Goal: Information Seeking & Learning: Check status

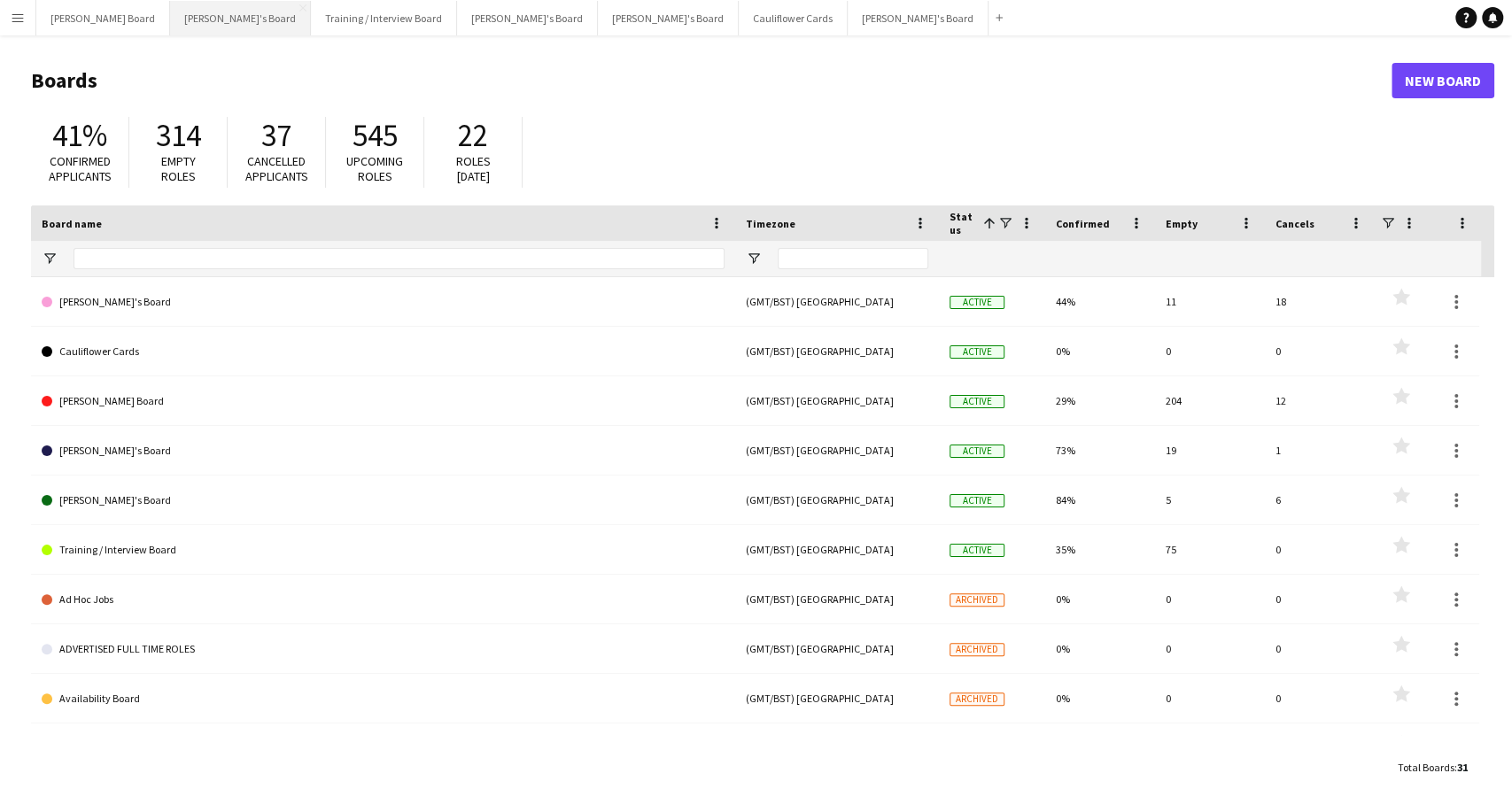
click at [170, 15] on button "[PERSON_NAME]'s Board Close" at bounding box center [240, 18] width 141 height 35
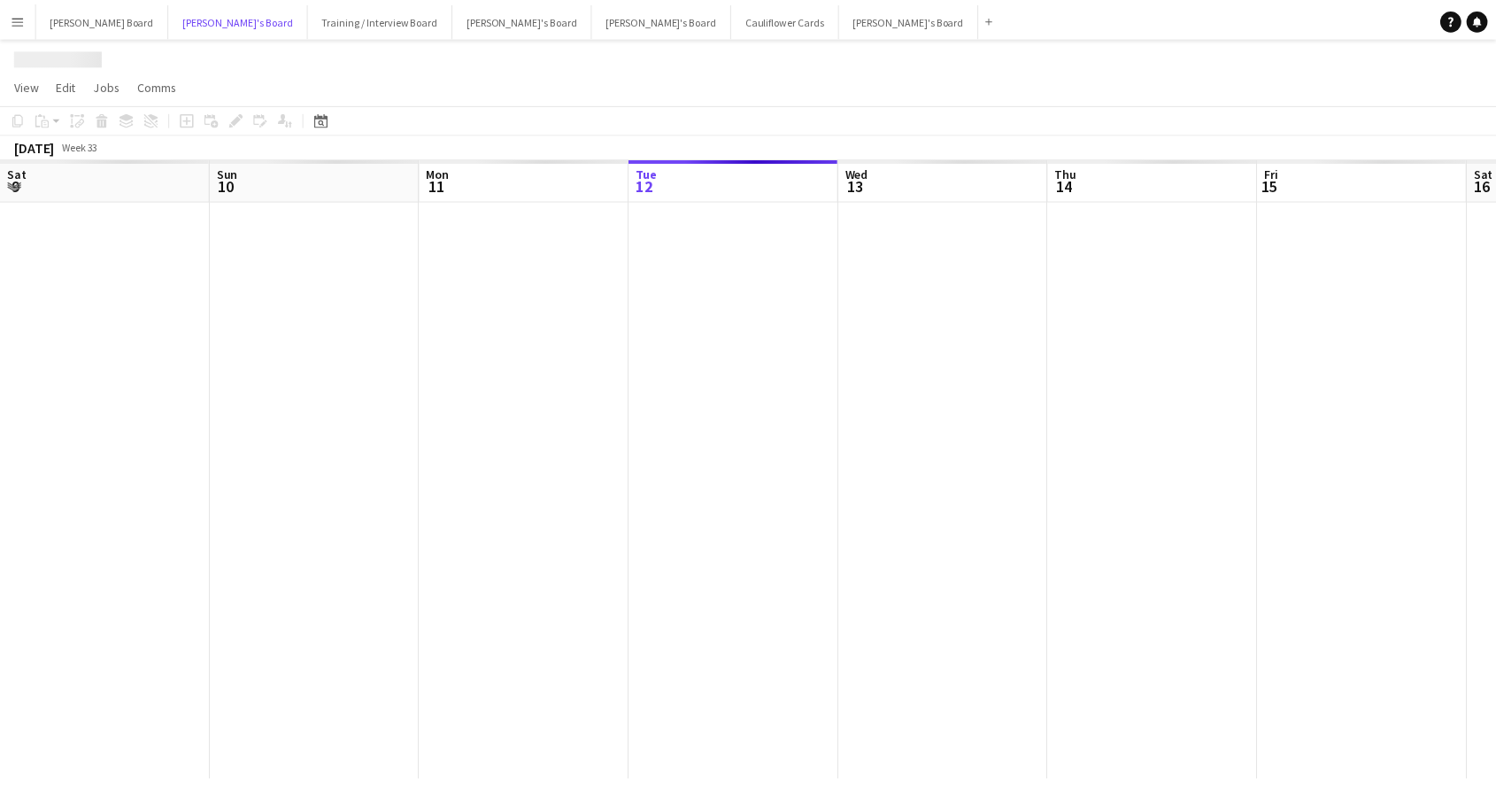
scroll to position [0, 423]
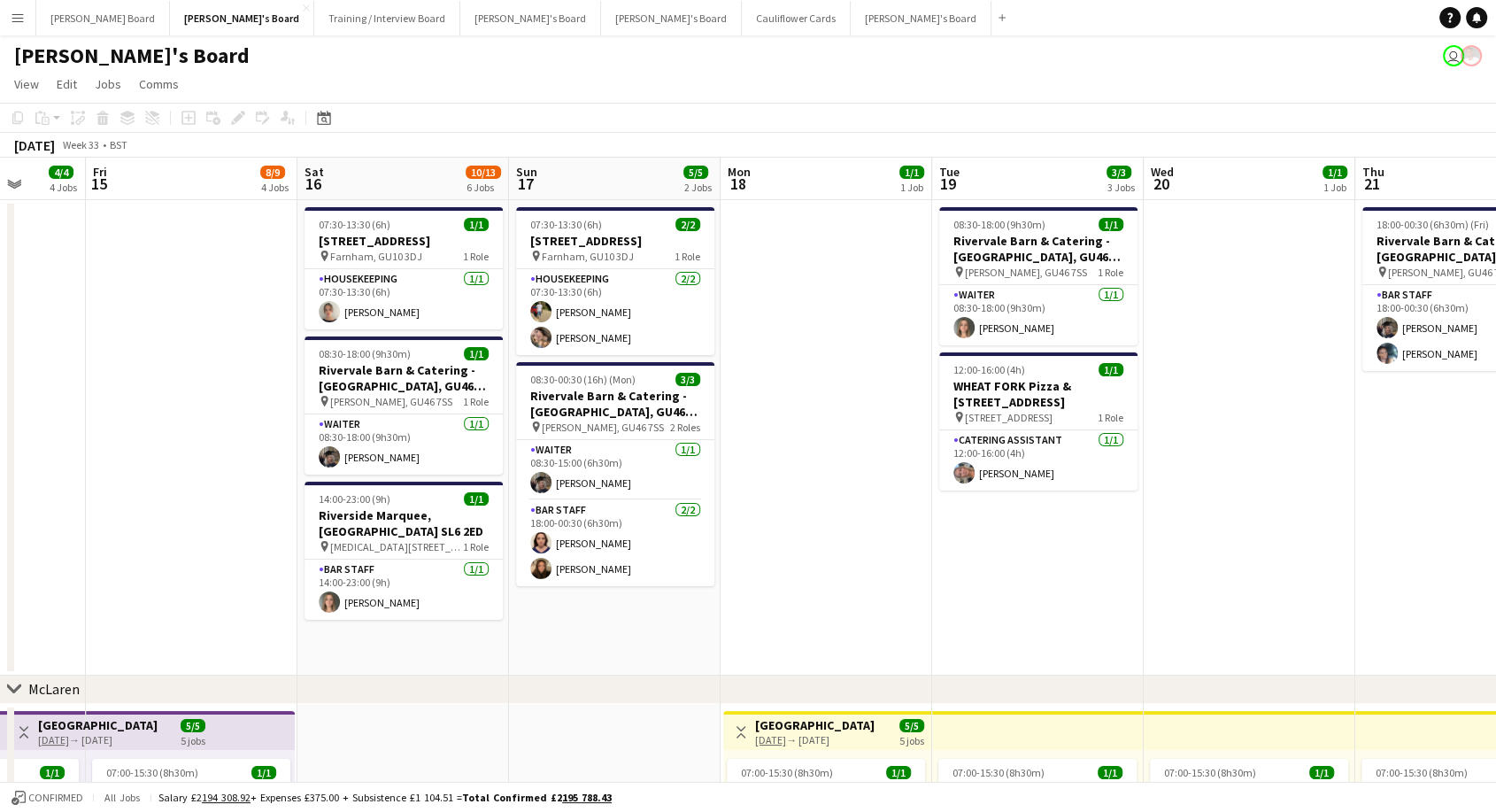
drag, startPoint x: 860, startPoint y: 385, endPoint x: 156, endPoint y: 402, distance: 704.2
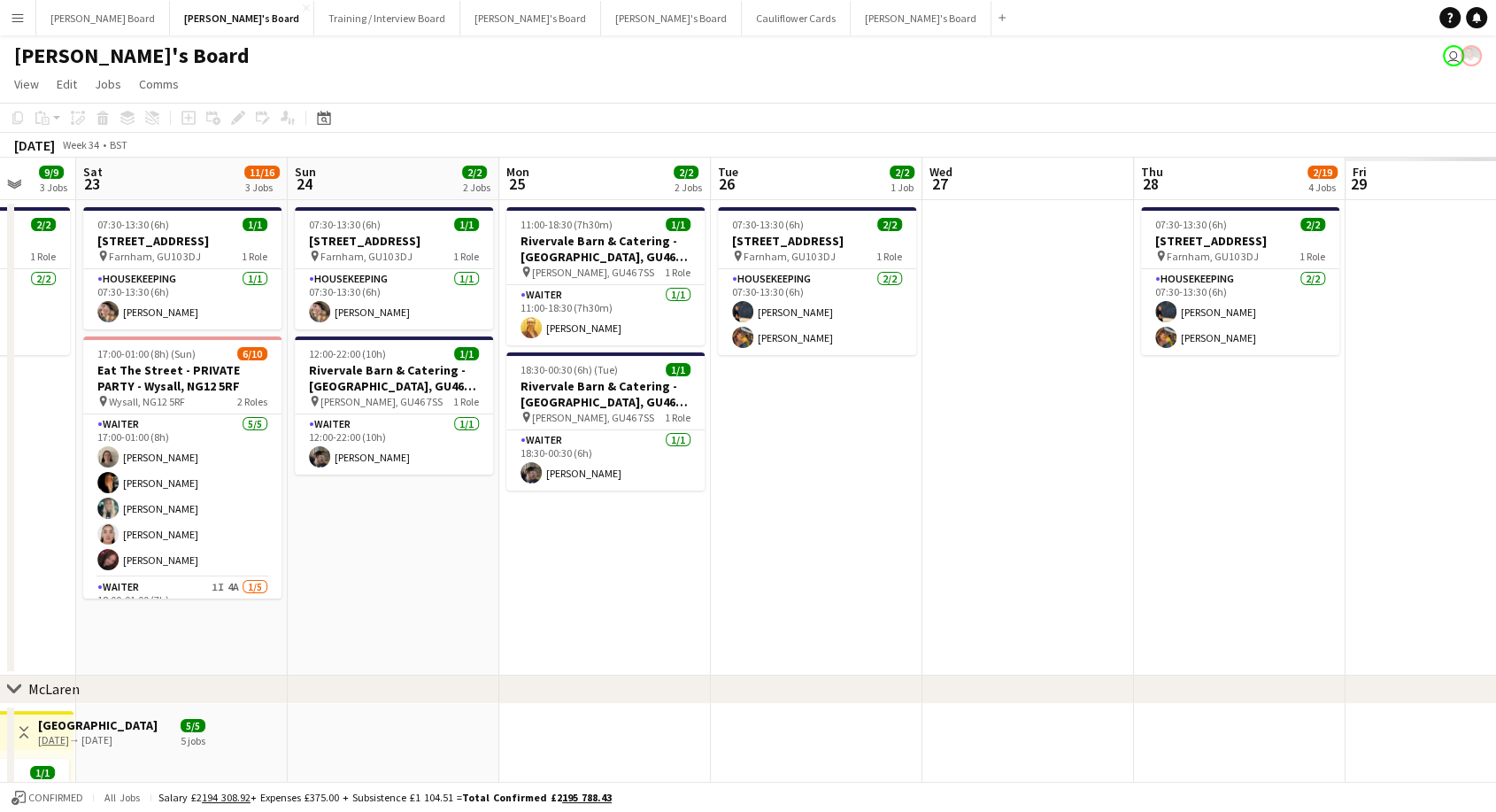
drag, startPoint x: 1231, startPoint y: 475, endPoint x: 6, endPoint y: 525, distance: 1226.0
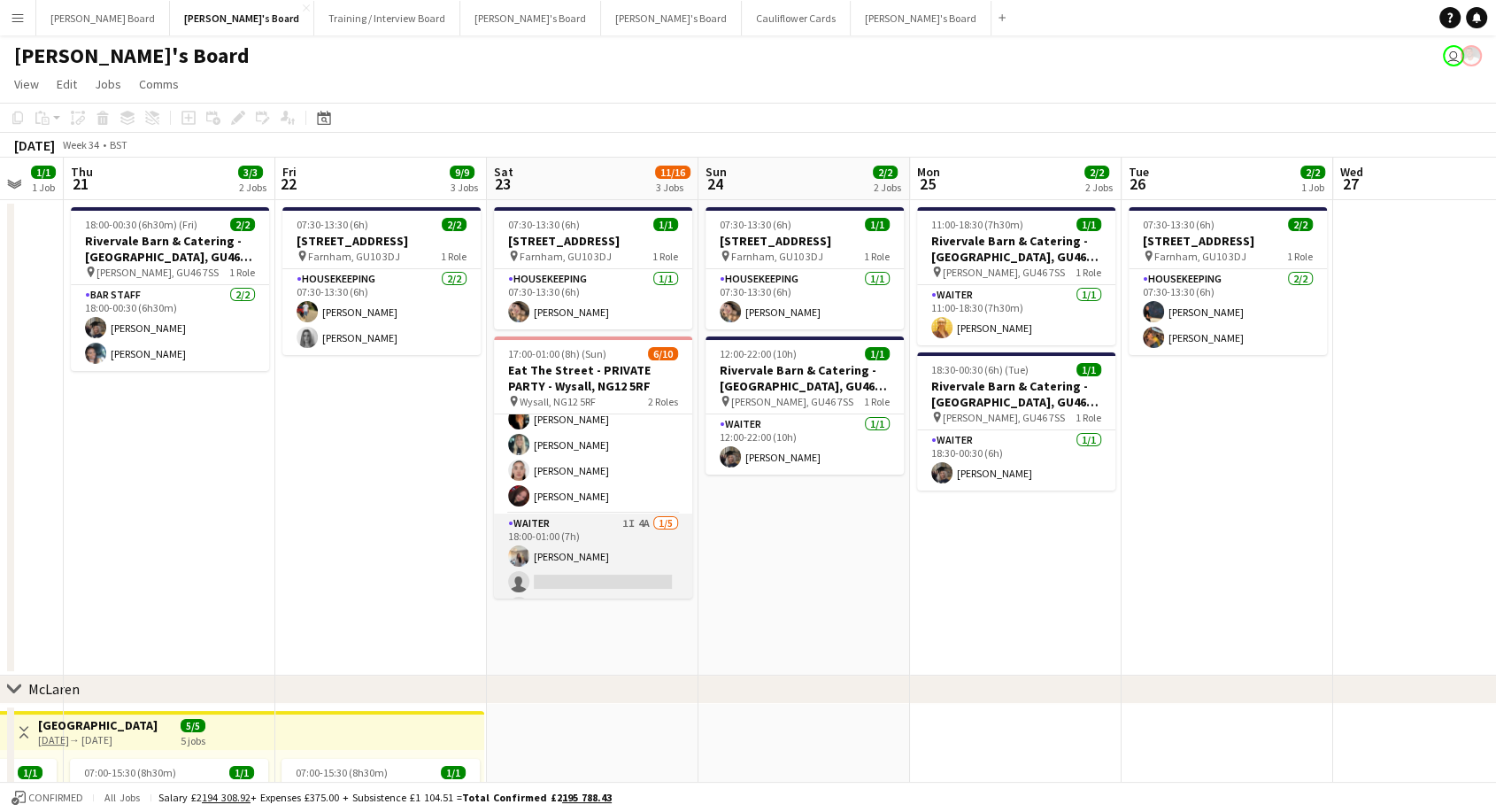
scroll to position [0, 0]
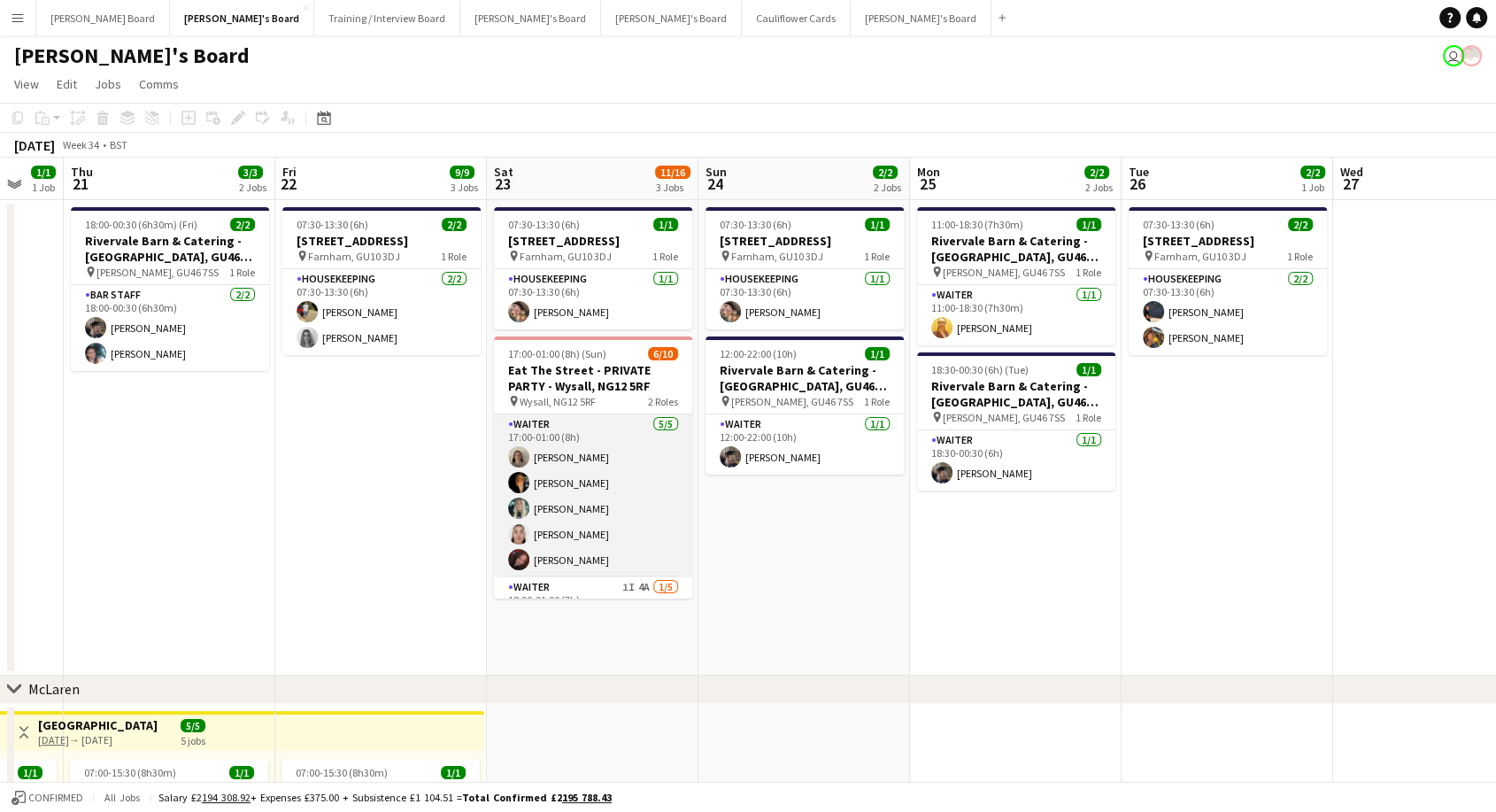
click at [608, 470] on app-card-role "Waiter [DATE] 17:00-01:00 (8h) [PERSON_NAME] [PERSON_NAME] [PERSON_NAME] [PERSO…" at bounding box center [593, 495] width 198 height 163
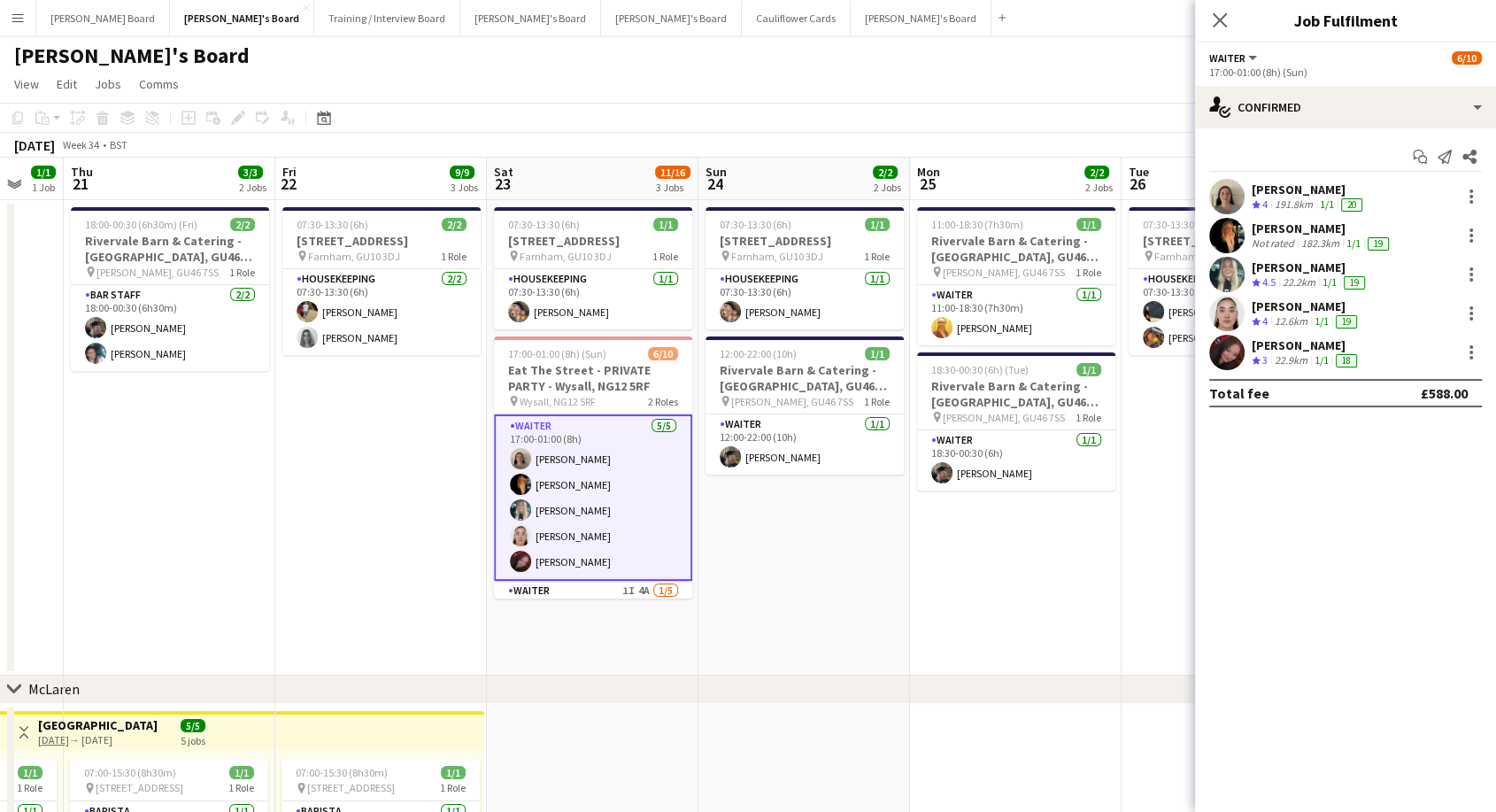
scroll to position [145, 0]
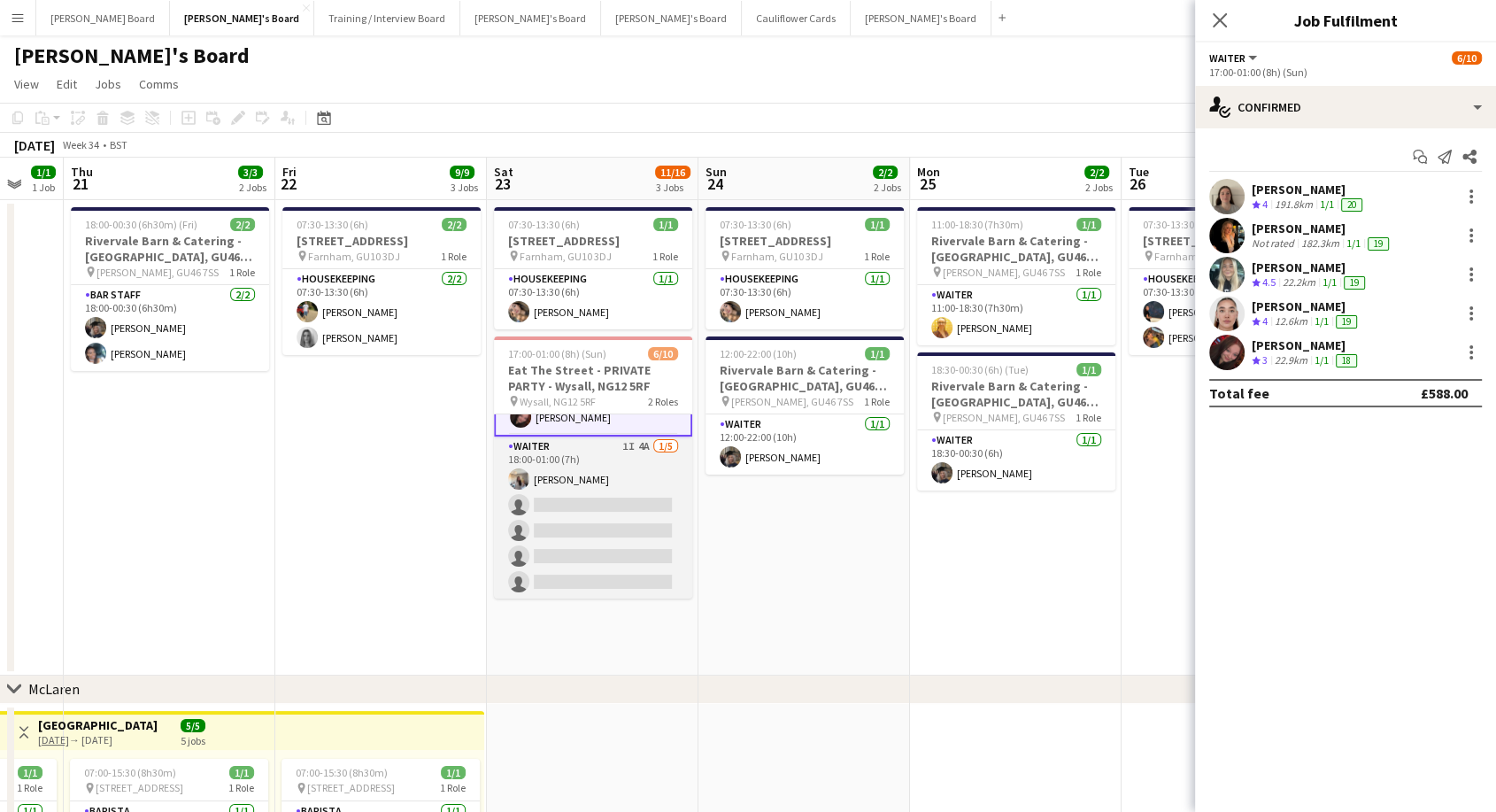
click at [575, 548] on app-card-role "Waiter 1I 4A [DATE] 18:00-01:00 (7h) [PERSON_NAME] single-neutral-actions singl…" at bounding box center [593, 517] width 198 height 163
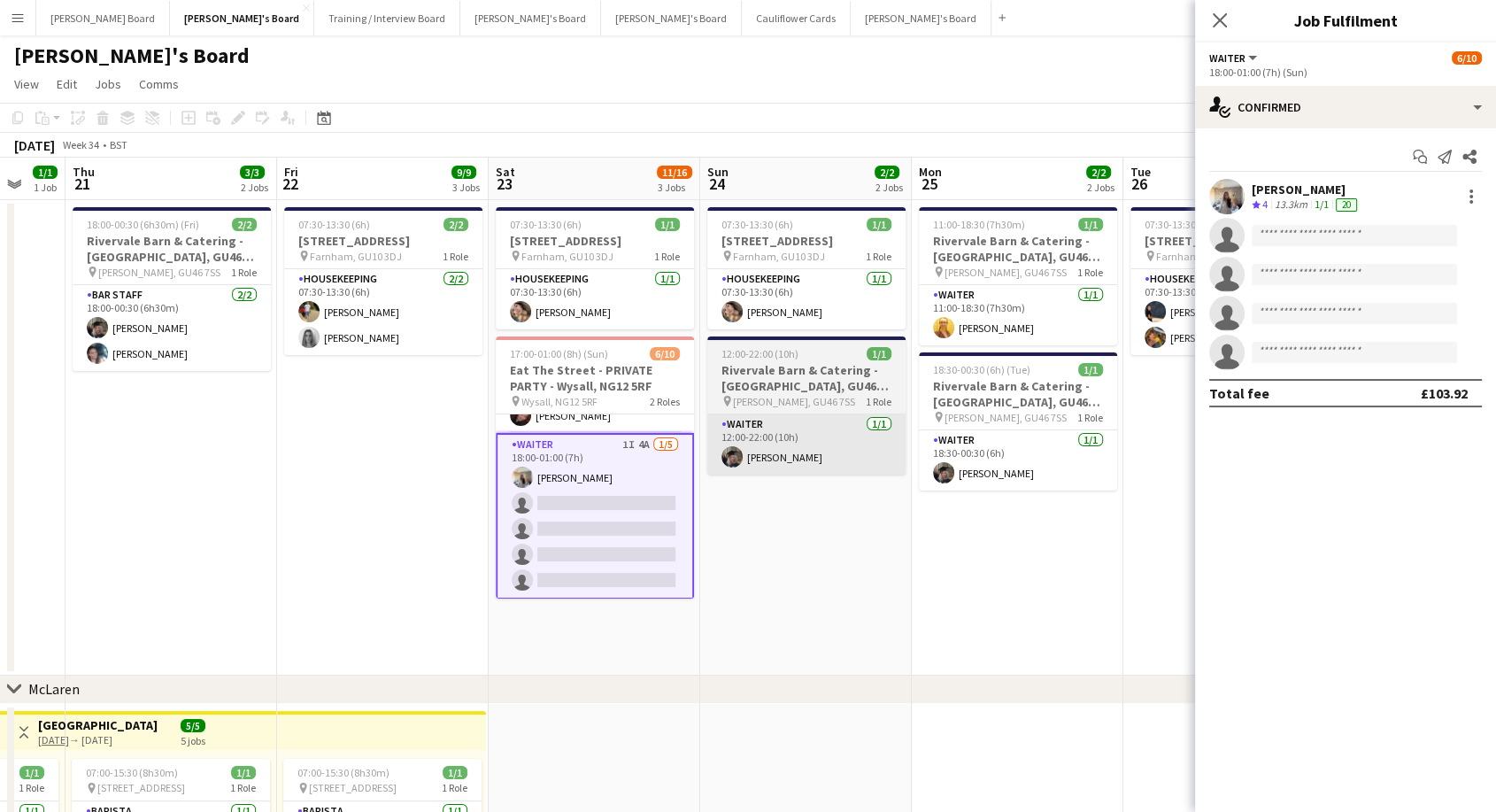
scroll to position [143, 0]
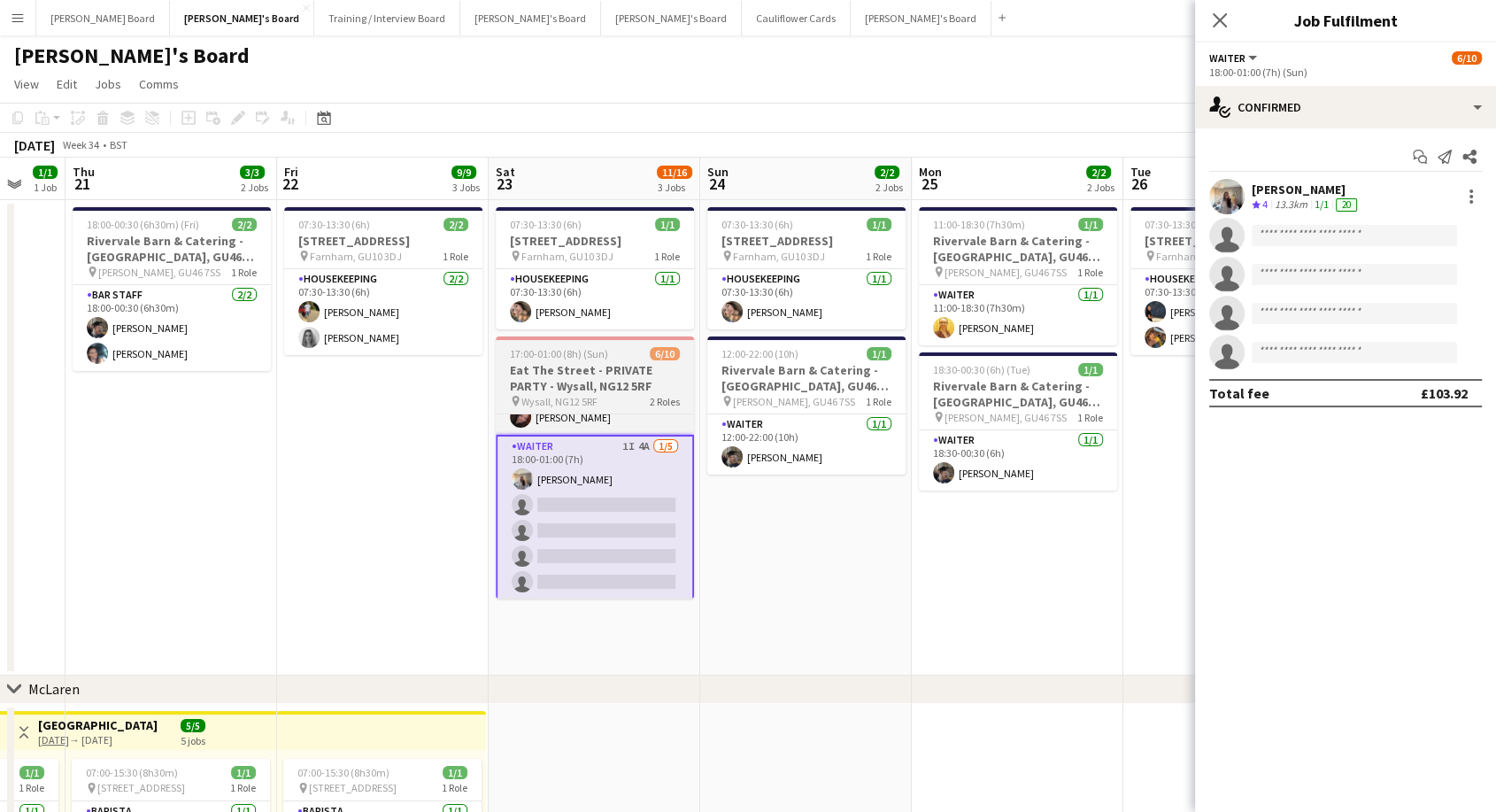
click at [601, 387] on h3 "Eat The Street - PRIVATE PARTY - Wysall, NG12 5RF" at bounding box center [595, 377] width 198 height 32
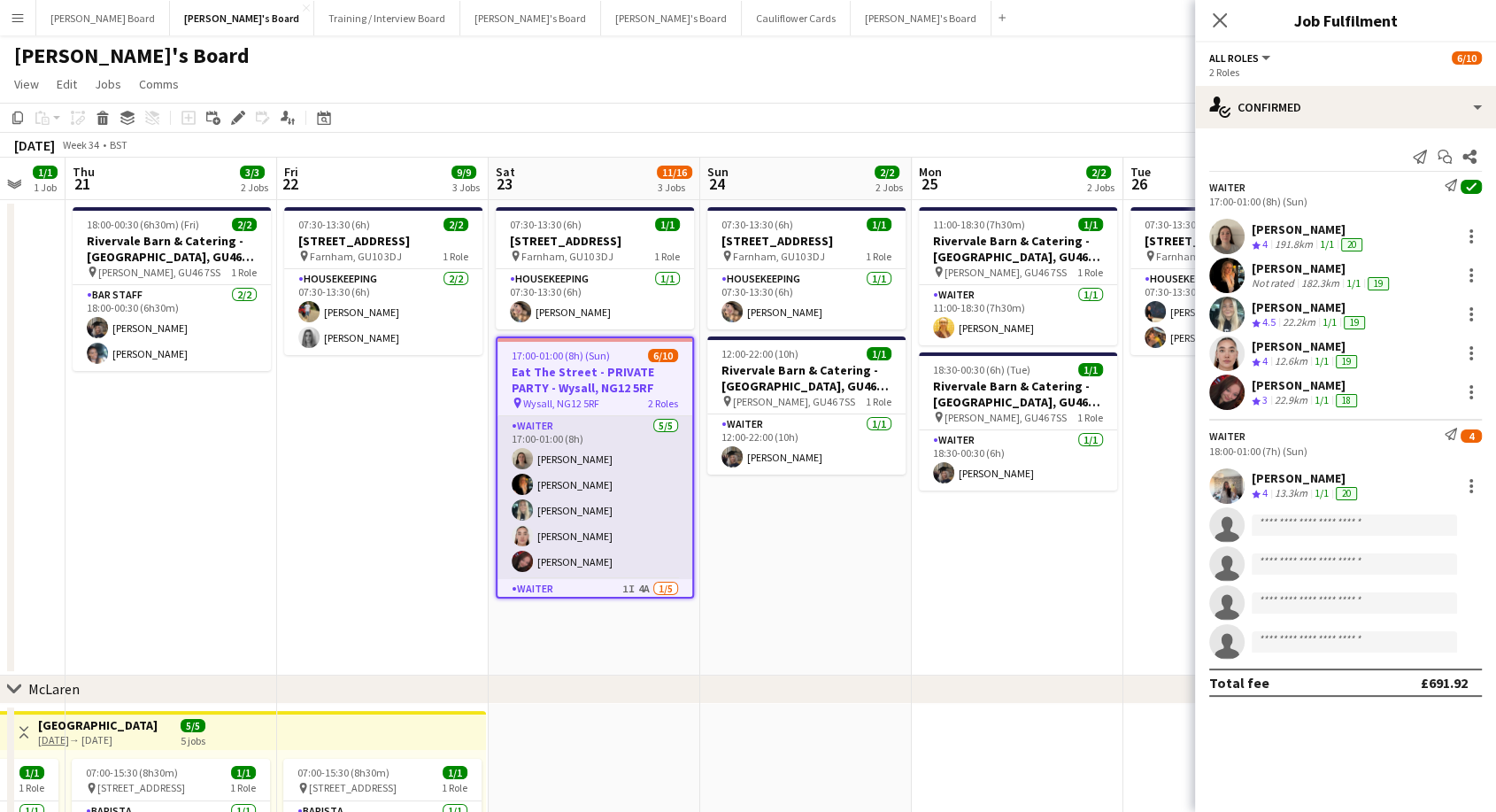
scroll to position [145, 0]
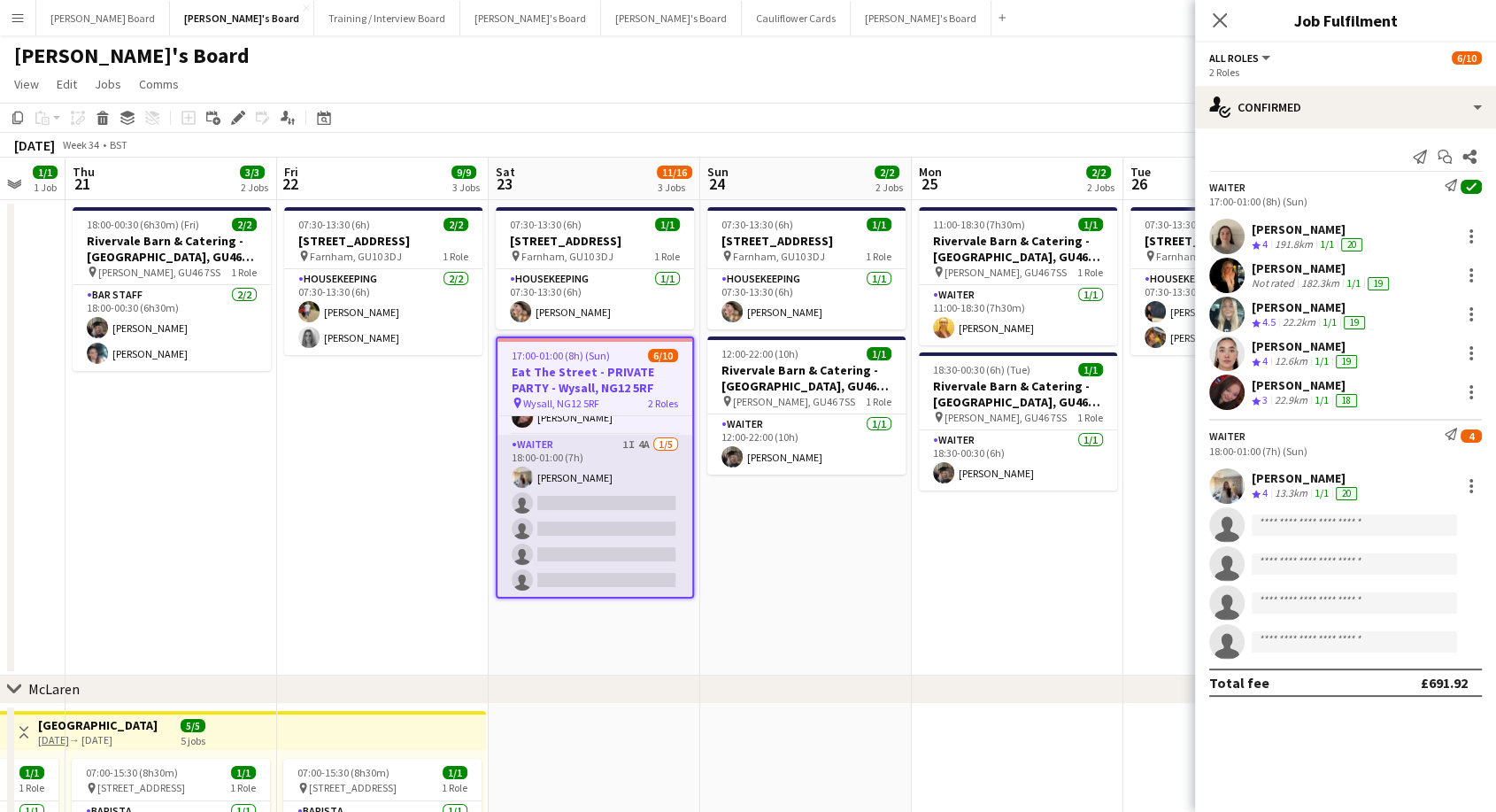
drag, startPoint x: 613, startPoint y: 500, endPoint x: 584, endPoint y: 374, distance: 129.3
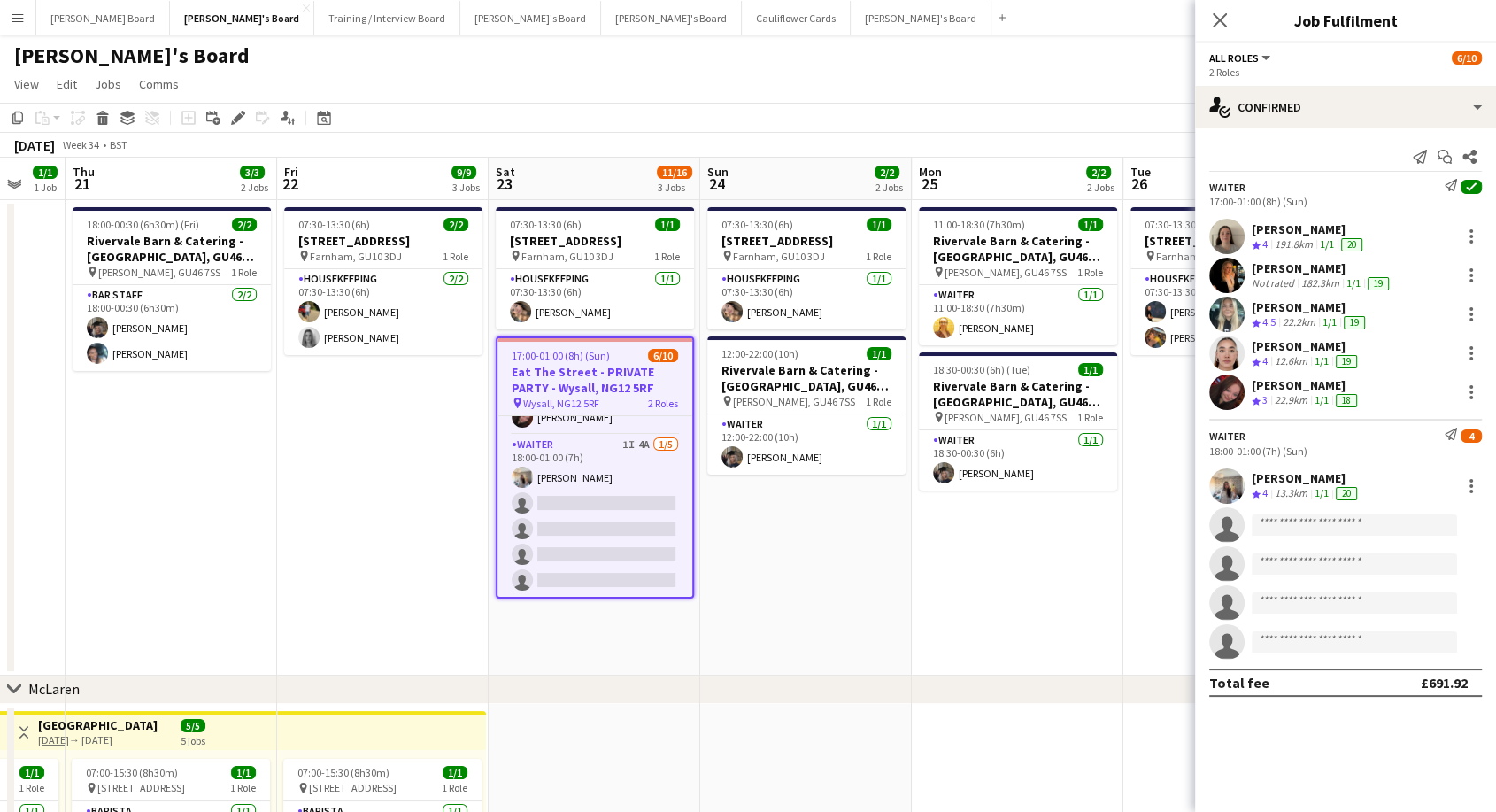
click at [613, 497] on app-card-role "Waiter 1I 4A [DATE] 18:00-01:00 (7h) [PERSON_NAME] single-neutral-actions singl…" at bounding box center [595, 516] width 195 height 163
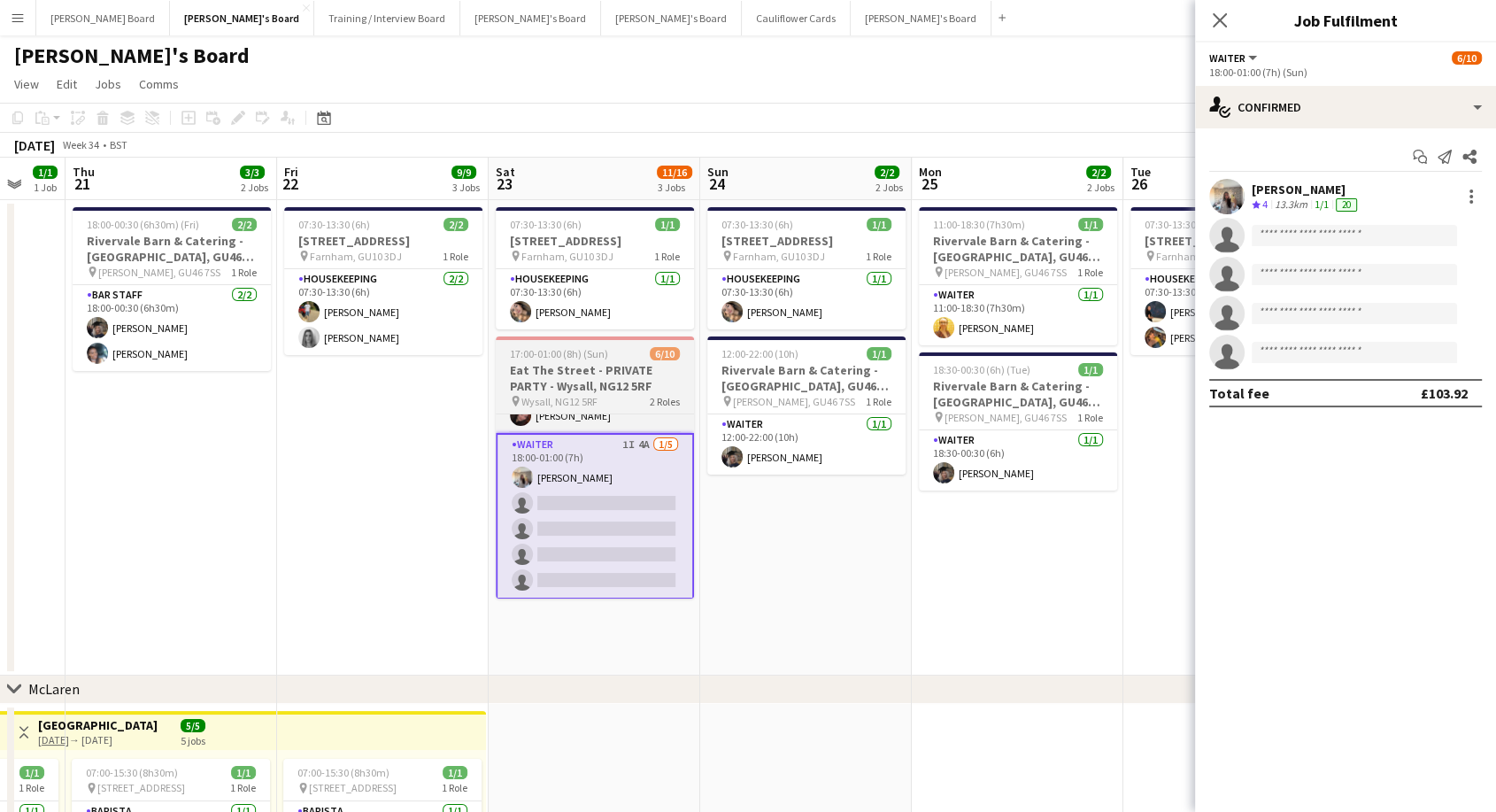
click at [594, 380] on h3 "Eat The Street - PRIVATE PARTY - Wysall, NG12 5RF" at bounding box center [595, 377] width 198 height 32
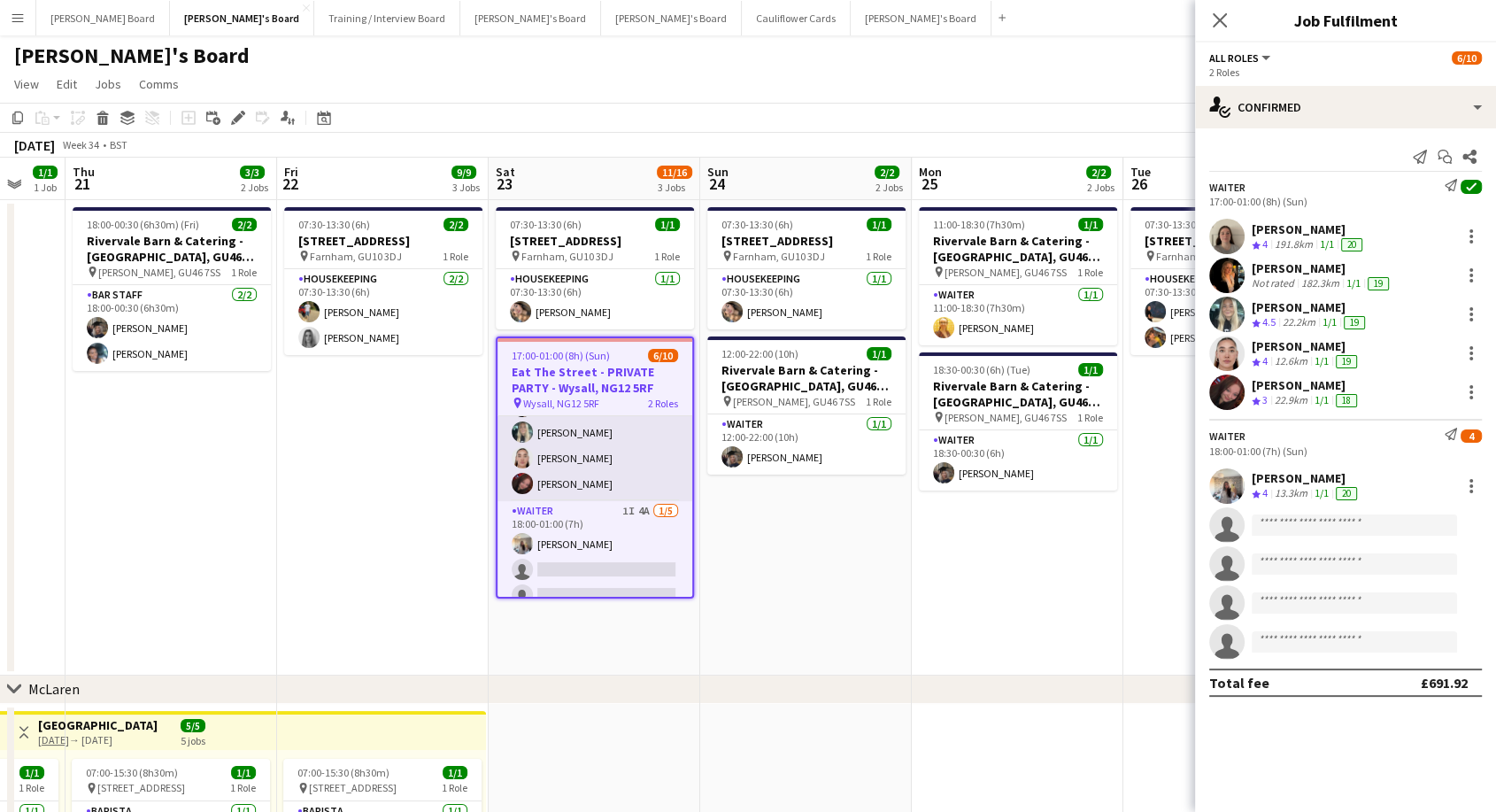
scroll to position [0, 0]
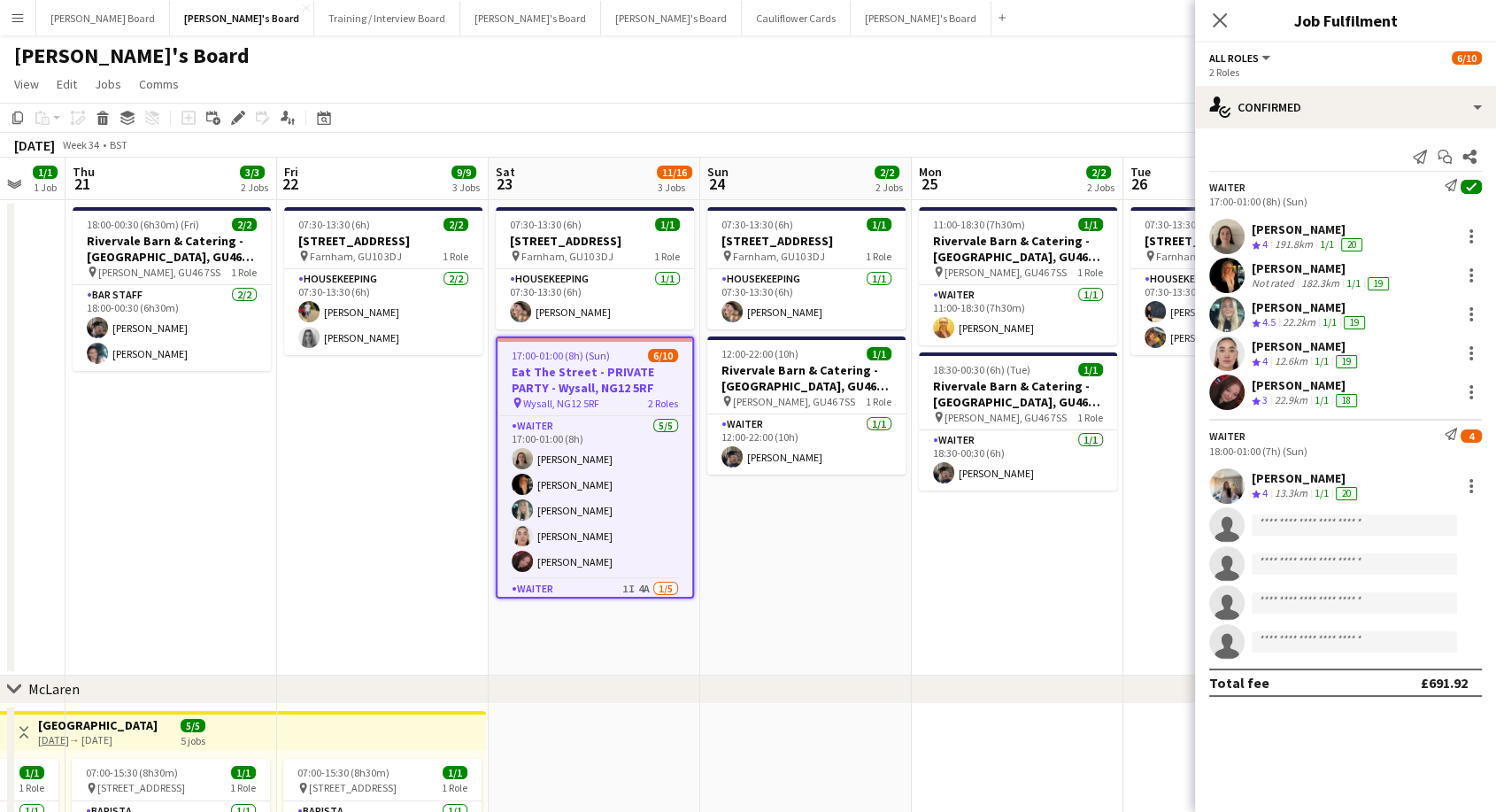
click at [590, 401] on span "Wysall, NG12 5RF" at bounding box center [561, 403] width 76 height 13
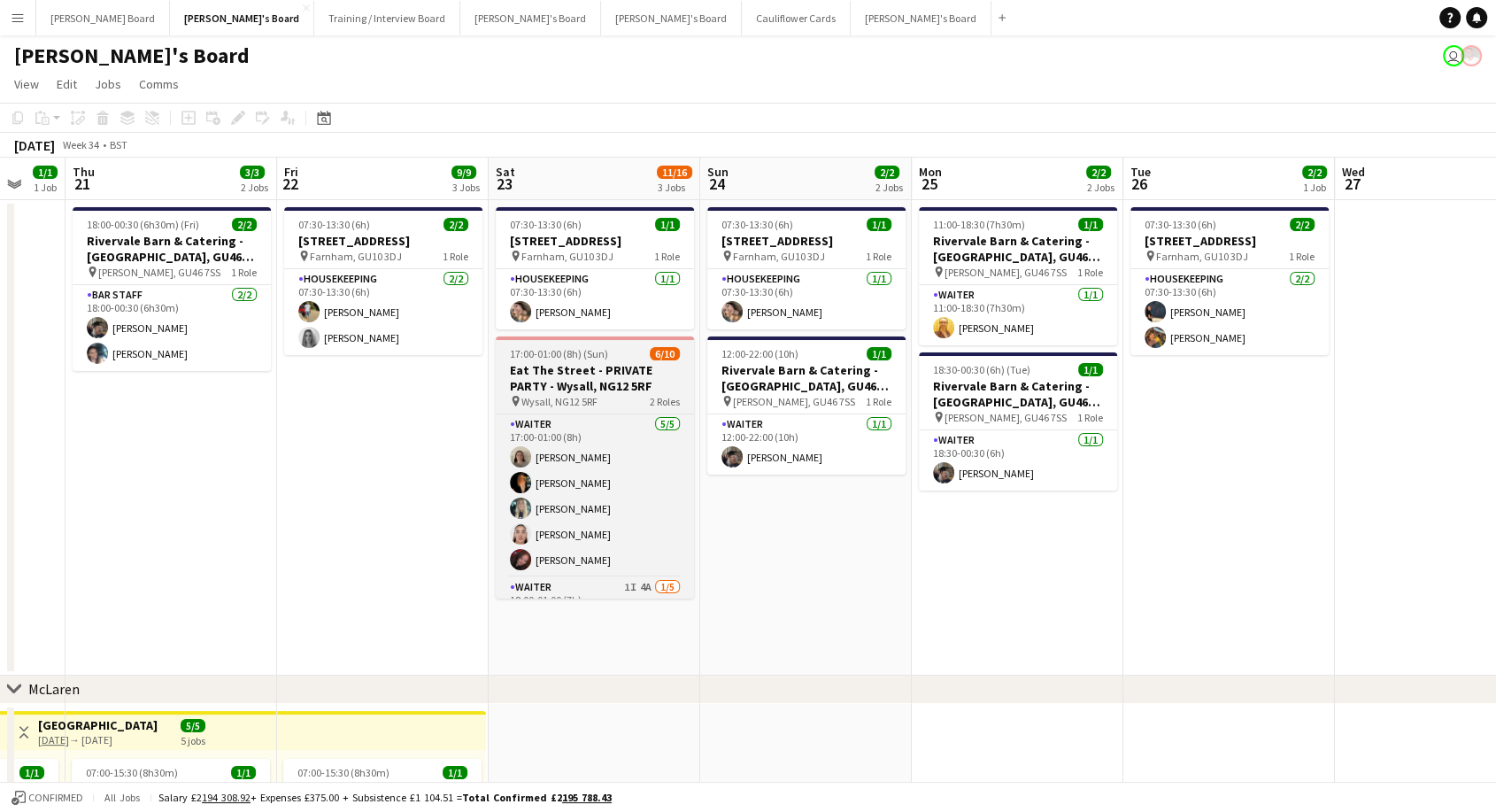
click at [602, 399] on div "pin [STREET_ADDRESS] 2 Roles" at bounding box center [595, 400] width 198 height 14
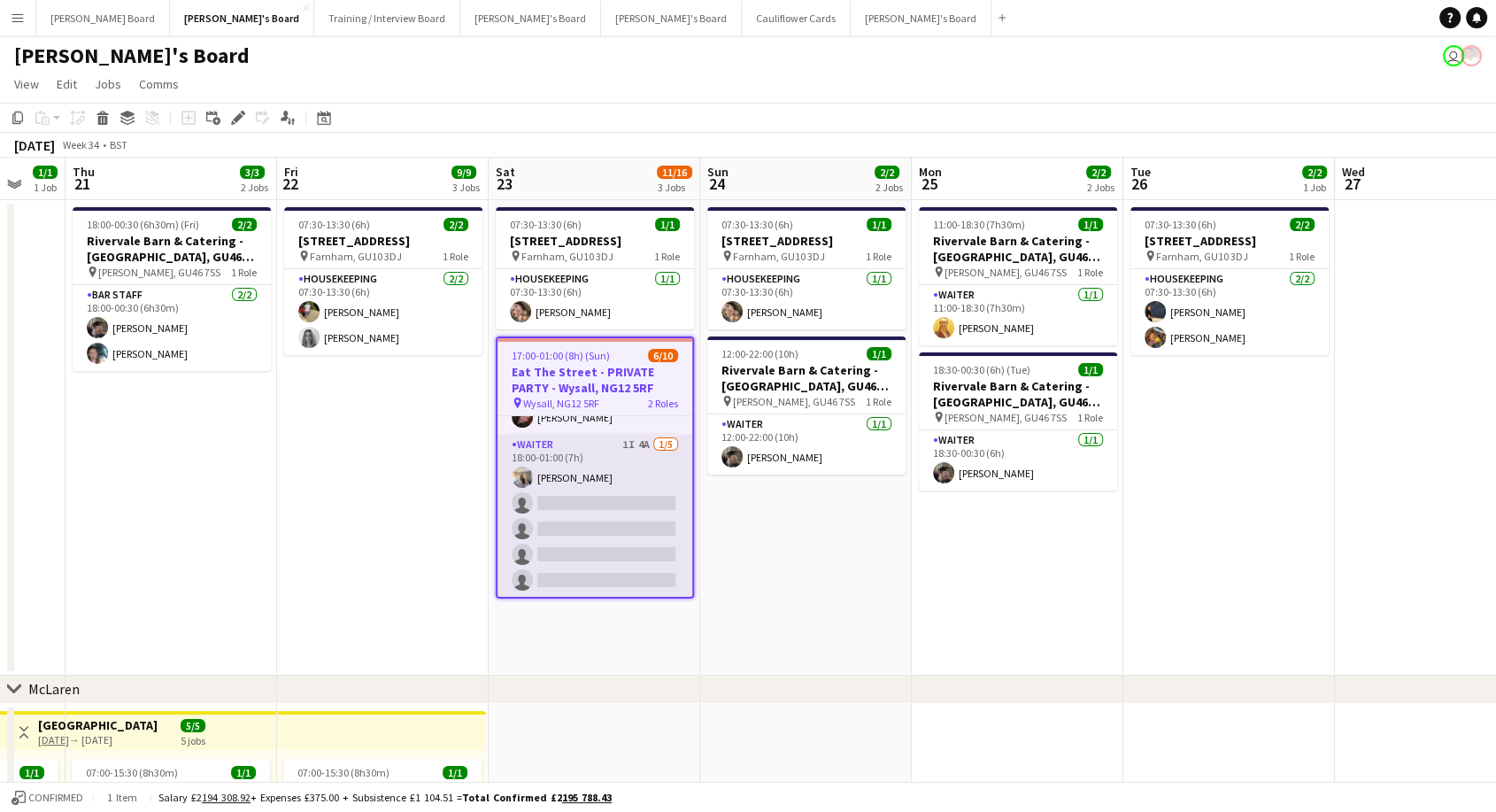
click at [599, 492] on app-card-role "Waiter 1I 4A [DATE] 18:00-01:00 (7h) [PERSON_NAME] single-neutral-actions singl…" at bounding box center [595, 516] width 195 height 163
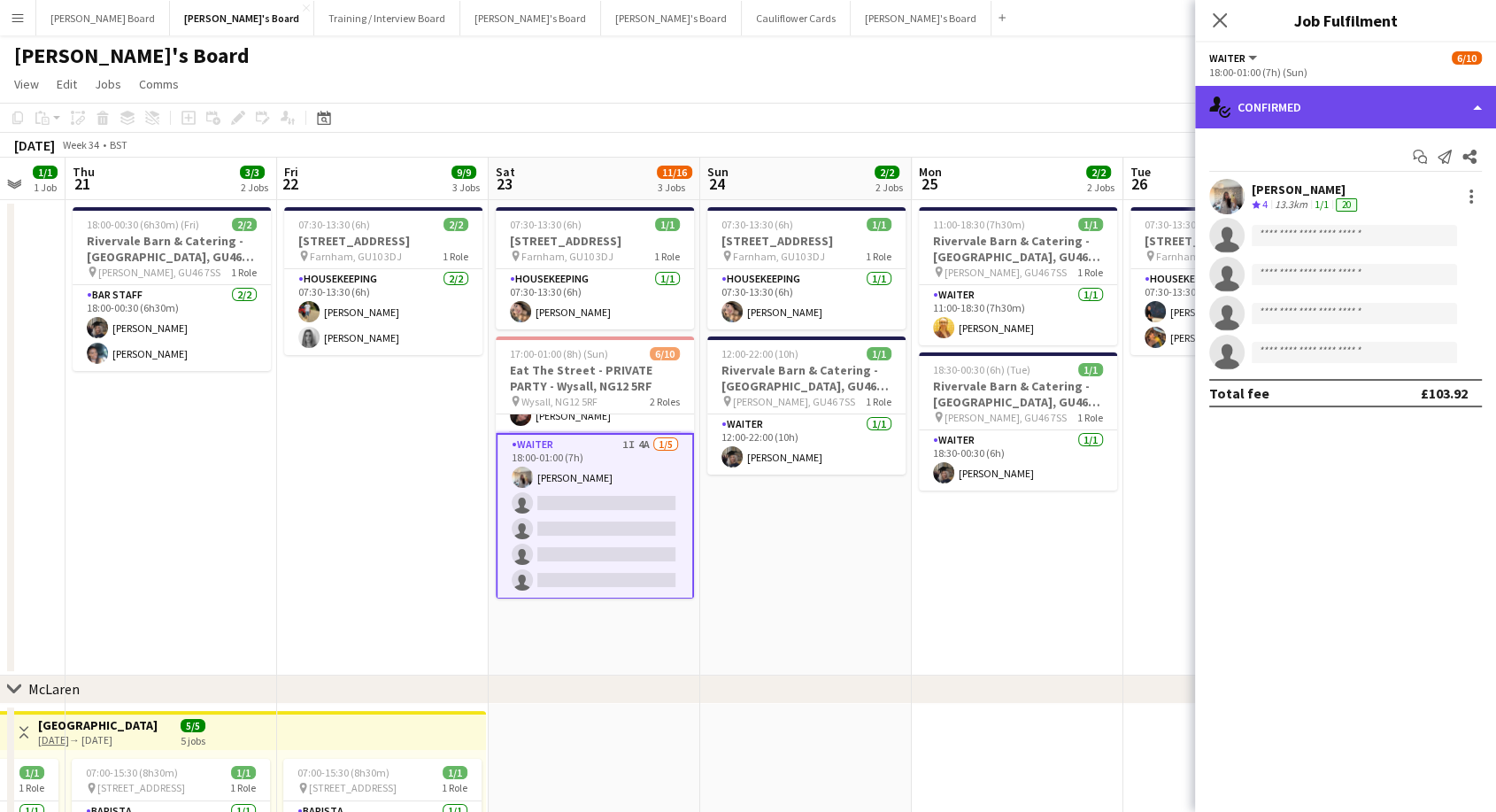
click at [1281, 108] on div "single-neutral-actions-check-2 Confirmed" at bounding box center [1345, 107] width 301 height 42
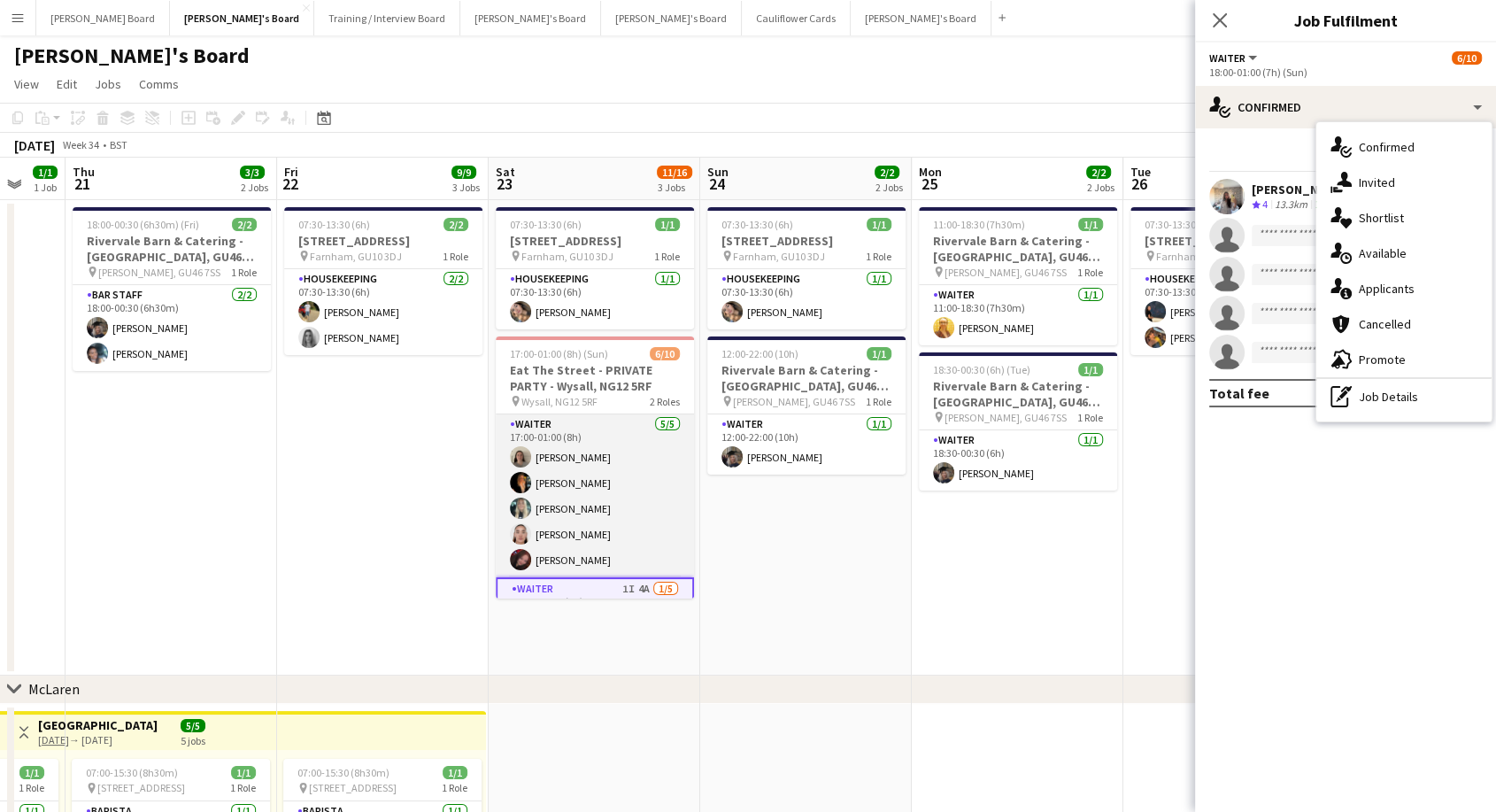
drag, startPoint x: 600, startPoint y: 505, endPoint x: 629, endPoint y: 513, distance: 30.1
click at [602, 505] on app-card-role "Waiter [DATE] 17:00-01:00 (8h) [PERSON_NAME] [PERSON_NAME] [PERSON_NAME] [PERSO…" at bounding box center [595, 495] width 198 height 163
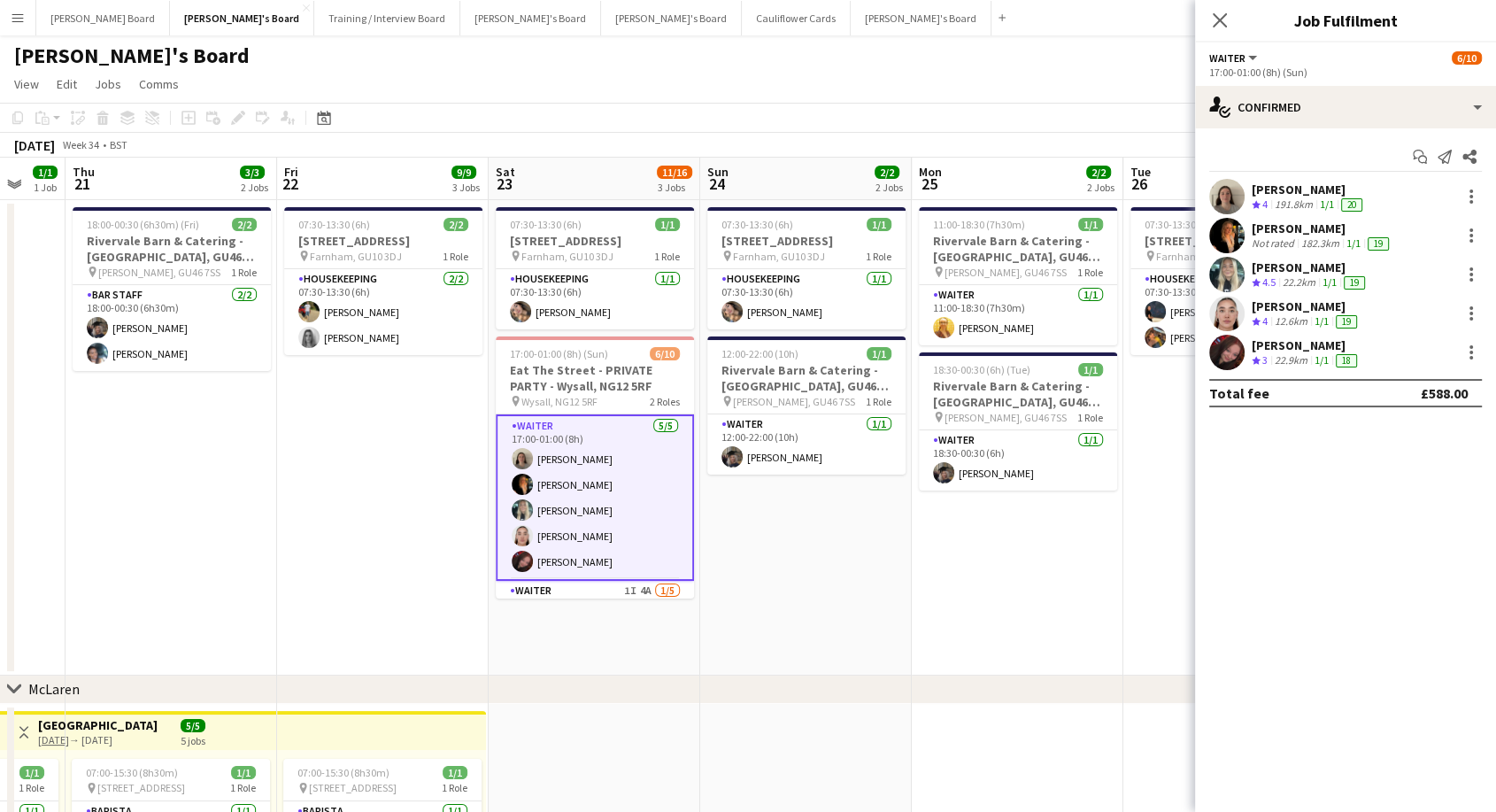
scroll to position [0, 567]
click at [1314, 188] on div "[PERSON_NAME]" at bounding box center [1309, 189] width 114 height 16
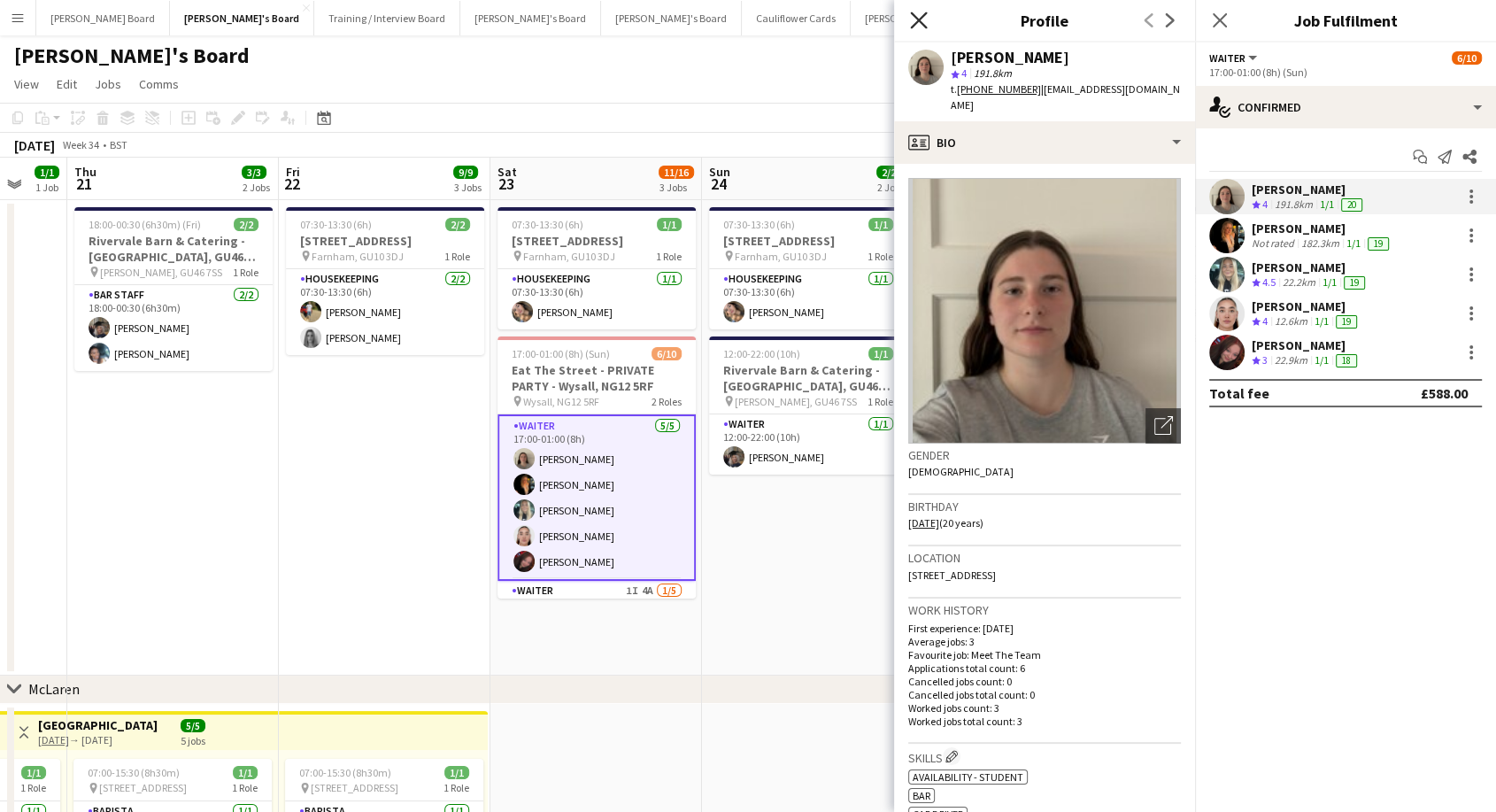
click at [921, 20] on icon at bounding box center [919, 20] width 17 height 17
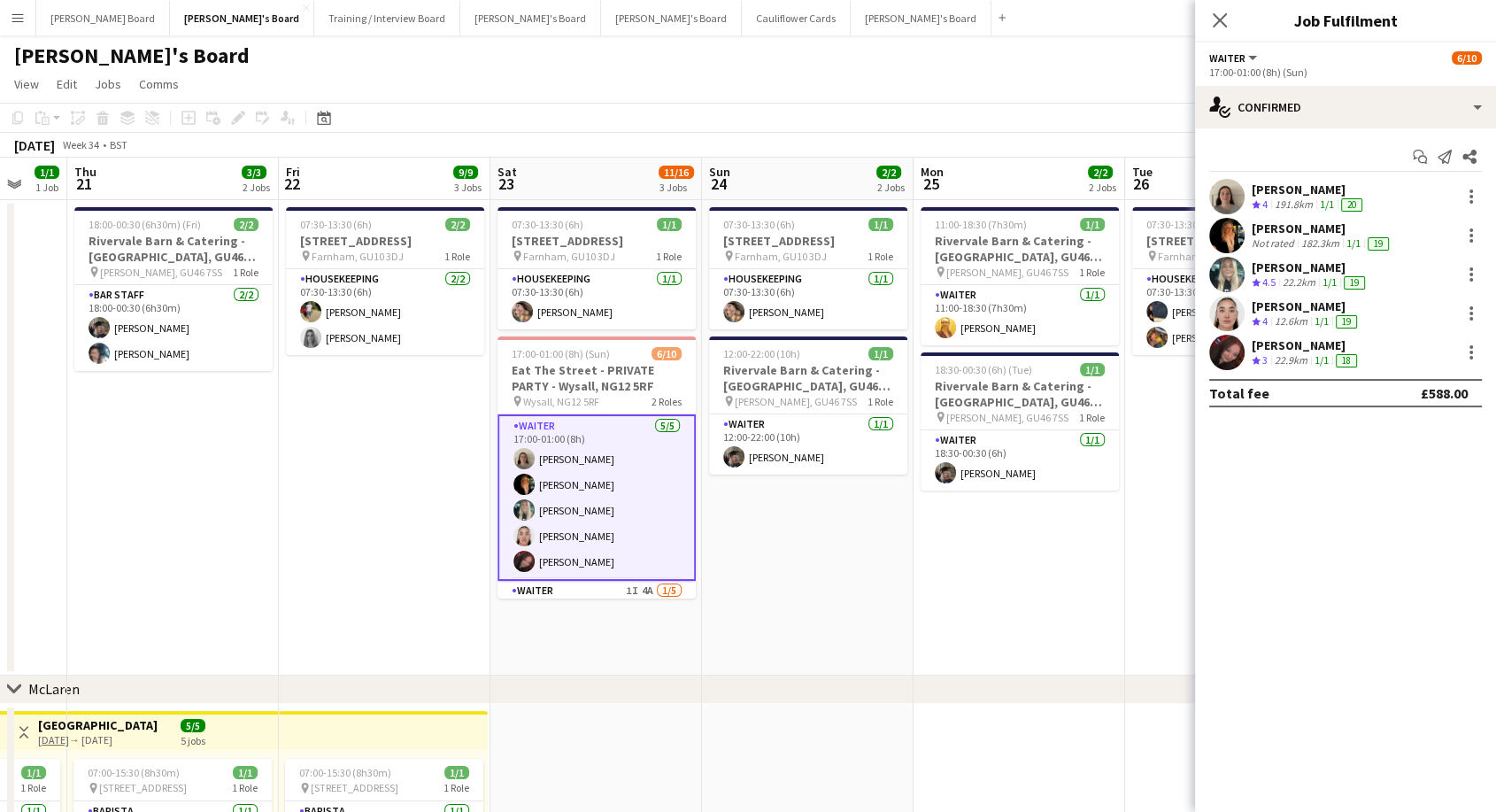
click at [644, 514] on app-card-role "Waiter [DATE] 17:00-01:00 (8h) [PERSON_NAME] [PERSON_NAME] [PERSON_NAME] [PERSO…" at bounding box center [596, 497] width 198 height 167
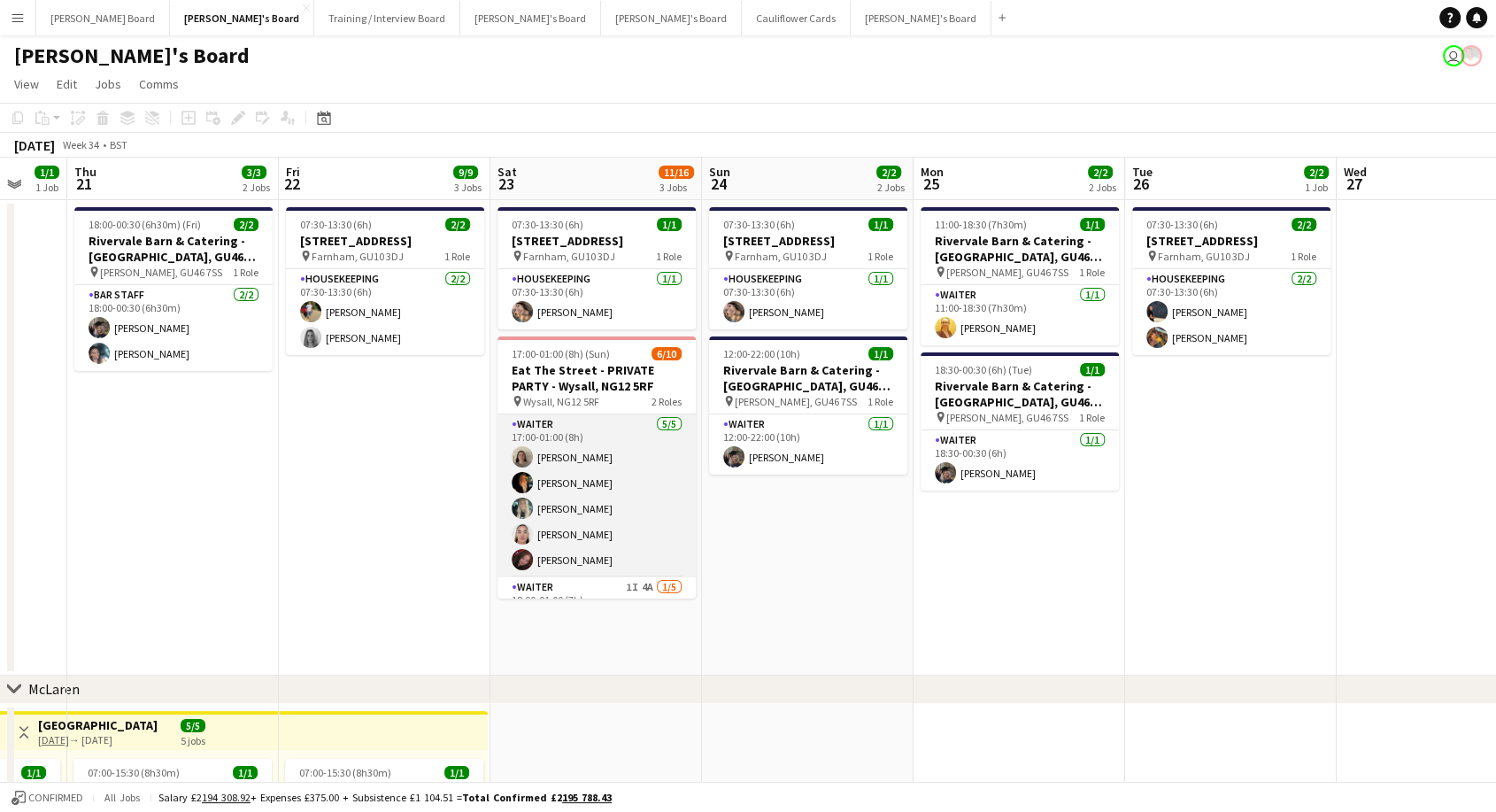
click at [602, 497] on app-card-role "Waiter [DATE] 17:00-01:00 (8h) [PERSON_NAME] [PERSON_NAME] [PERSON_NAME] [PERSO…" at bounding box center [596, 495] width 198 height 163
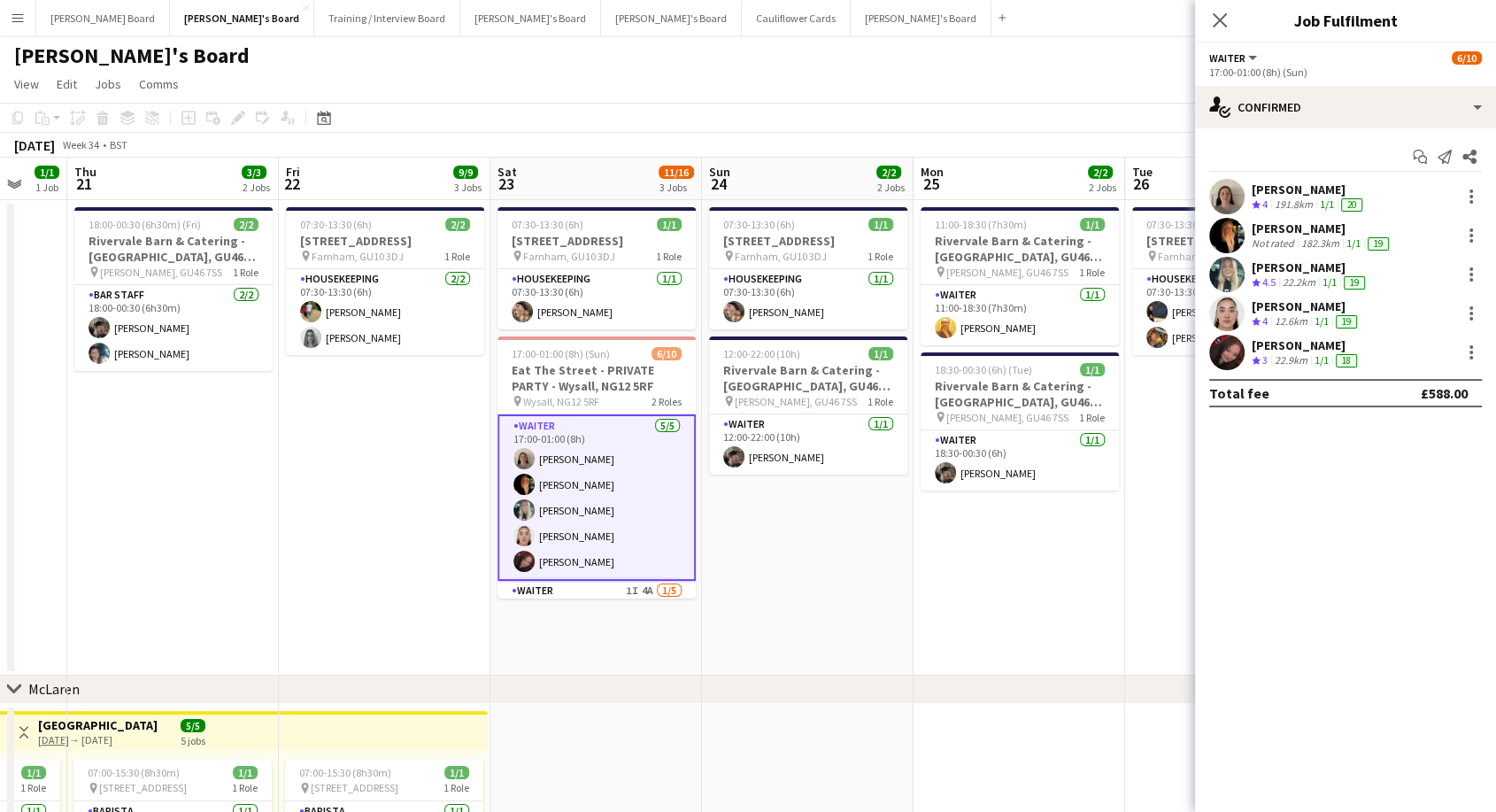
click at [1309, 185] on div "[PERSON_NAME]" at bounding box center [1309, 189] width 114 height 16
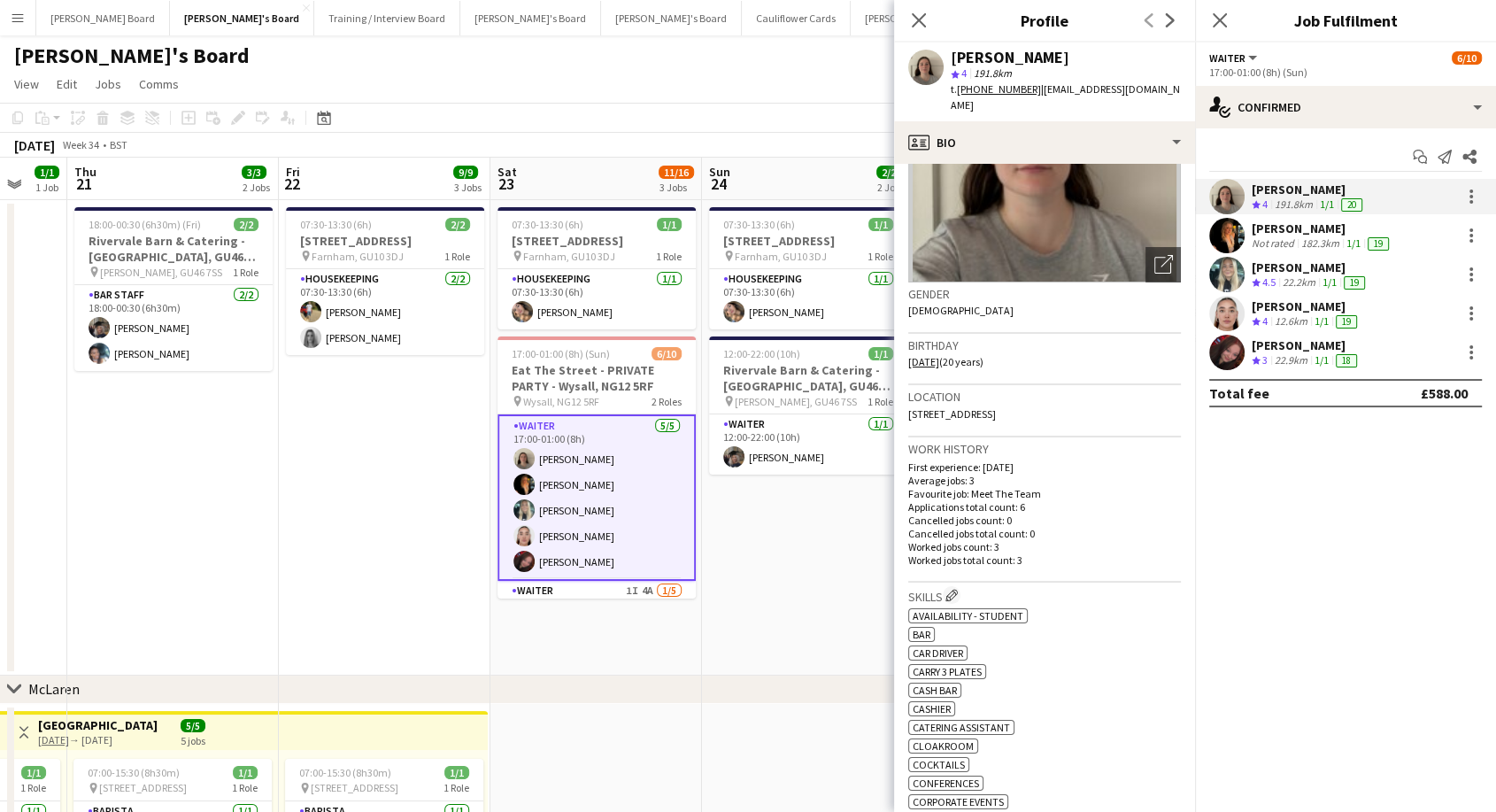
scroll to position [295, 0]
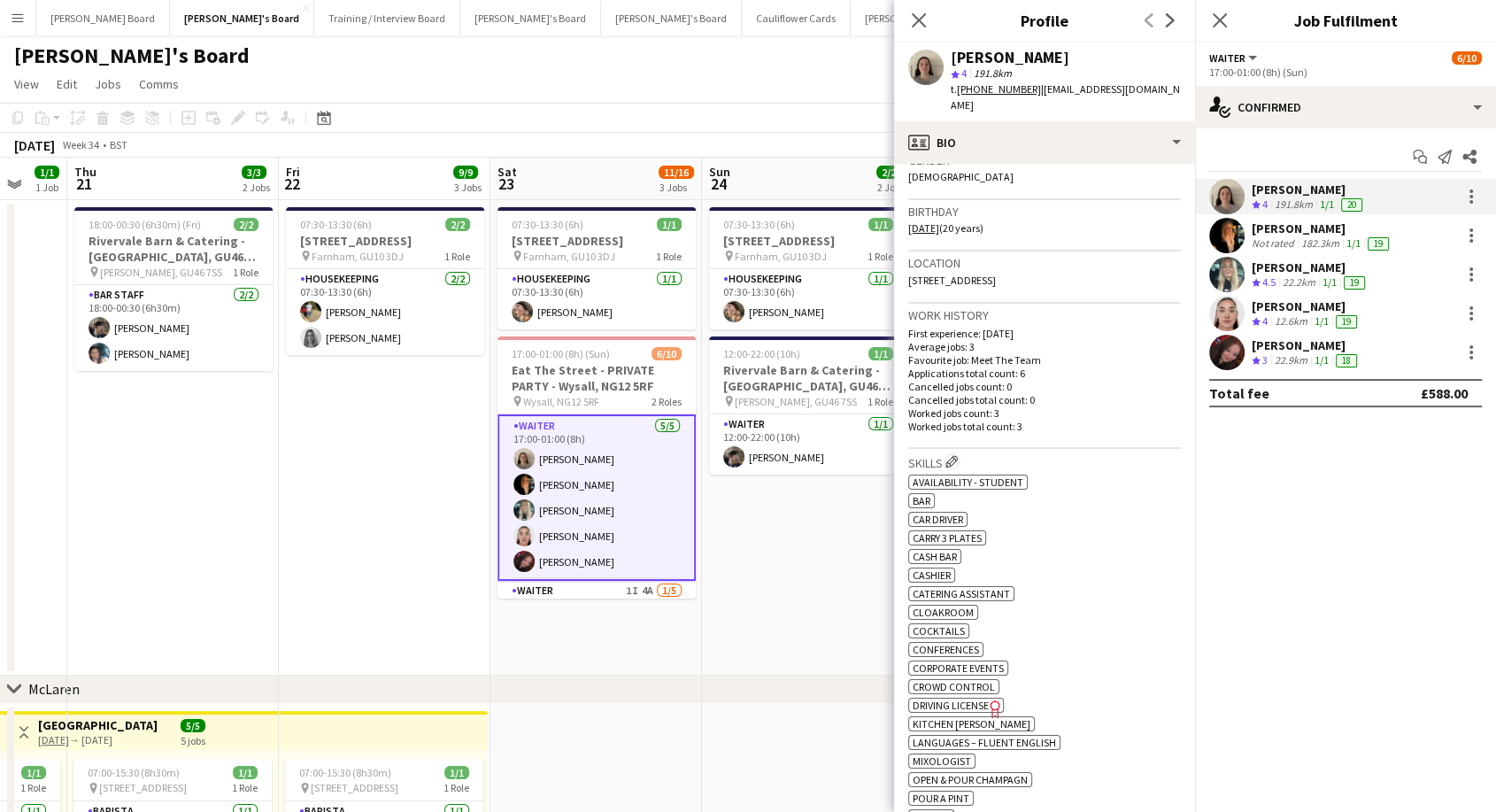
click at [1285, 226] on div "[PERSON_NAME]" at bounding box center [1322, 227] width 141 height 16
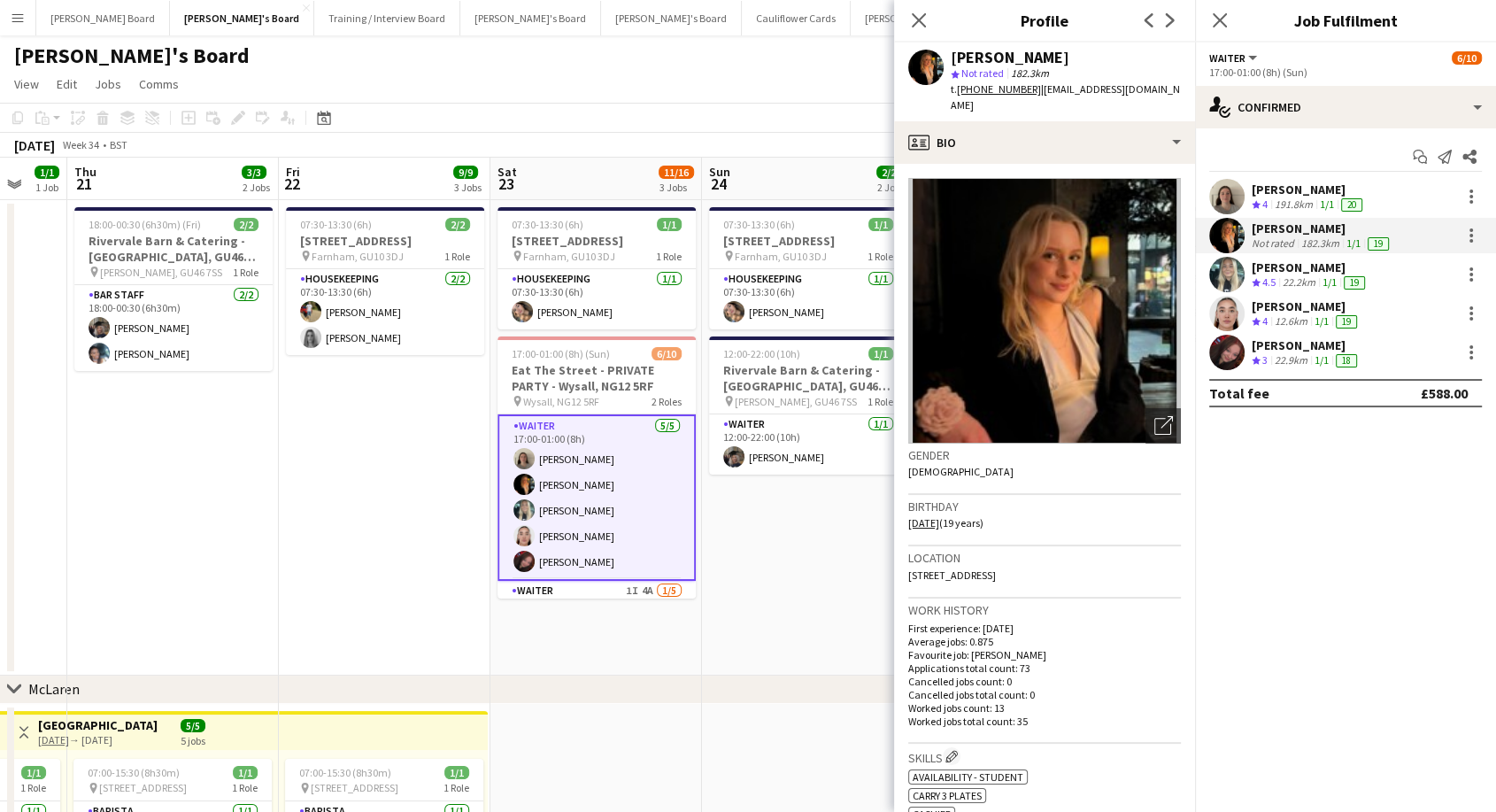
click at [1274, 264] on div "[PERSON_NAME]" at bounding box center [1310, 267] width 117 height 16
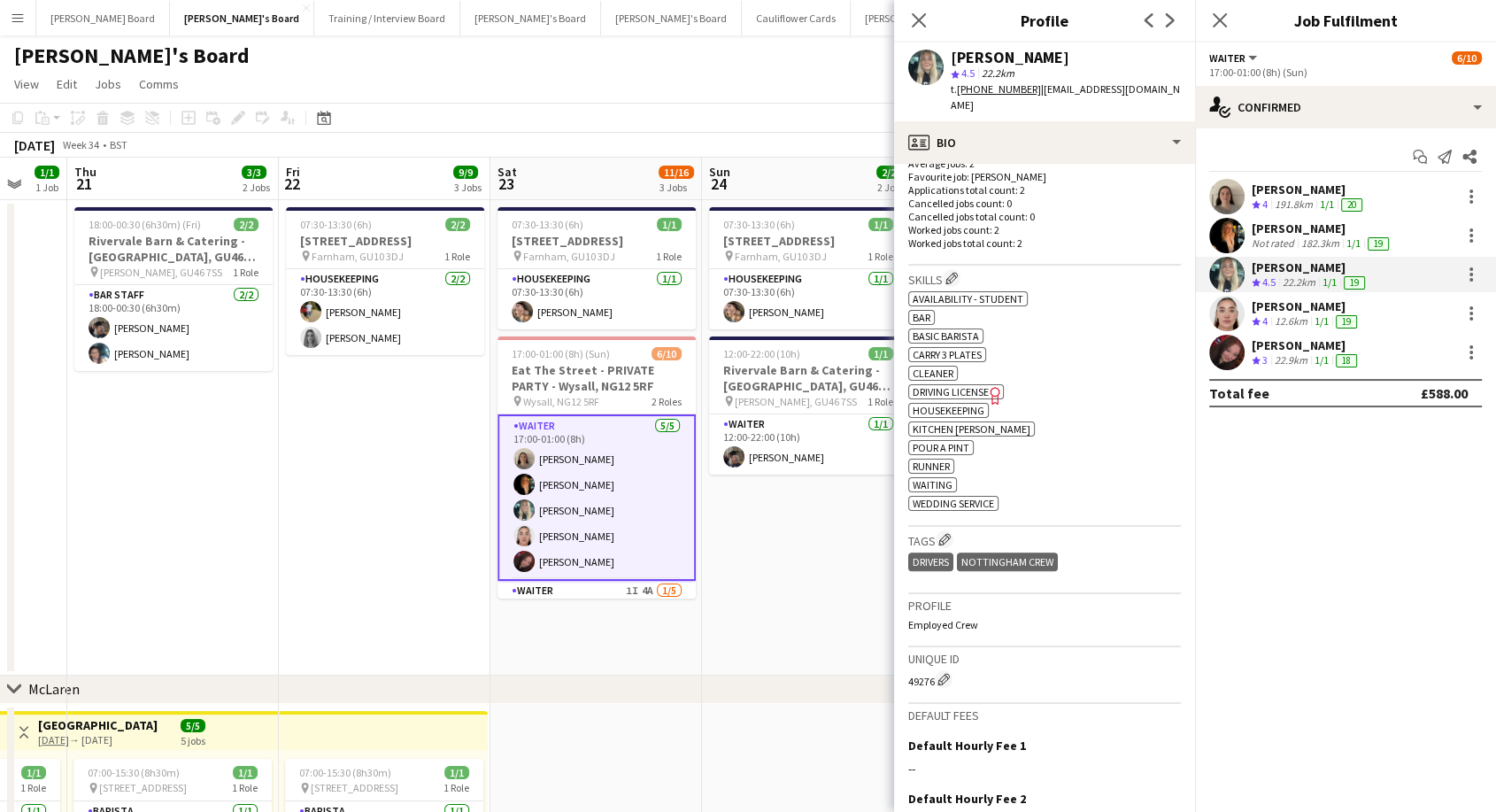
scroll to position [492, 0]
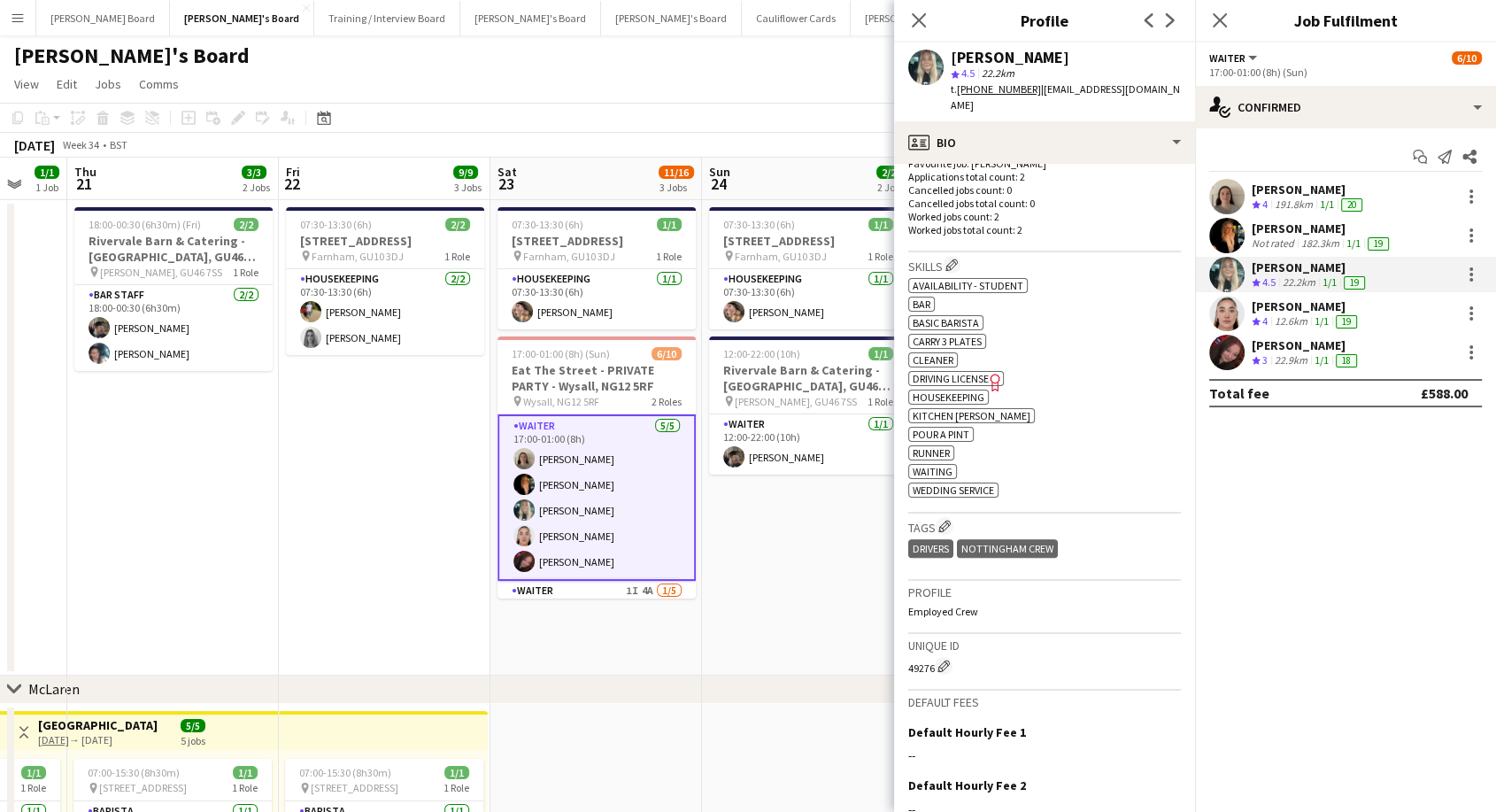
drag, startPoint x: 1282, startPoint y: 298, endPoint x: 1283, endPoint y: 307, distance: 9.1
click at [1283, 304] on div "[PERSON_NAME]" at bounding box center [1306, 306] width 109 height 16
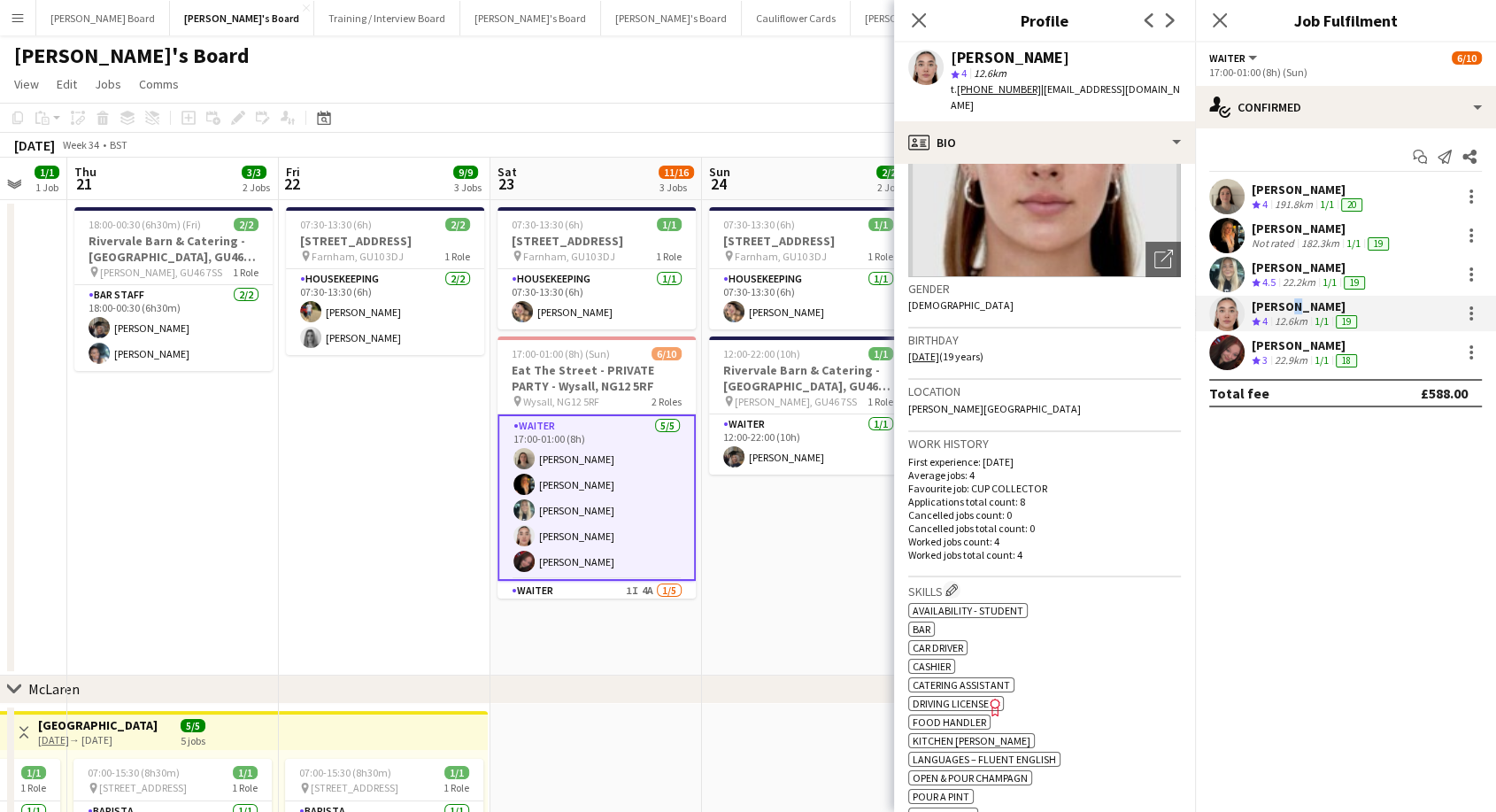
scroll to position [196, 0]
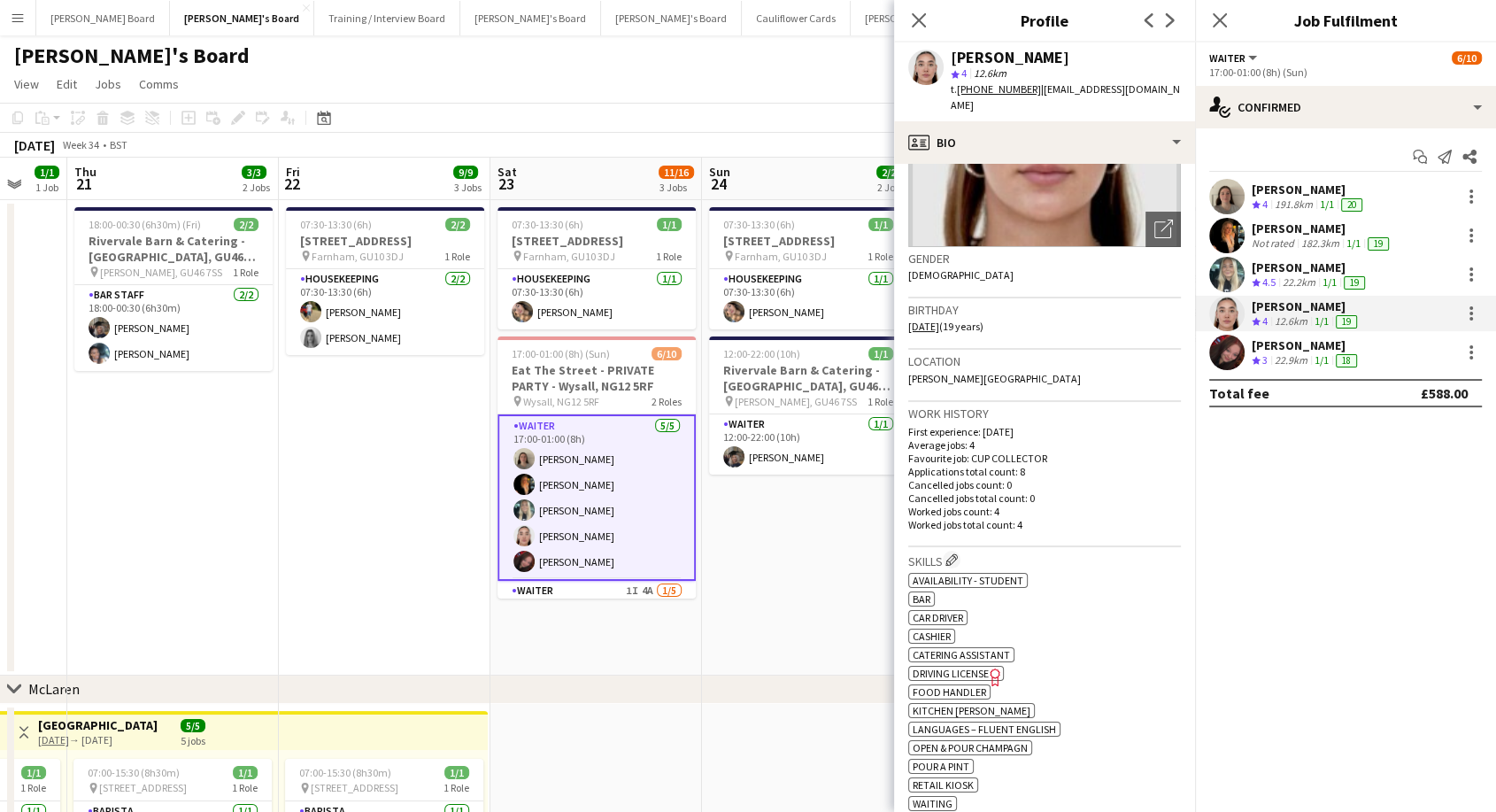
click at [1313, 345] on div "[PERSON_NAME]" at bounding box center [1306, 344] width 109 height 16
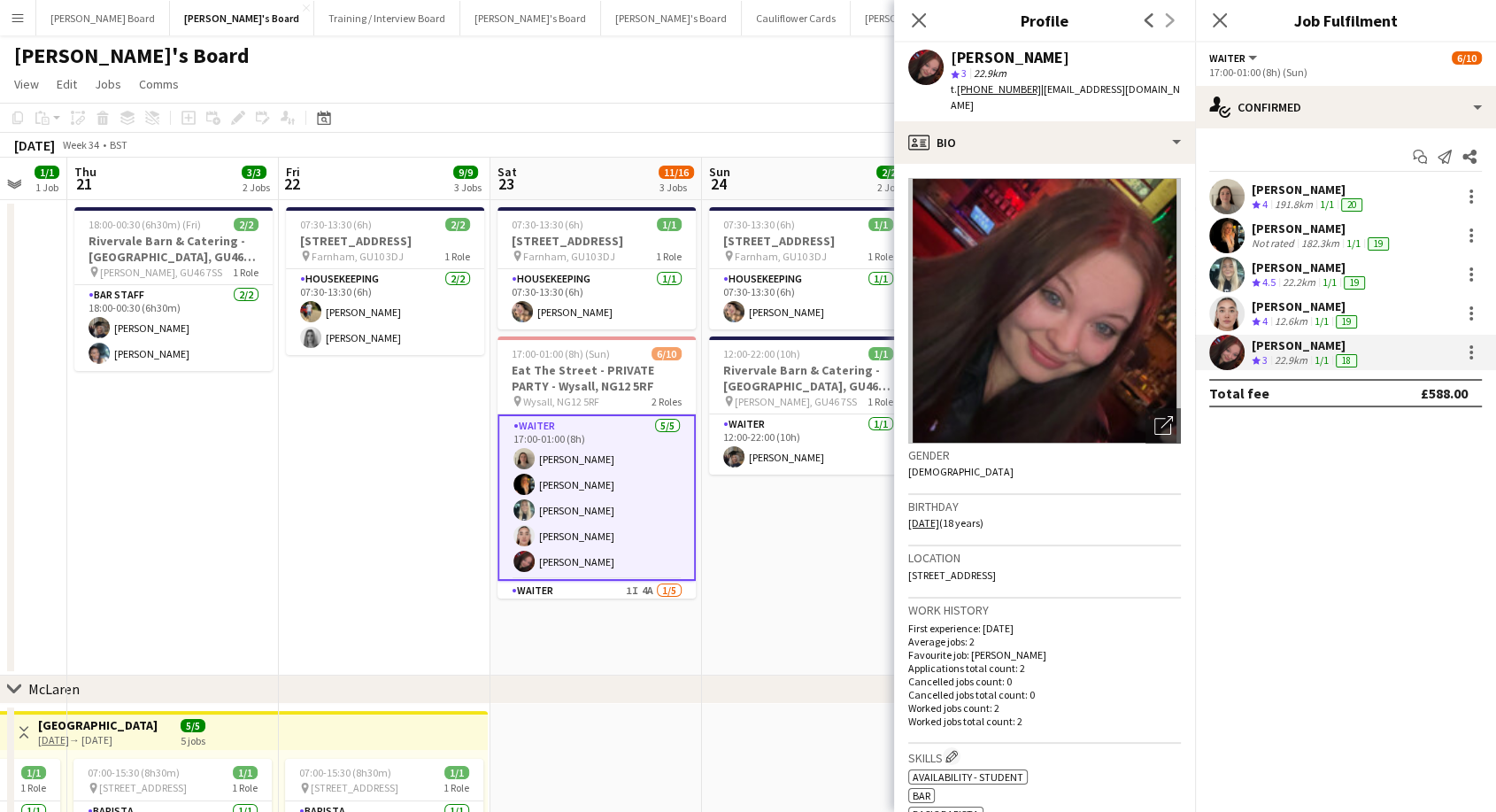
click at [1289, 271] on div "[PERSON_NAME]" at bounding box center [1310, 267] width 117 height 16
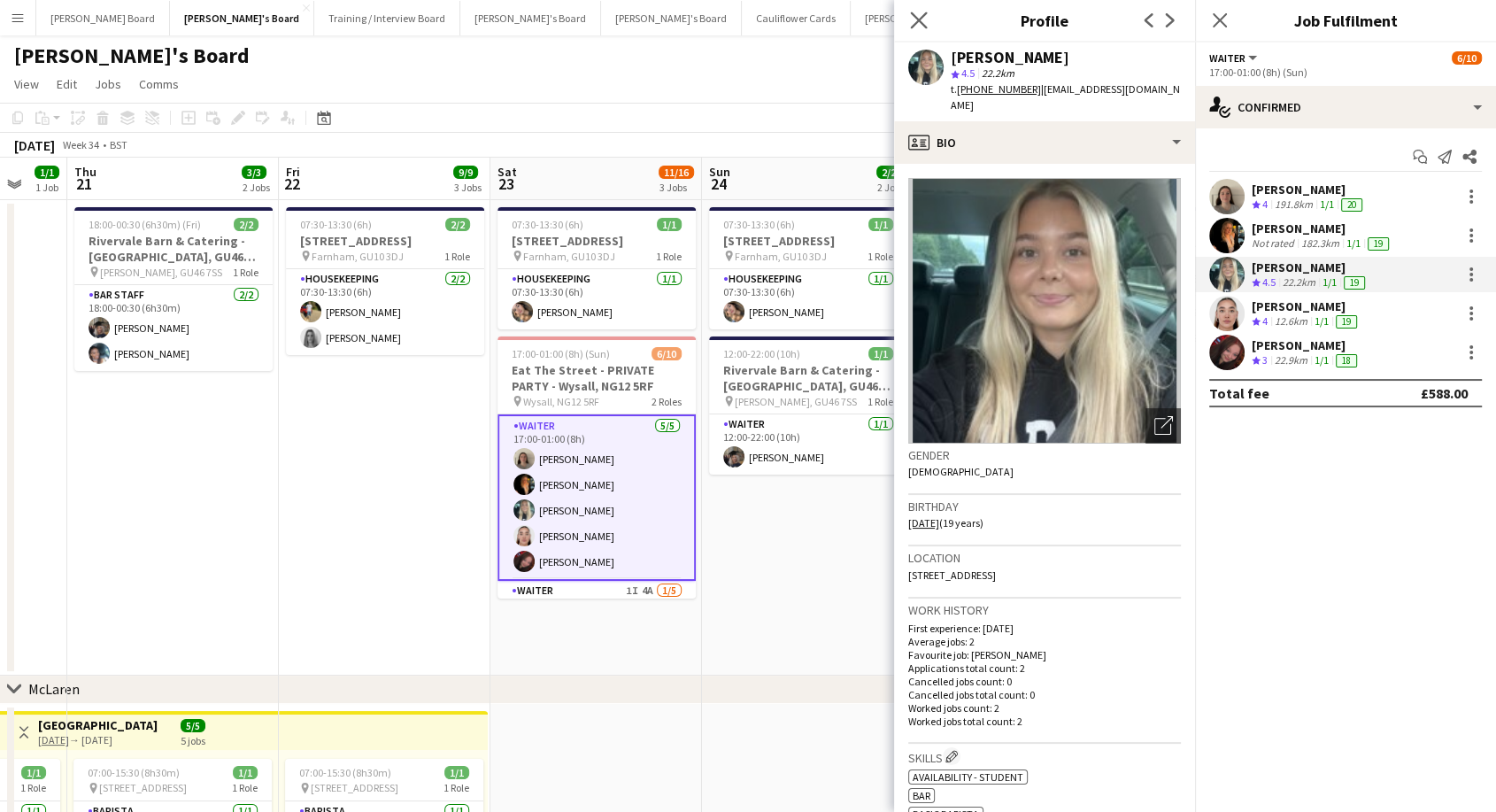
drag, startPoint x: 910, startPoint y: 23, endPoint x: 764, endPoint y: 148, distance: 192.2
click at [909, 26] on app-icon "Close pop-in" at bounding box center [920, 21] width 26 height 26
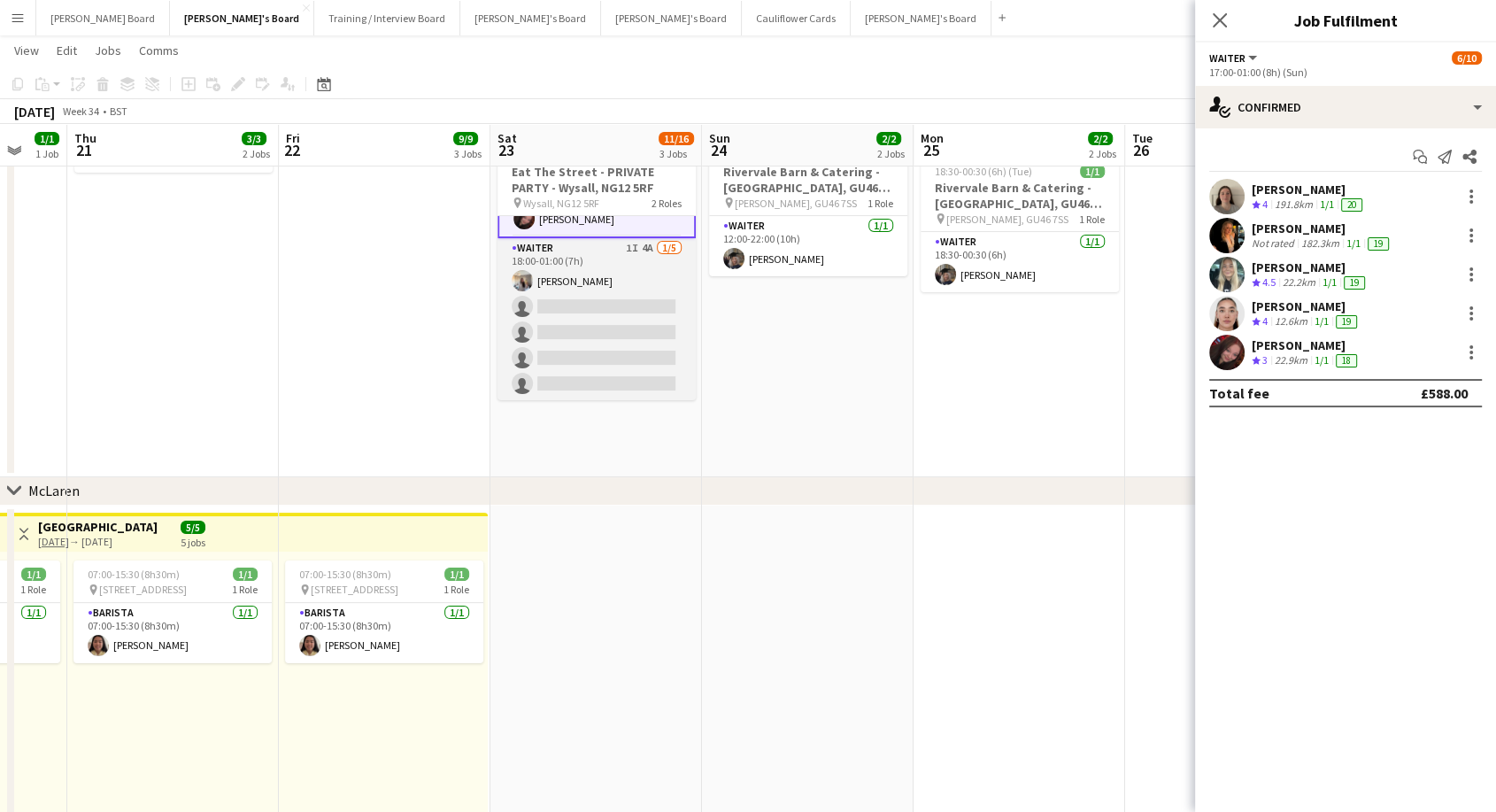
click at [585, 387] on app-card-role "Waiter 1I 4A [DATE] 18:00-01:00 (7h) [PERSON_NAME] single-neutral-actions singl…" at bounding box center [596, 319] width 198 height 163
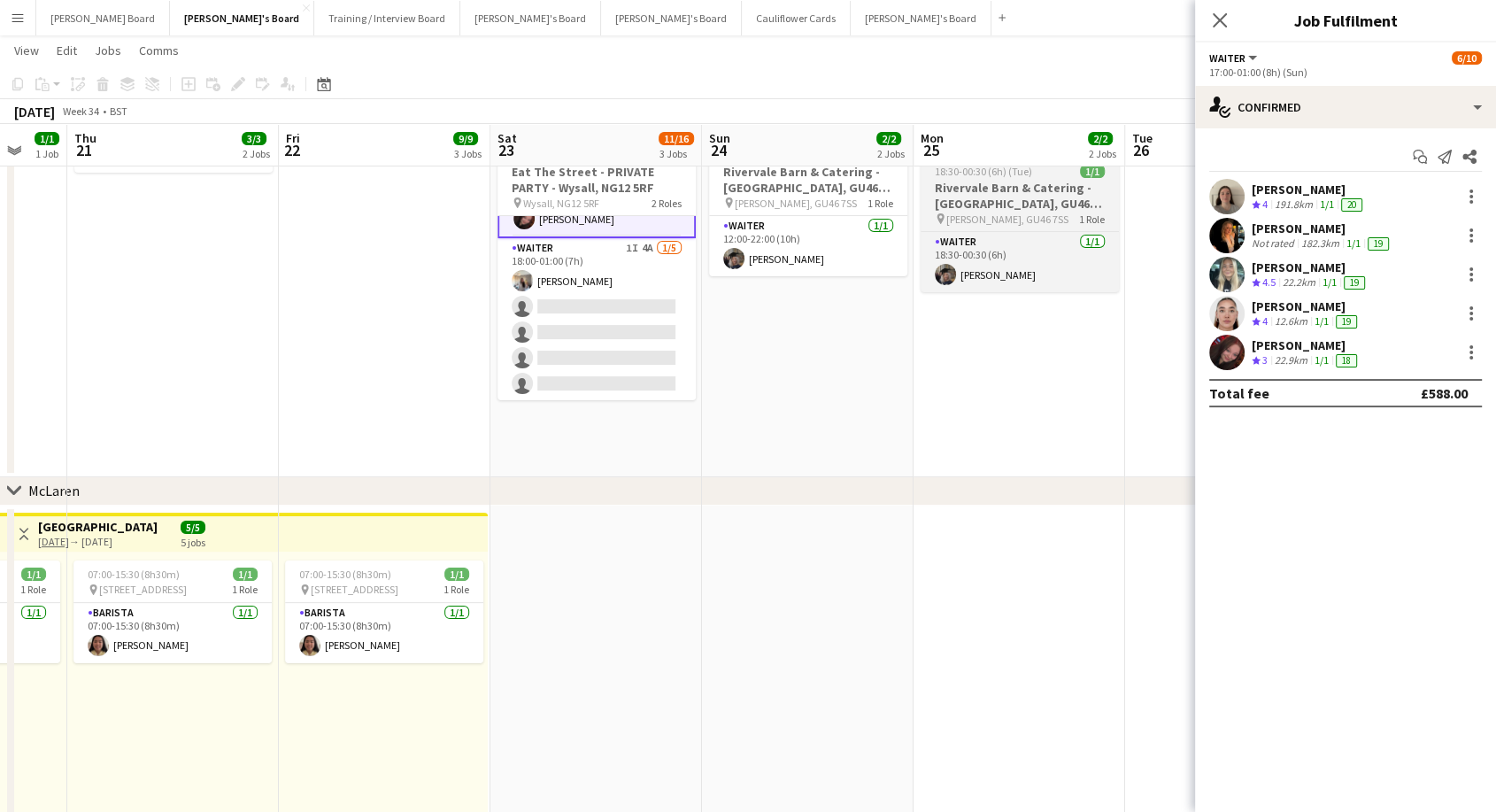
scroll to position [143, 0]
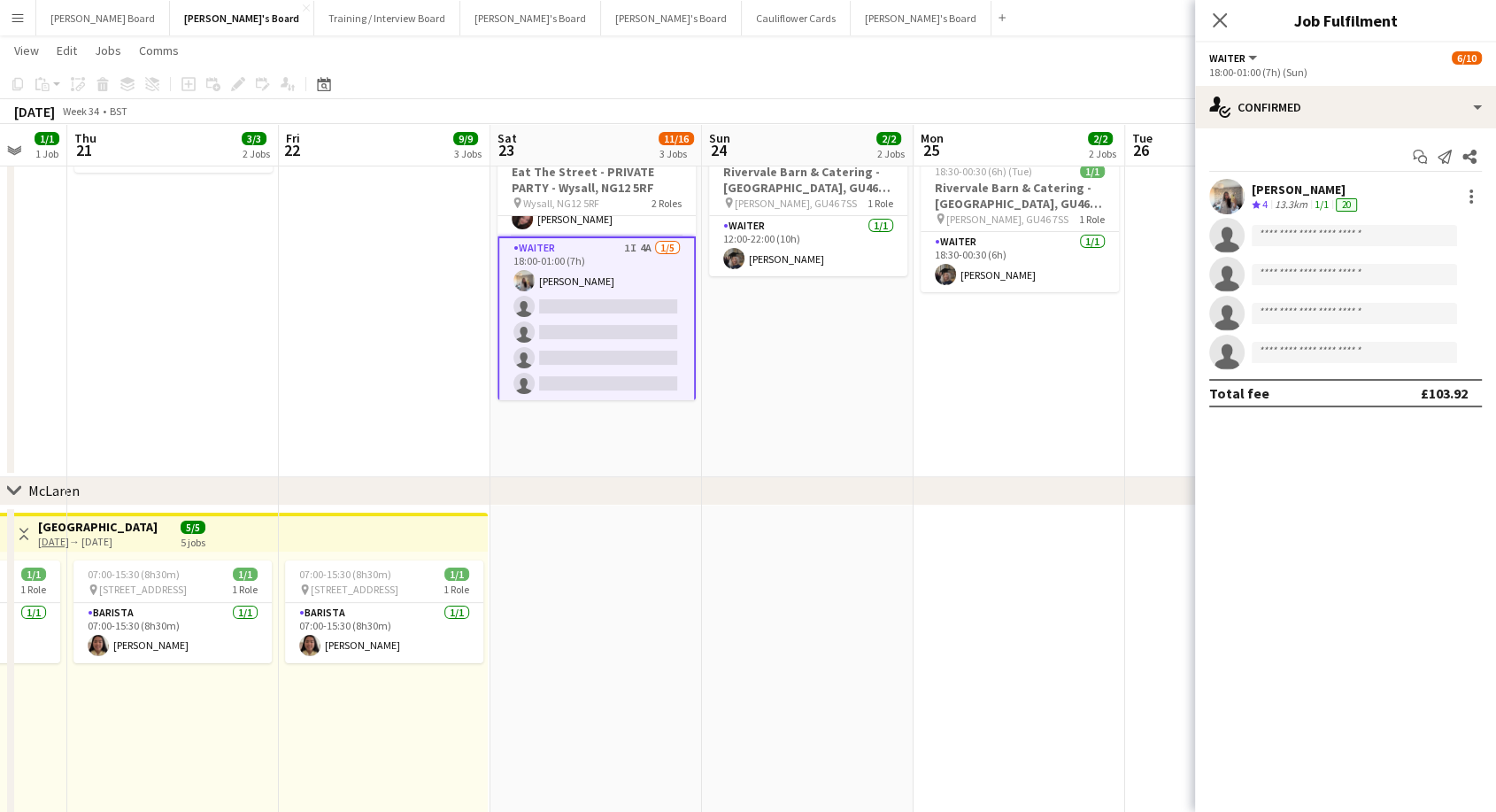
click at [1302, 189] on div "[PERSON_NAME]" at bounding box center [1306, 189] width 109 height 16
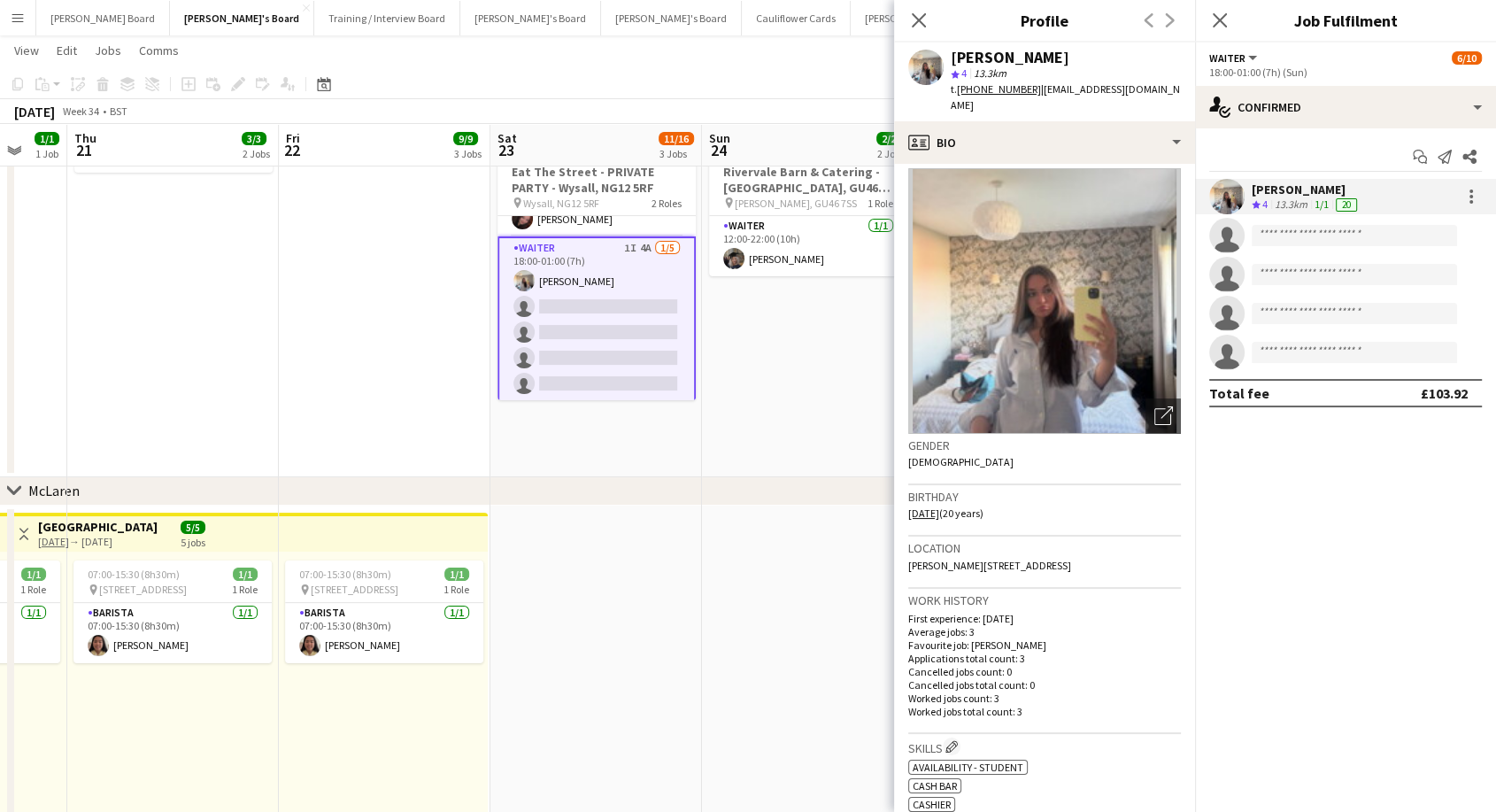
scroll to position [0, 0]
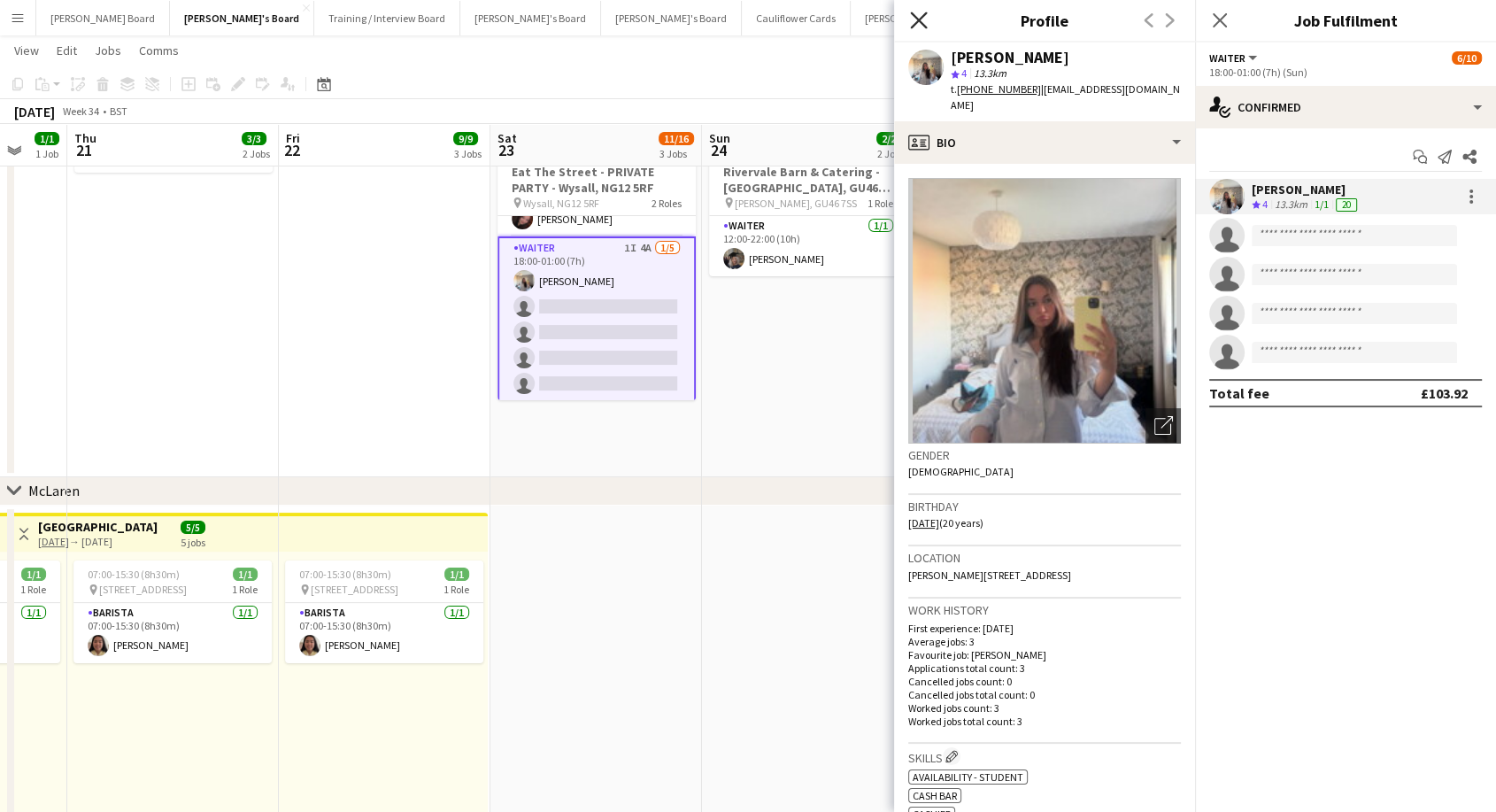
click at [922, 13] on icon "Close pop-in" at bounding box center [919, 20] width 17 height 17
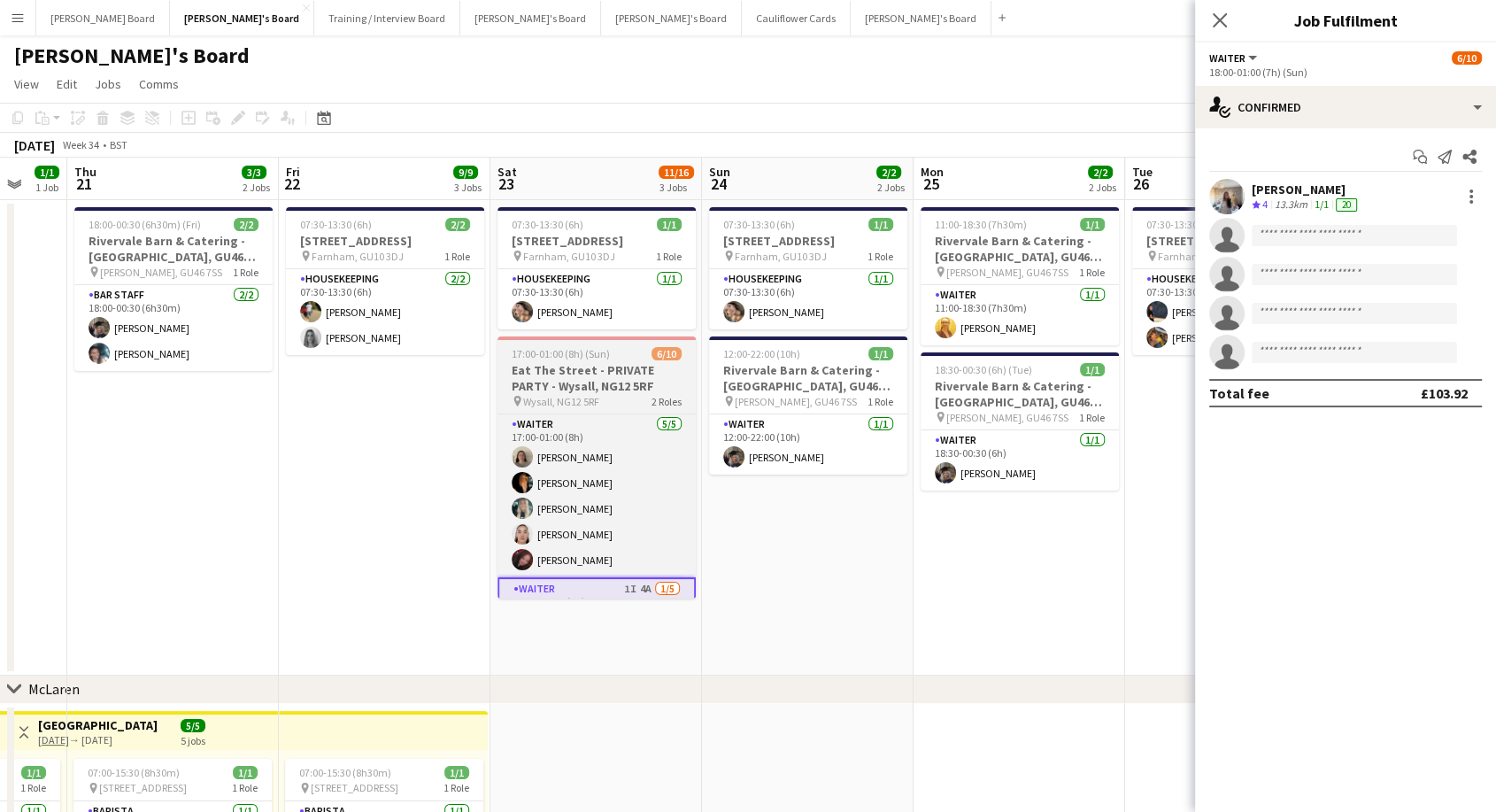
click at [590, 366] on h3 "Eat The Street - PRIVATE PARTY - Wysall, NG12 5RF" at bounding box center [596, 377] width 198 height 32
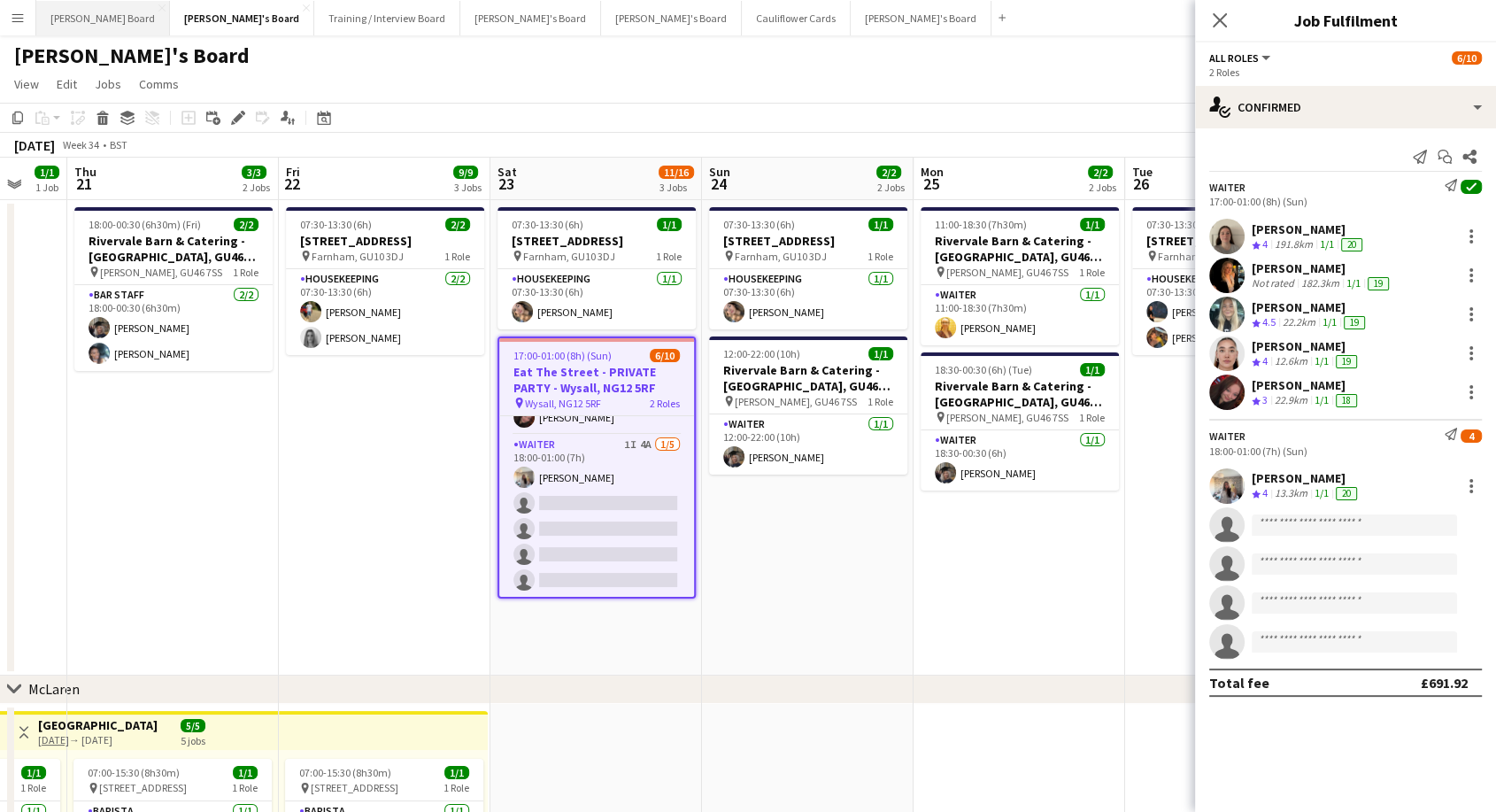
click at [70, 10] on button "[PERSON_NAME] Board Close" at bounding box center [102, 18] width 133 height 35
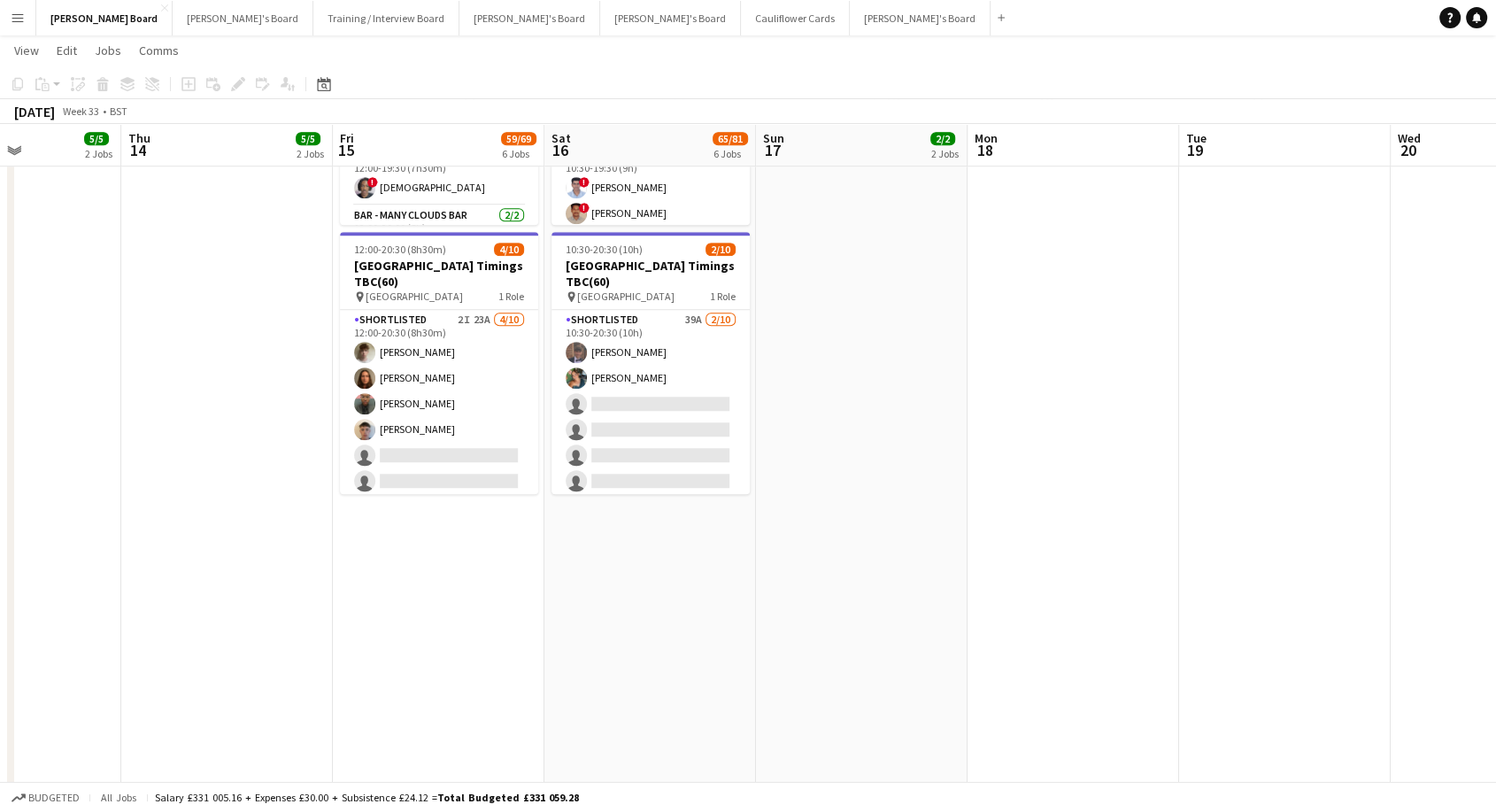
scroll to position [0, 484]
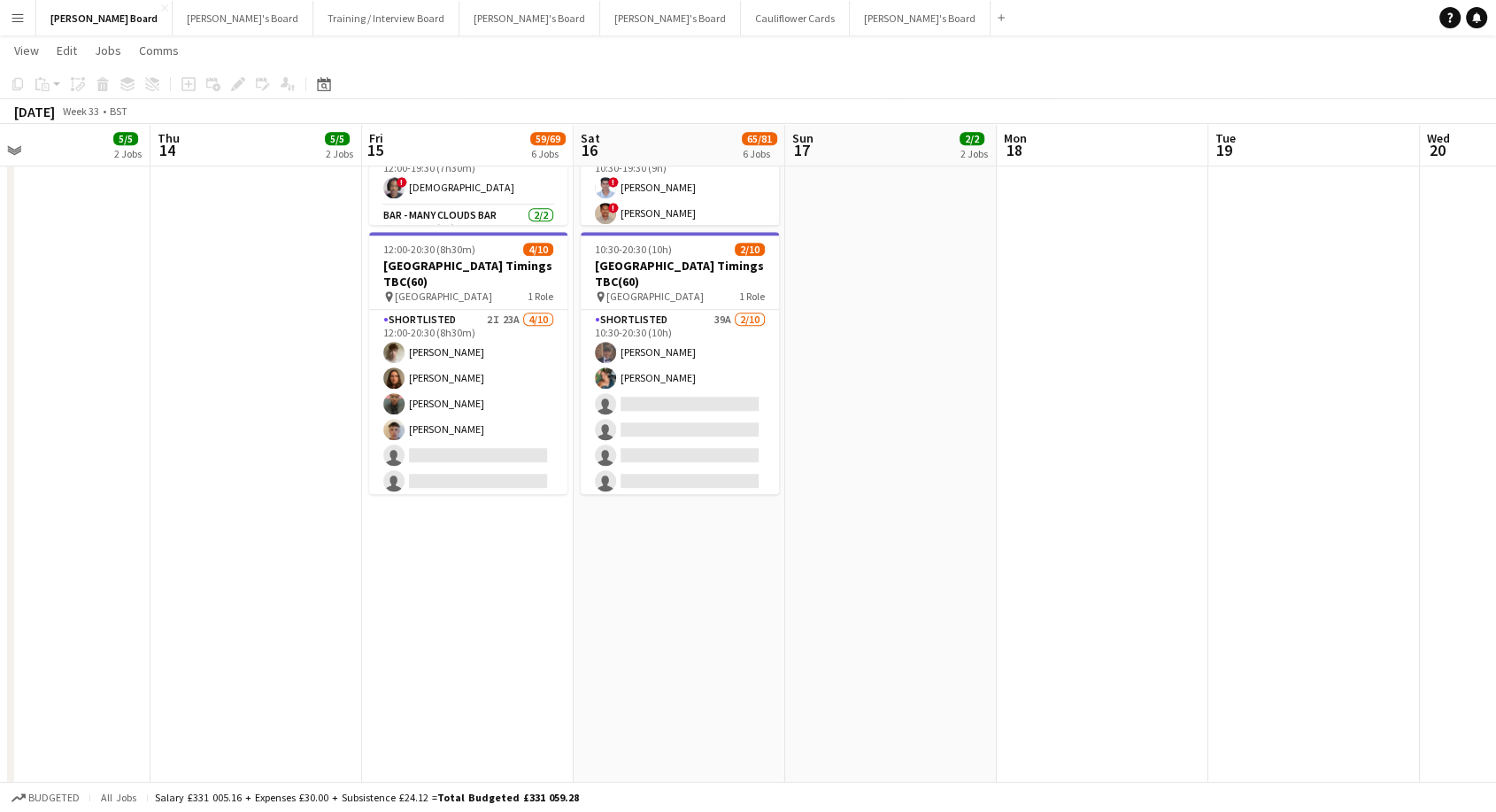
drag, startPoint x: 732, startPoint y: 450, endPoint x: 248, endPoint y: 463, distance: 484.2
click at [248, 463] on app-calendar-viewport "Mon 11 2/2 2 Jobs Tue 12 4/4 1 Job Wed 13 5/5 2 Jobs Thu 14 5/5 2 Jobs Fri 15 5…" at bounding box center [748, 52] width 1496 height 2525
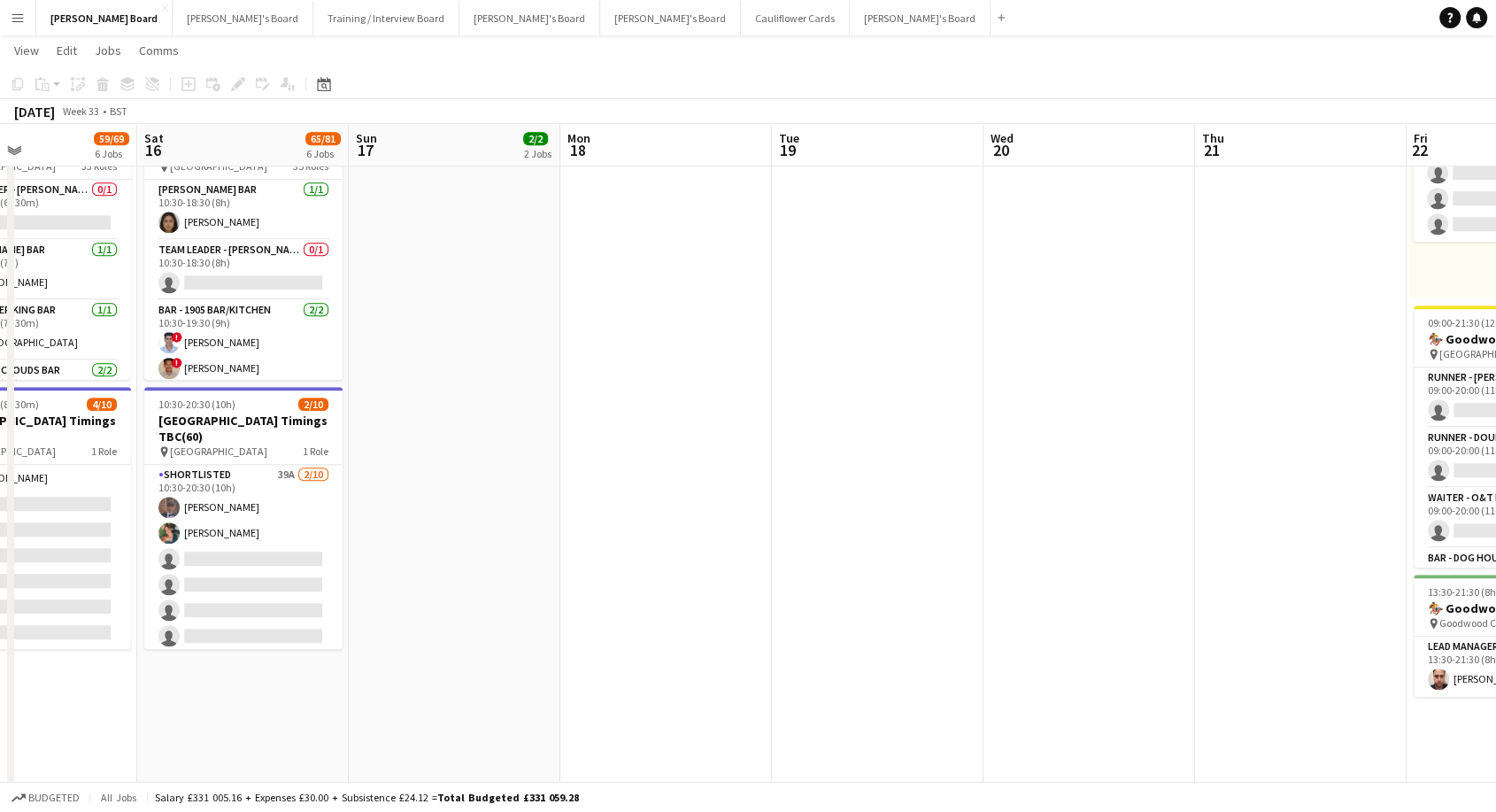
scroll to position [0, 655]
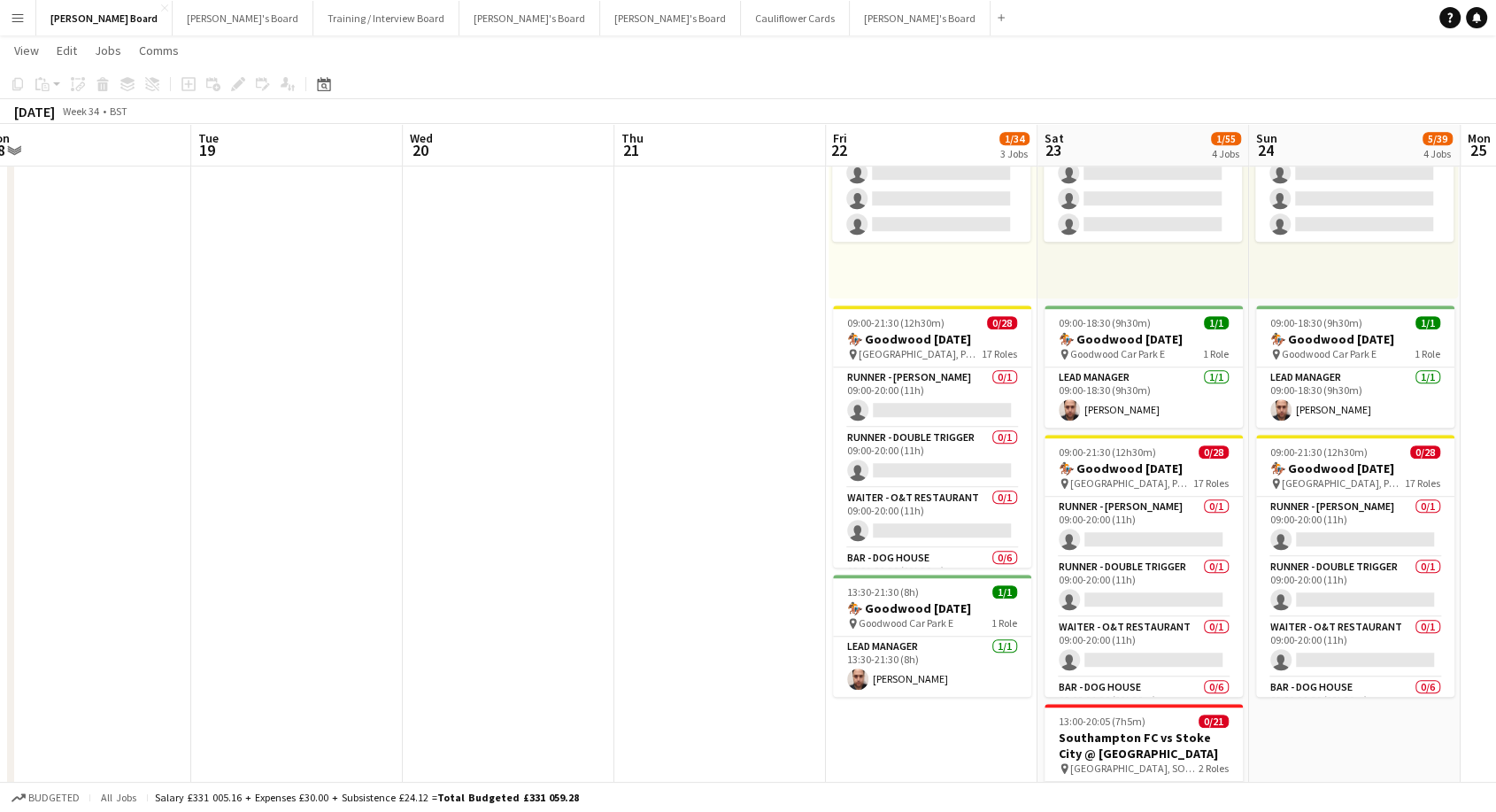
drag, startPoint x: 1374, startPoint y: 381, endPoint x: 357, endPoint y: 542, distance: 1029.7
click at [357, 542] on app-calendar-viewport "Fri 15 59/69 6 Jobs Sat 16 65/81 6 Jobs Sun 17 2/2 2 Jobs Mon 18 Tue 19 Wed 20 …" at bounding box center [748, 208] width 1496 height 2525
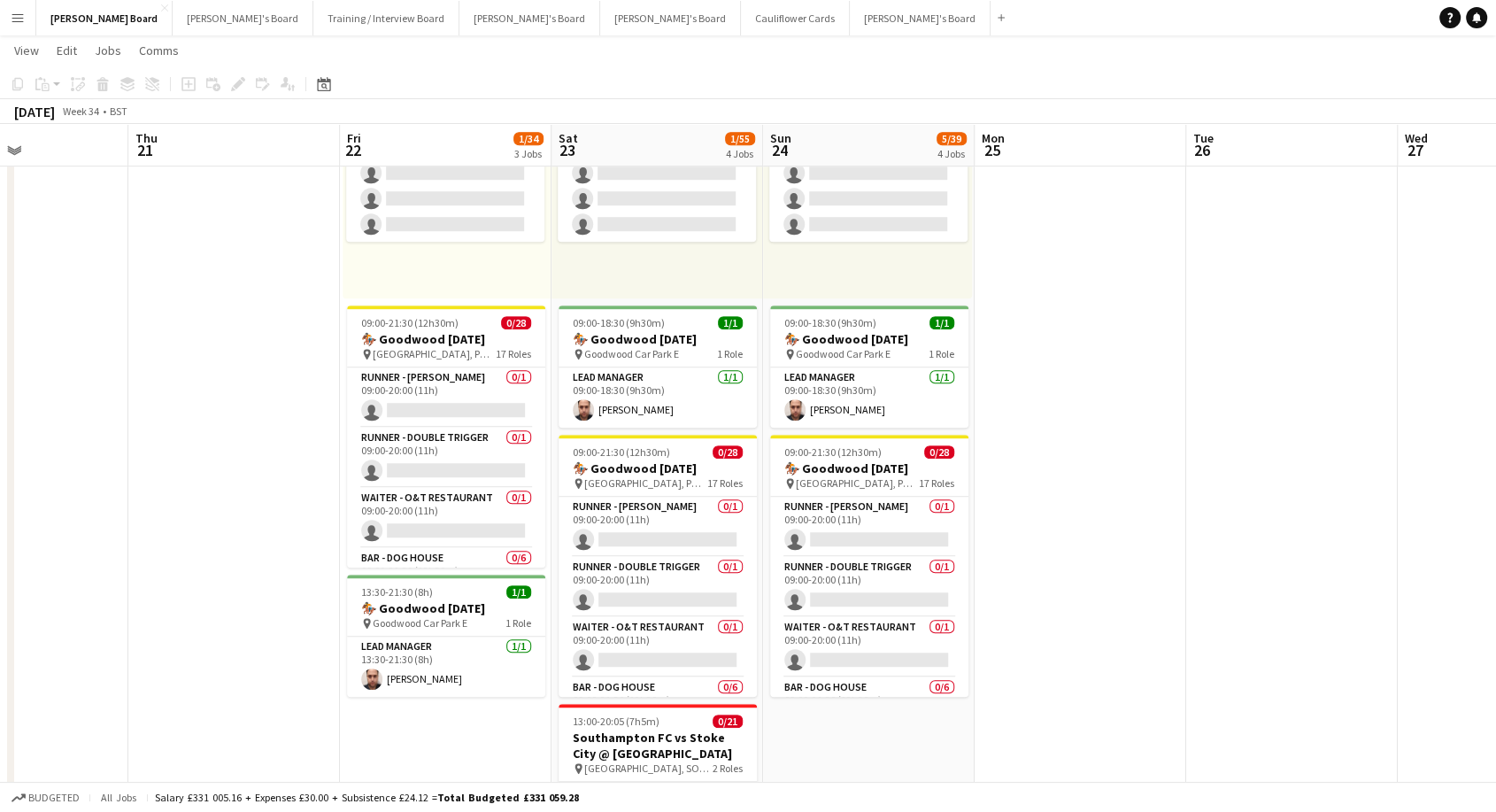
scroll to position [0, 708]
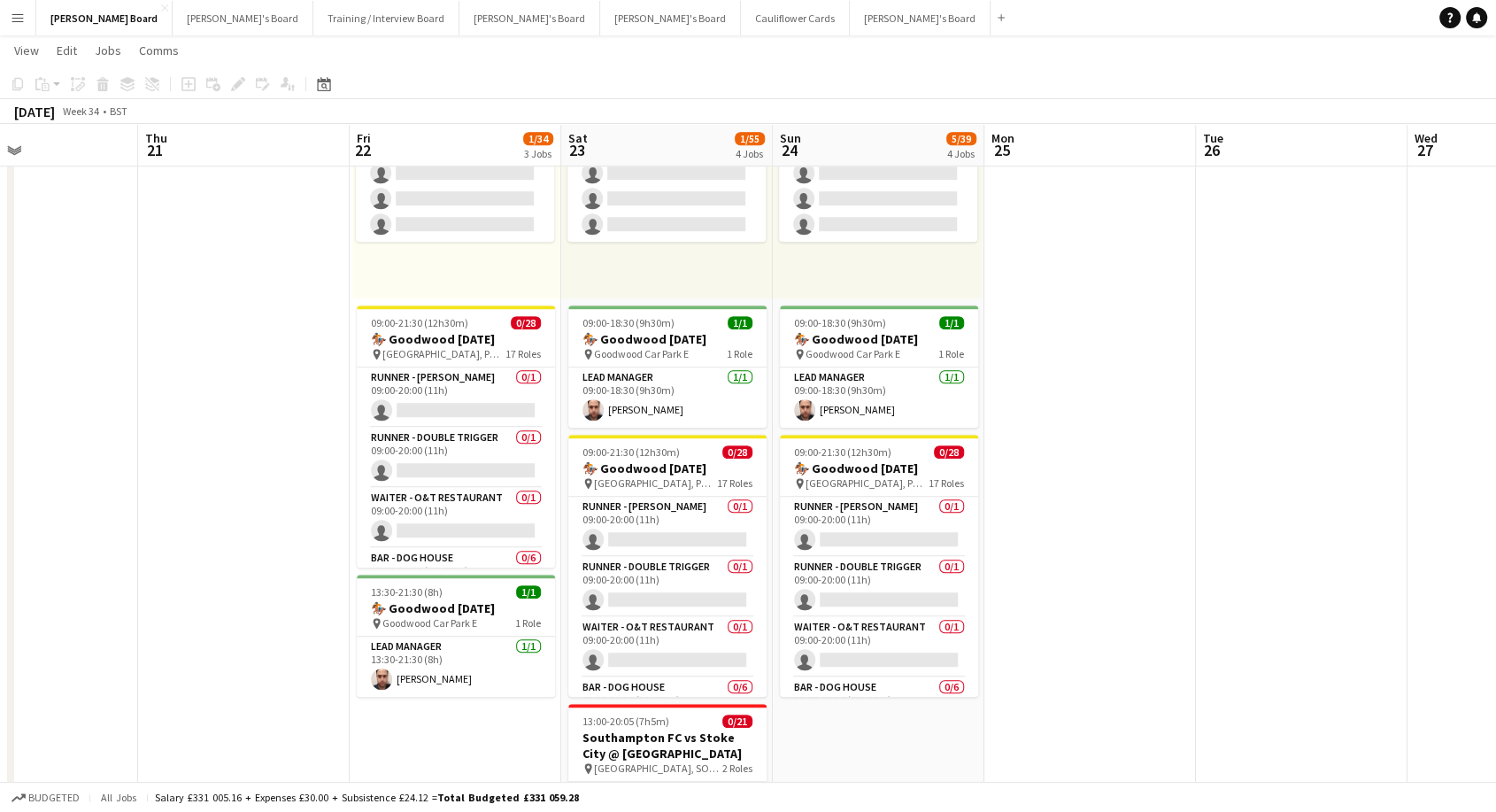
drag, startPoint x: 654, startPoint y: 435, endPoint x: 177, endPoint y: 464, distance: 477.9
click at [177, 464] on app-calendar-viewport "Sun 17 2/2 2 Jobs Mon 18 Tue 19 Wed 20 Thu 21 Fri 22 1/34 3 Jobs Sat 23 1/55 4 …" at bounding box center [748, 208] width 1496 height 2525
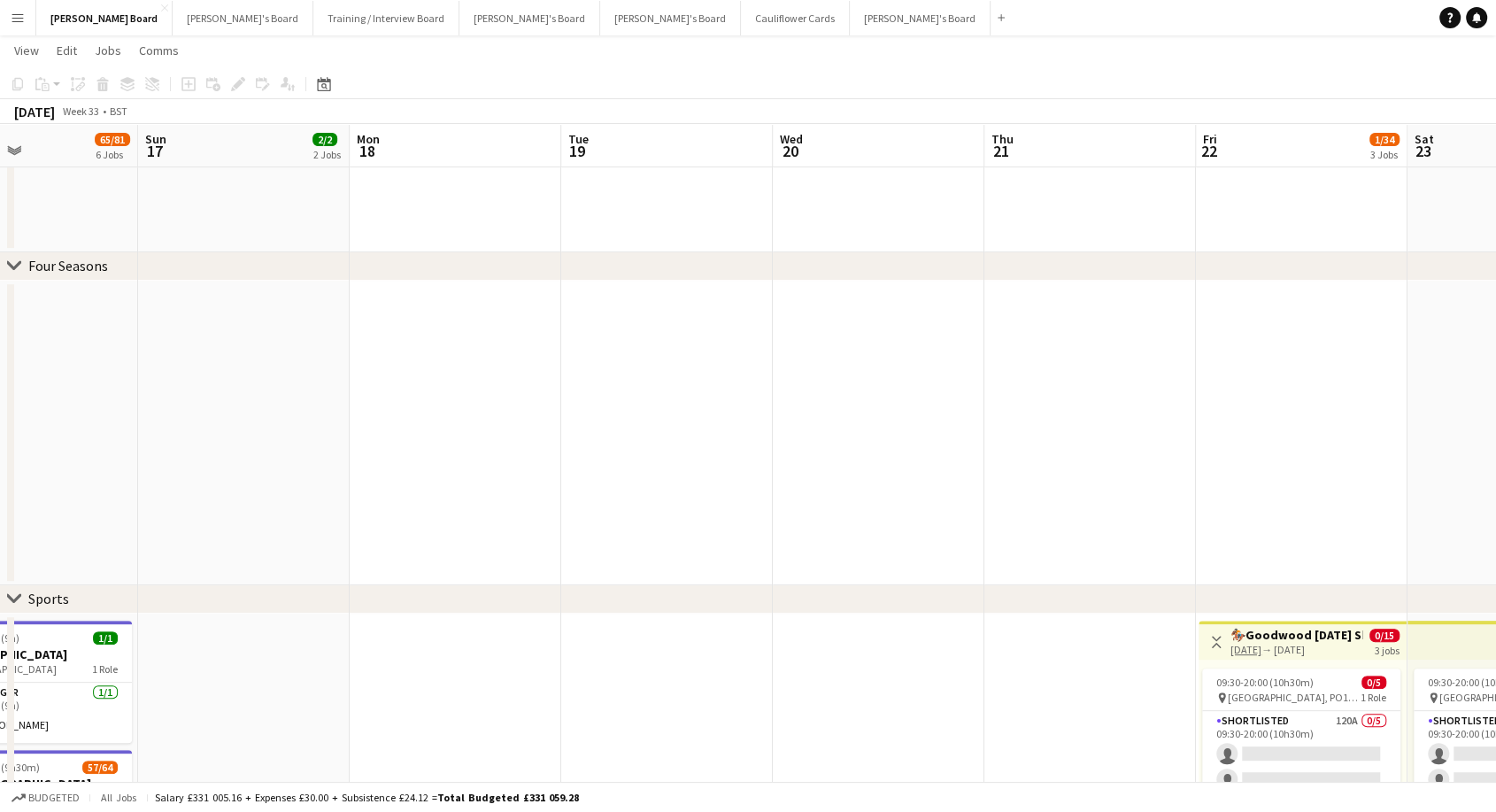
scroll to position [0, 446]
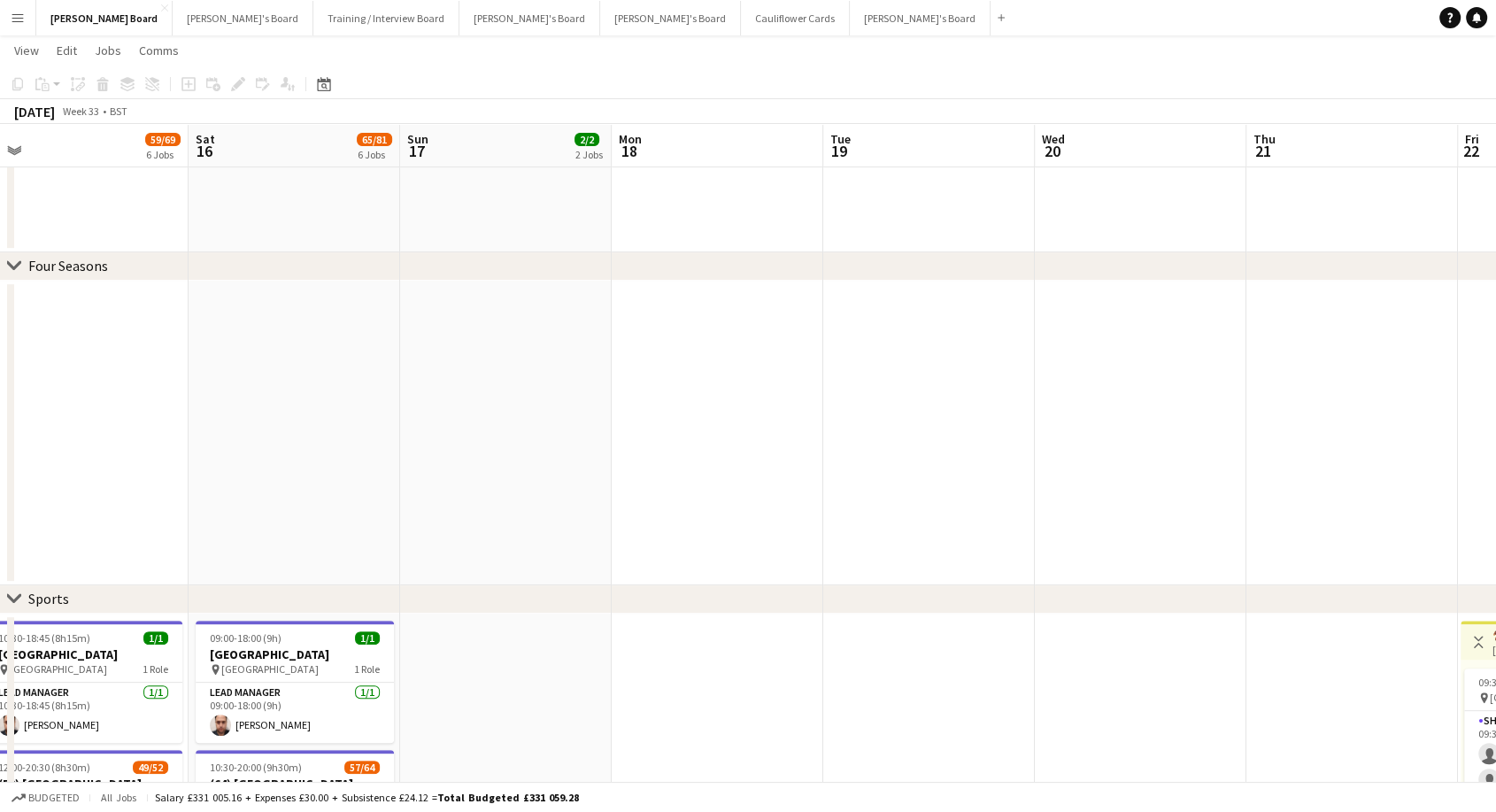
drag, startPoint x: 473, startPoint y: 377, endPoint x: 1509, endPoint y: 404, distance: 1036.4
click at [1496, 404] on html "Menu Boards Boards Boards All jobs Status Workforce Workforce My Workforce Recr…" at bounding box center [748, 820] width 1496 height 2624
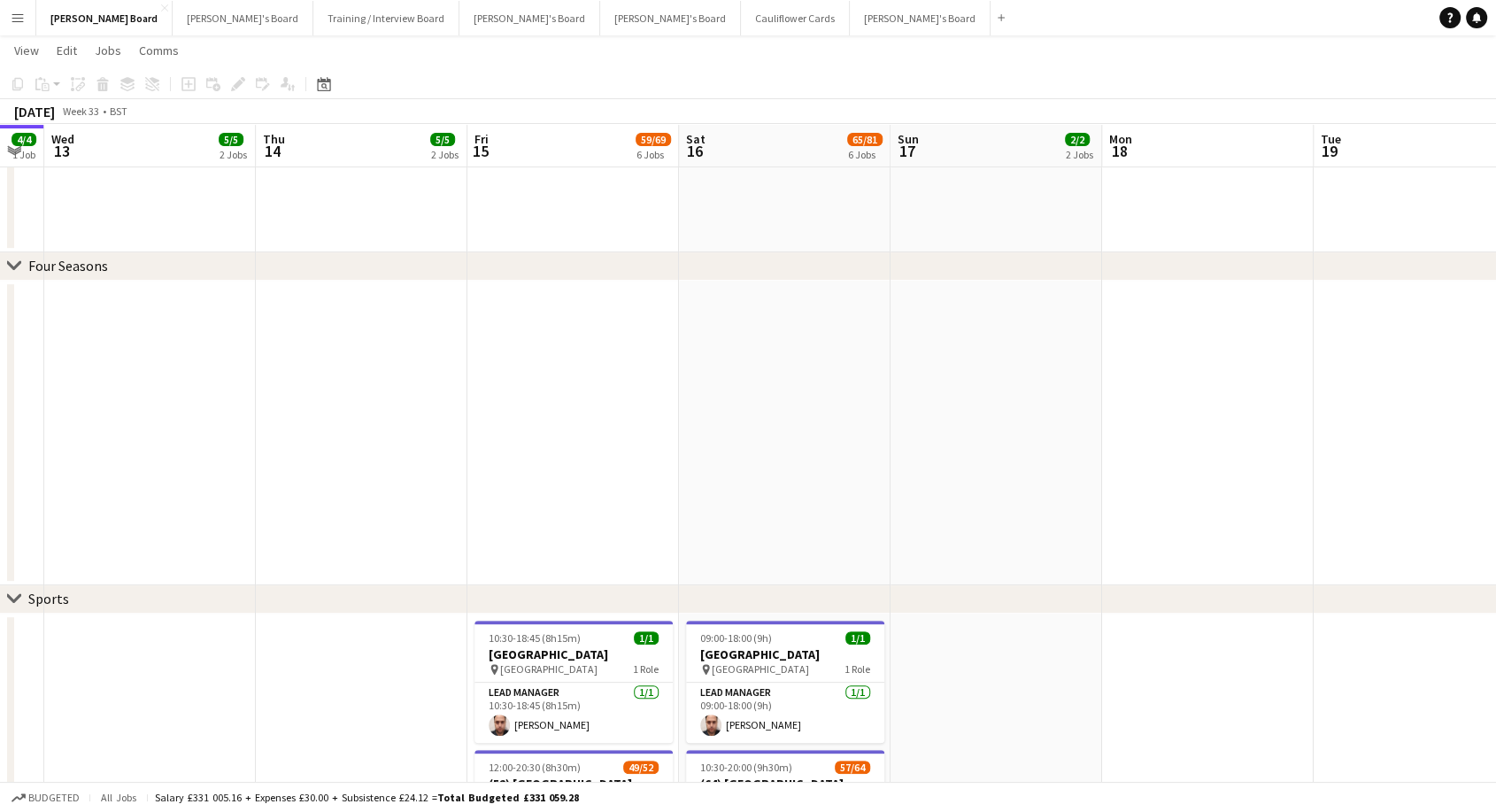
scroll to position [0, 857]
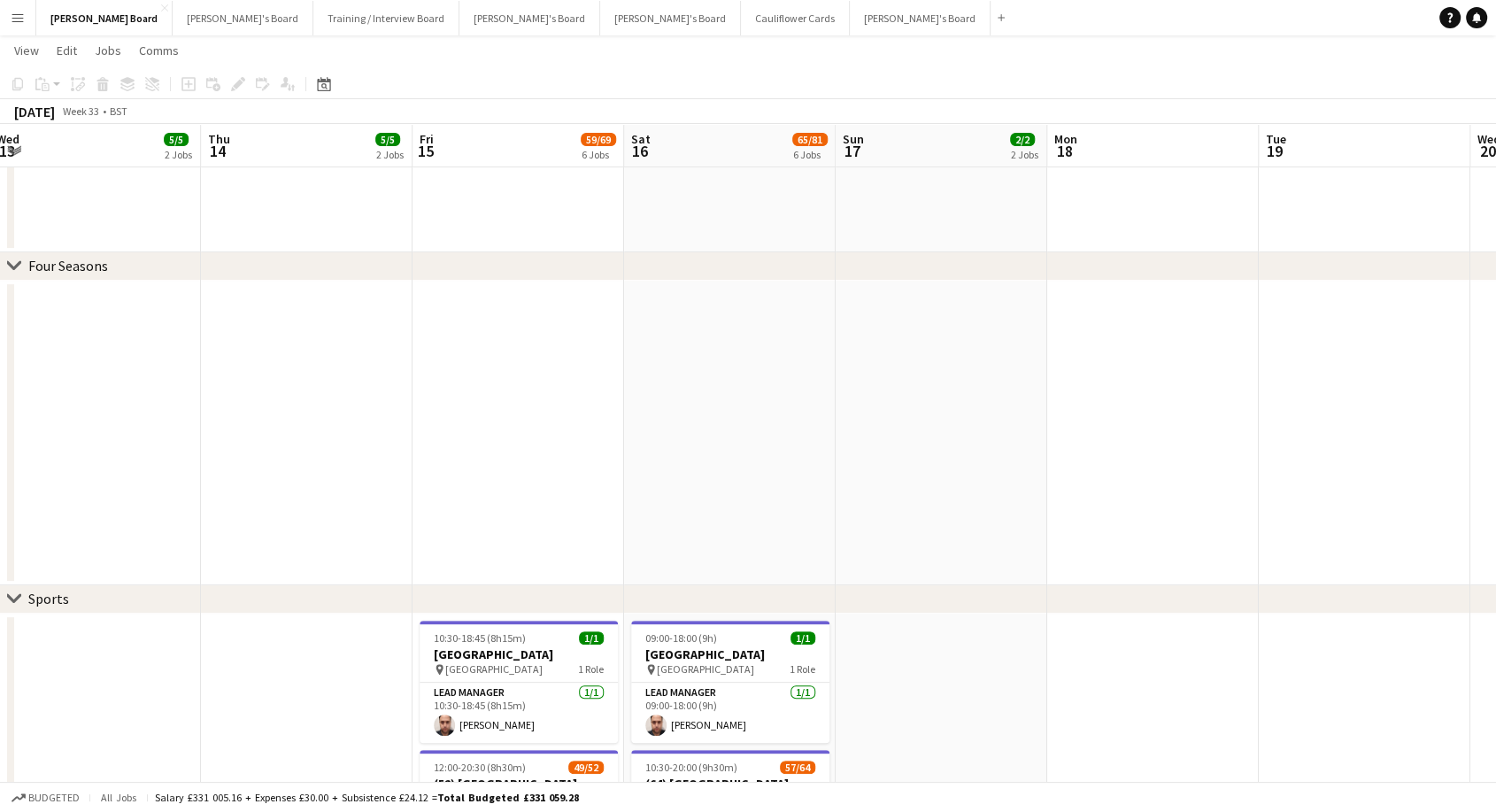
drag, startPoint x: 324, startPoint y: 435, endPoint x: 760, endPoint y: 445, distance: 436.1
click at [21, 17] on app-icon "Menu" at bounding box center [17, 17] width 14 height 14
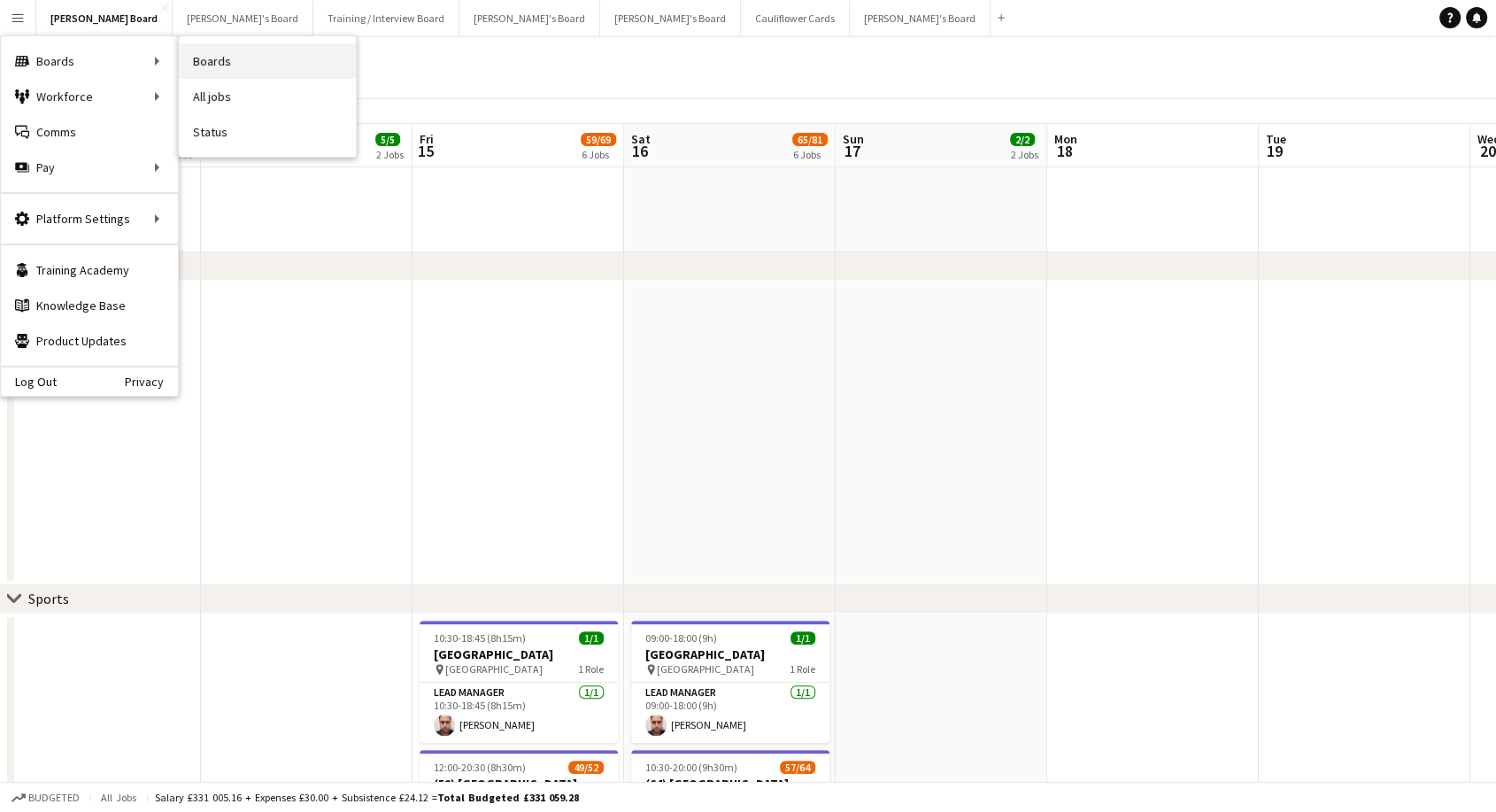
click at [229, 65] on link "Boards" at bounding box center [267, 61] width 177 height 35
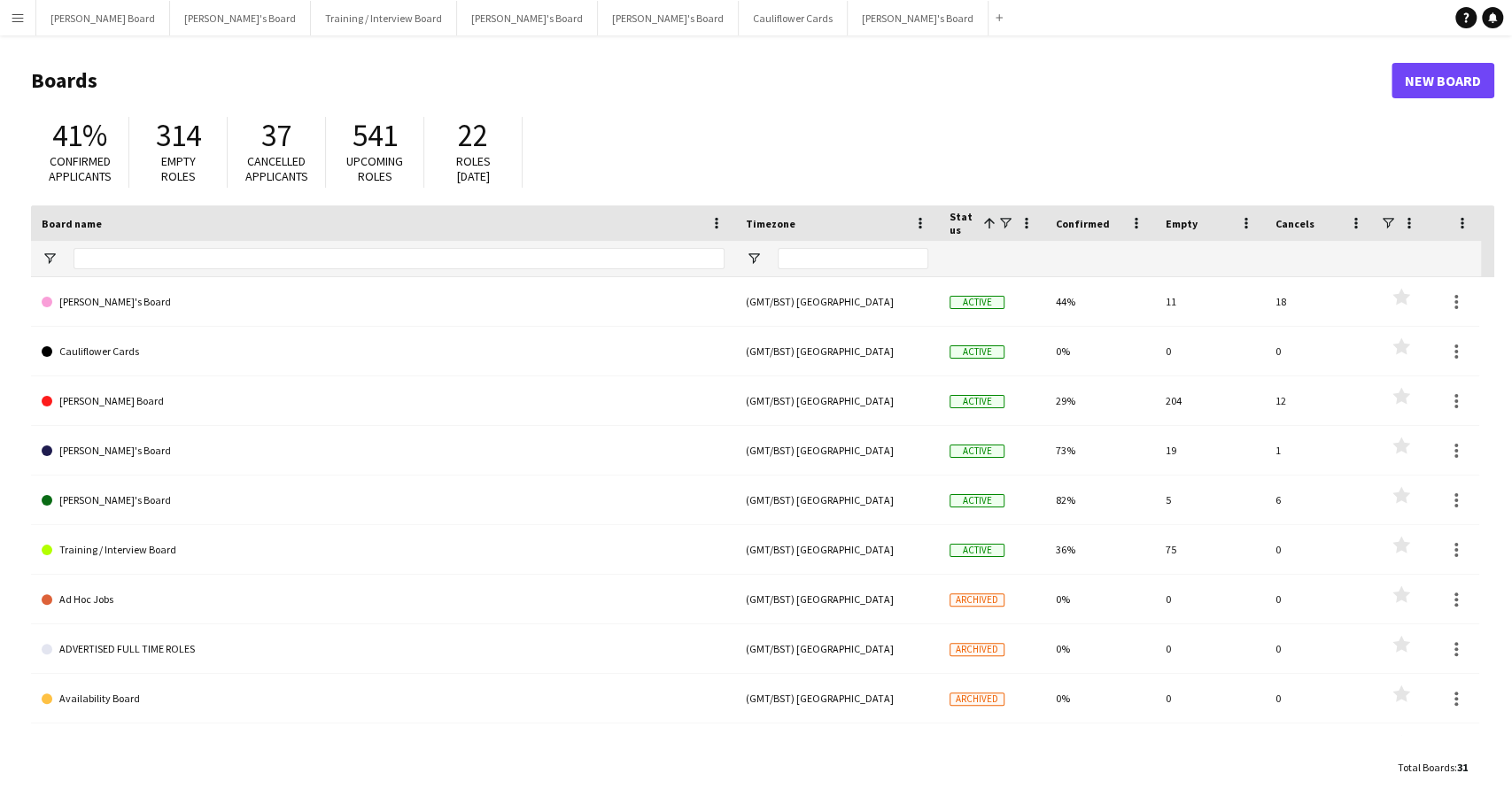
click at [12, 17] on app-icon "Menu" at bounding box center [17, 17] width 14 height 14
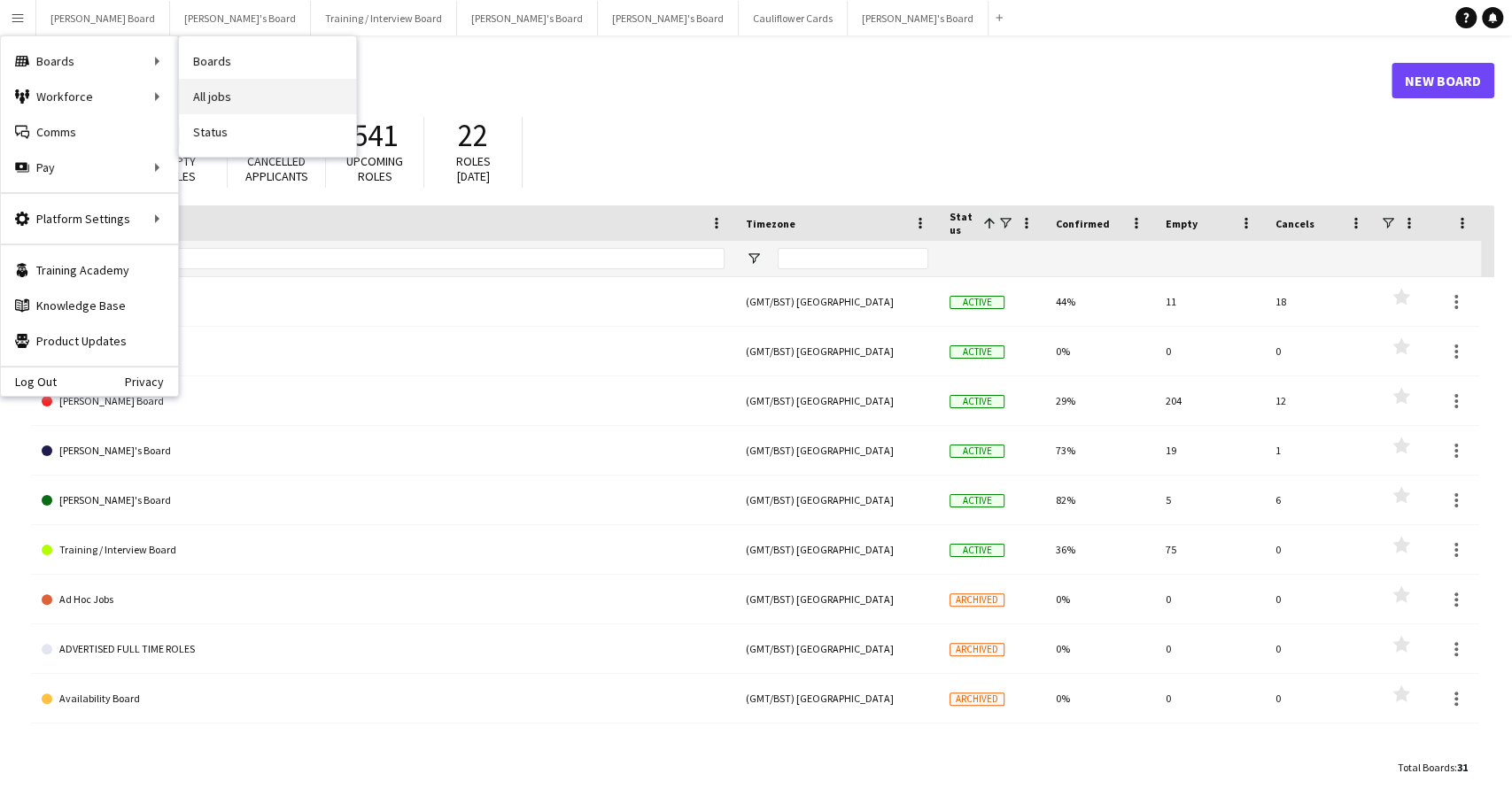
click at [231, 102] on link "All jobs" at bounding box center [267, 97] width 177 height 35
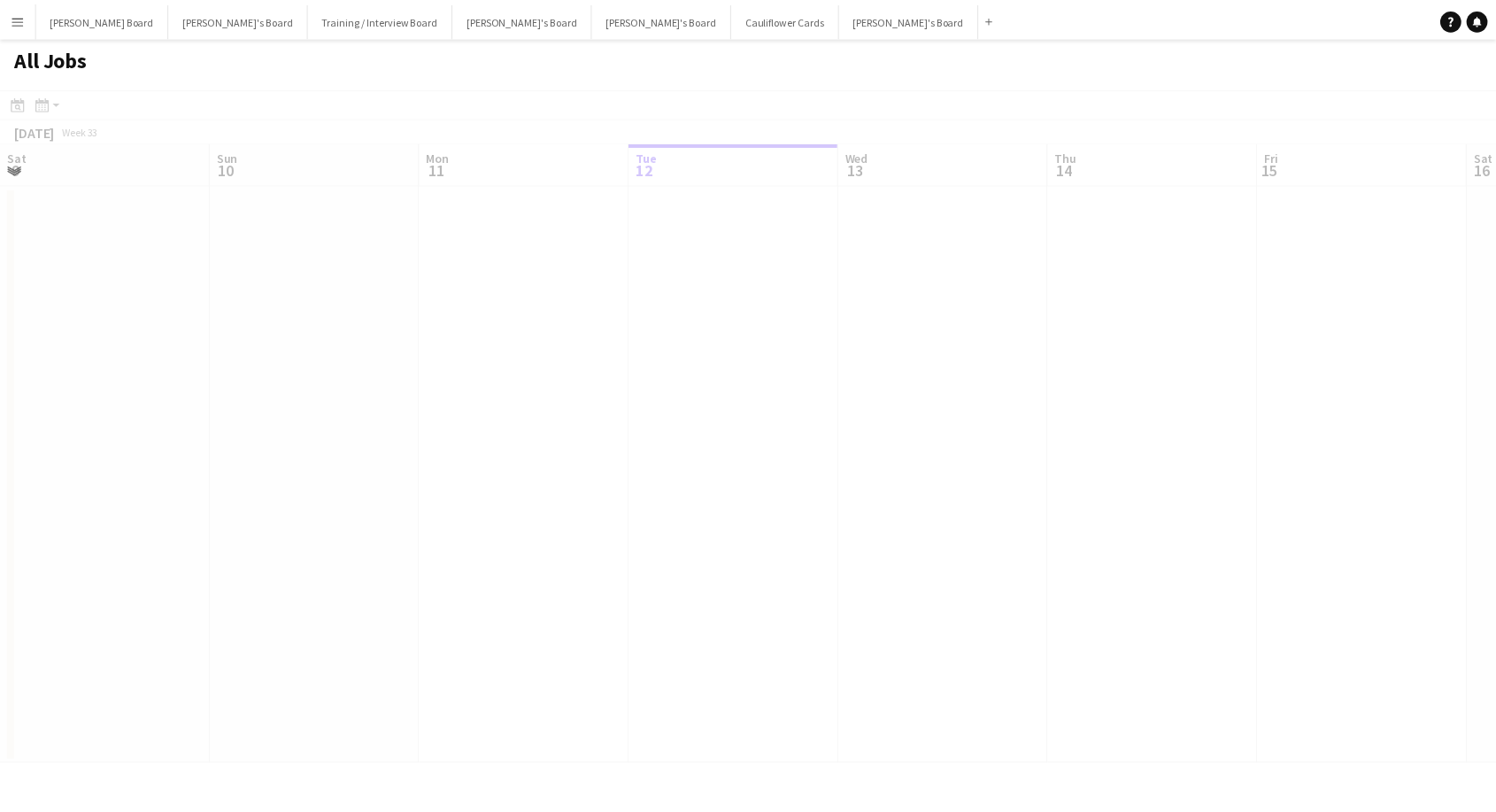
scroll to position [0, 423]
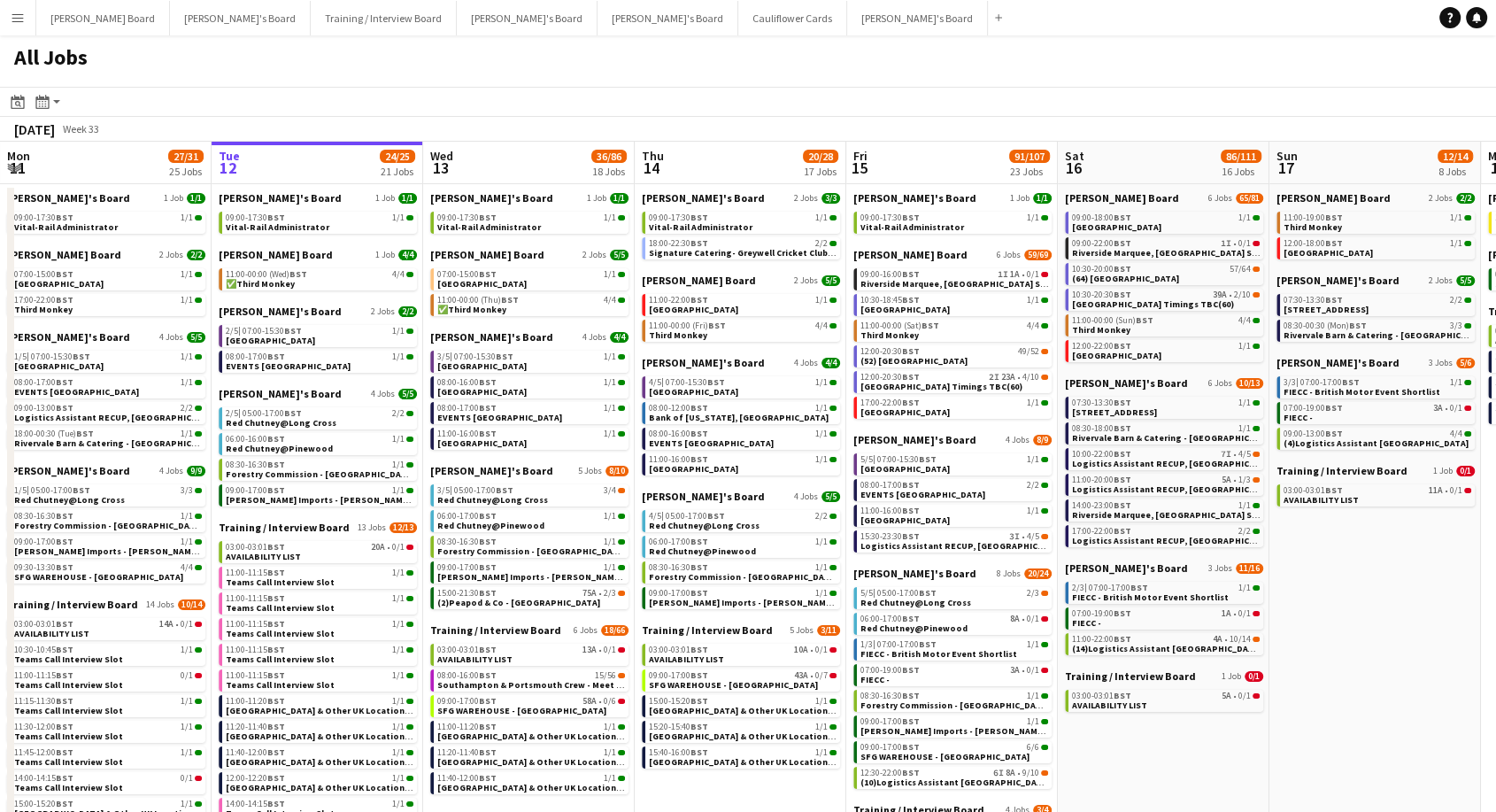
drag, startPoint x: 12, startPoint y: 104, endPoint x: 48, endPoint y: 119, distance: 39.0
click at [12, 104] on icon "Date picker" at bounding box center [17, 101] width 14 height 14
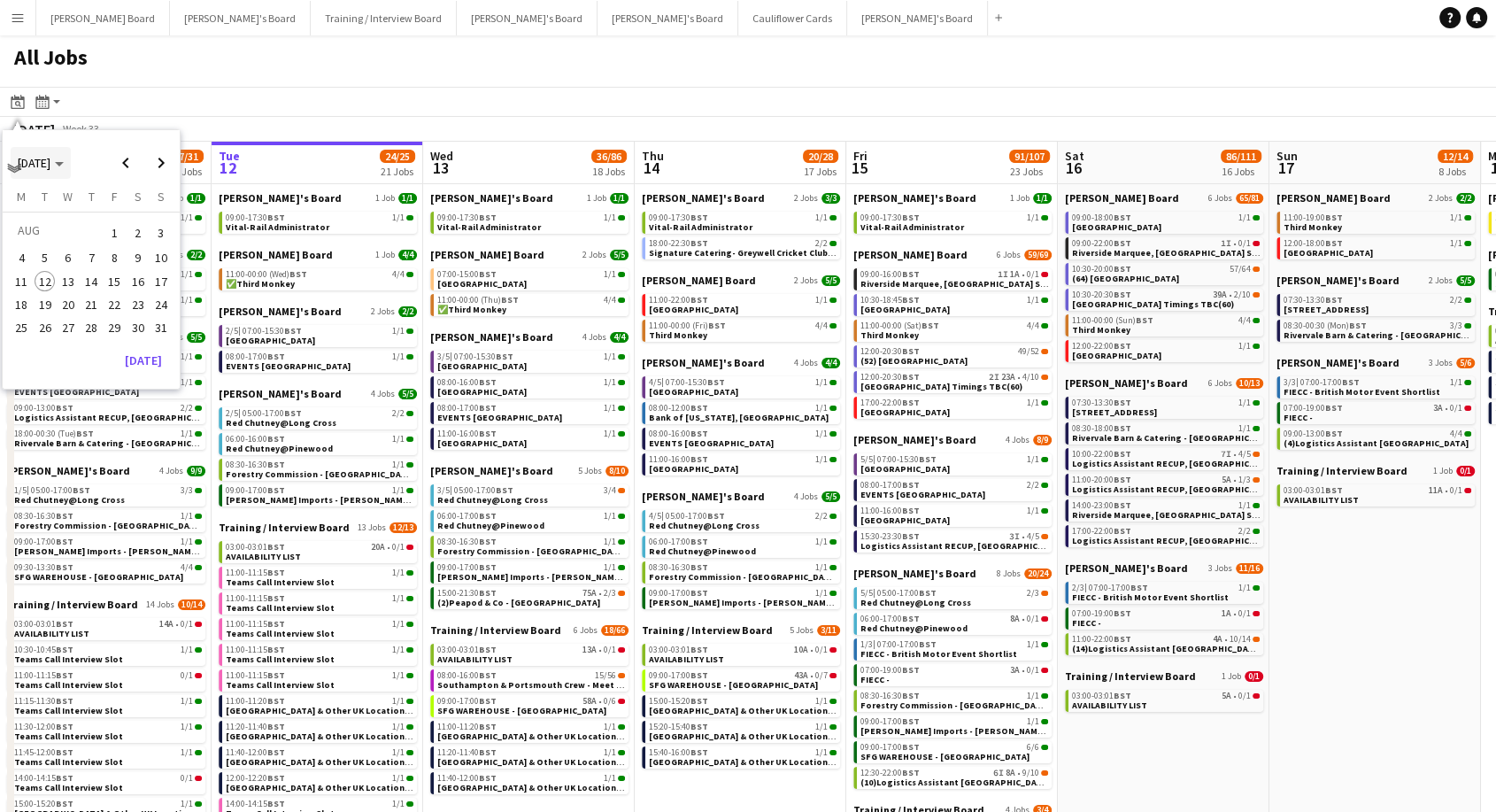
drag, startPoint x: 50, startPoint y: 159, endPoint x: 96, endPoint y: 172, distance: 47.8
click at [50, 159] on span "[DATE]" at bounding box center [34, 162] width 33 height 16
click at [21, 250] on span "2024" at bounding box center [29, 253] width 36 height 21
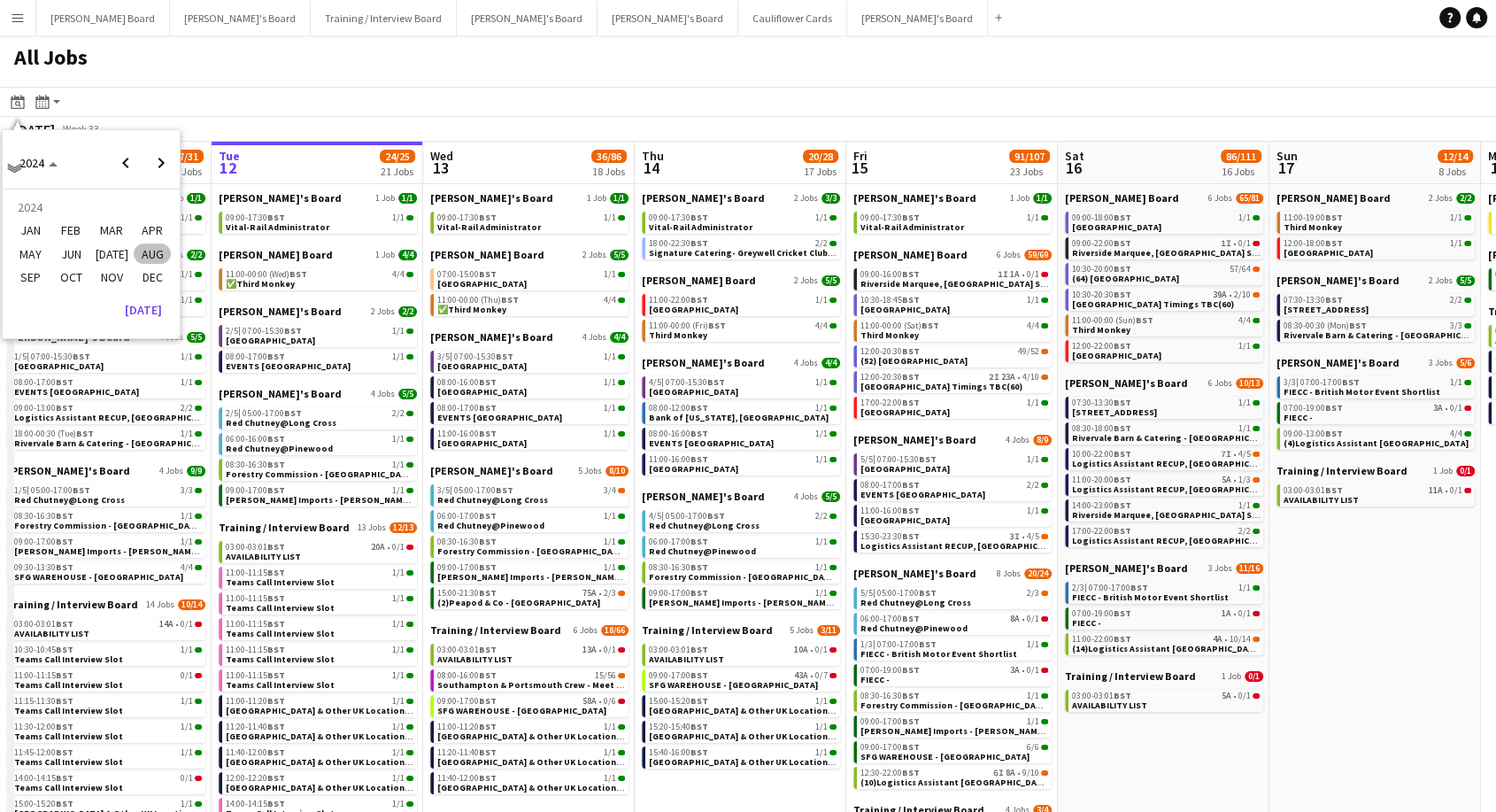
click at [157, 251] on span "AUG" at bounding box center [151, 253] width 36 height 21
click at [142, 275] on span "17" at bounding box center [137, 281] width 21 height 21
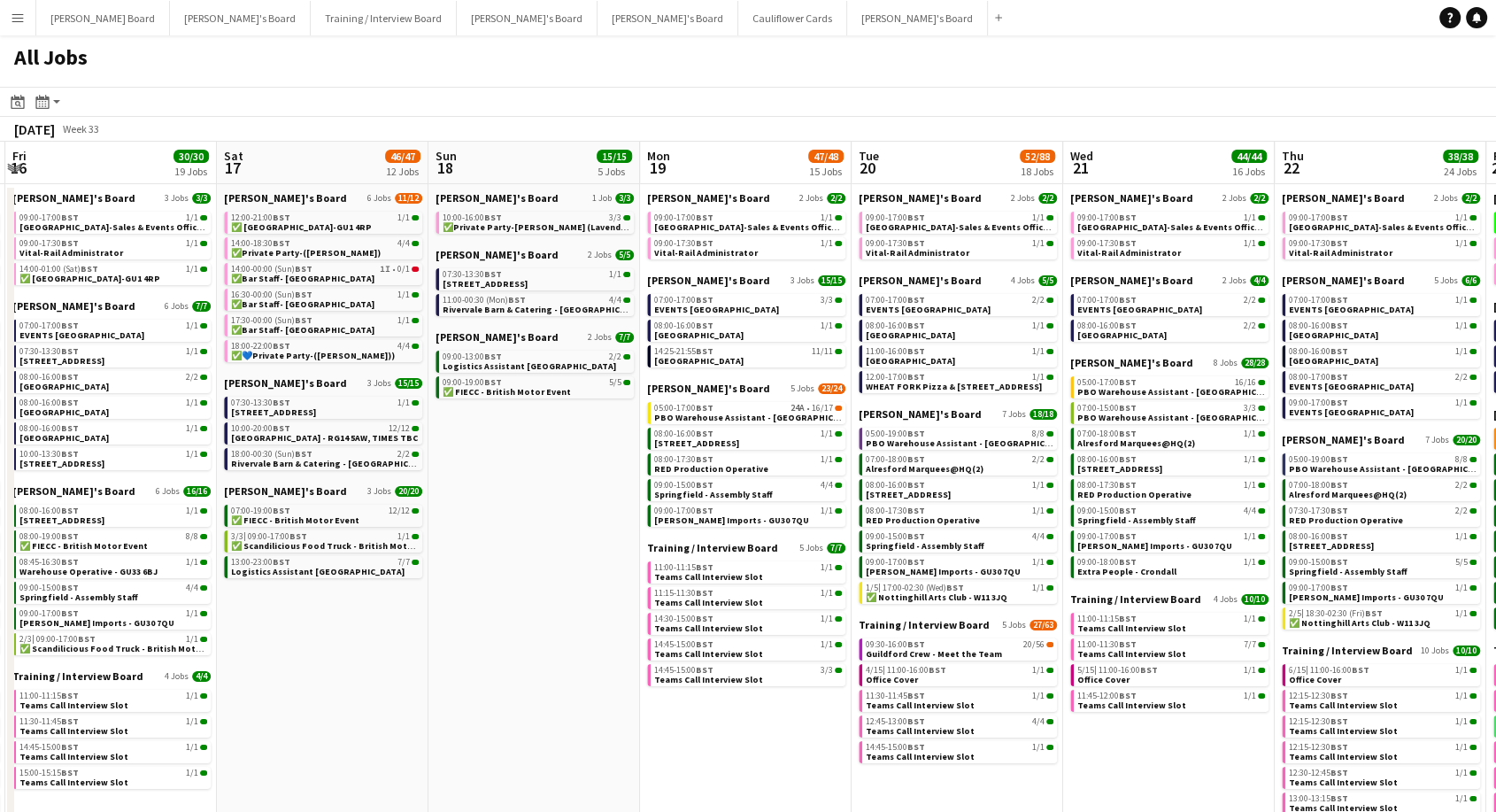
scroll to position [0, 842]
drag, startPoint x: 818, startPoint y: 509, endPoint x: 586, endPoint y: 497, distance: 232.3
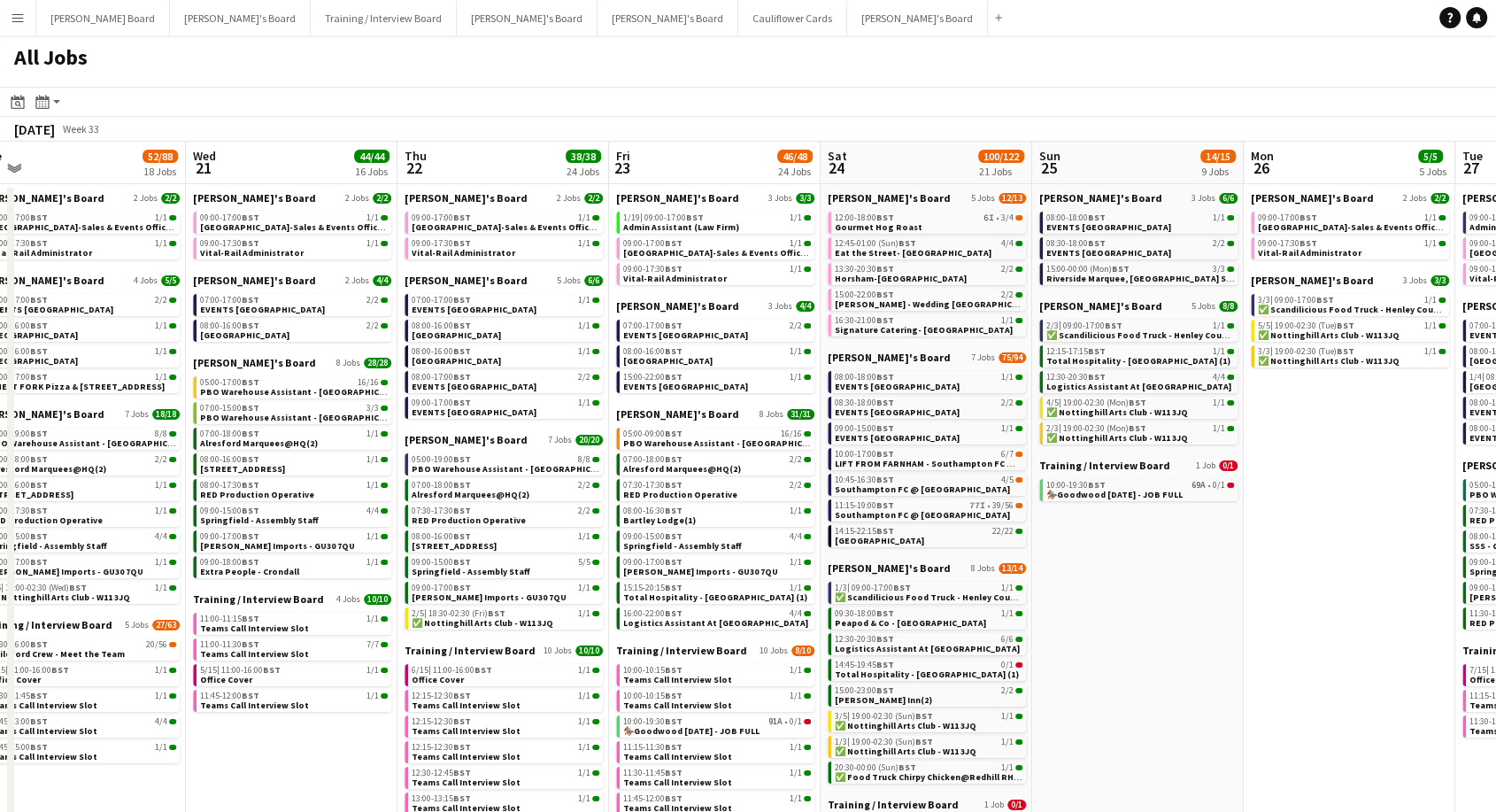
scroll to position [0, 602]
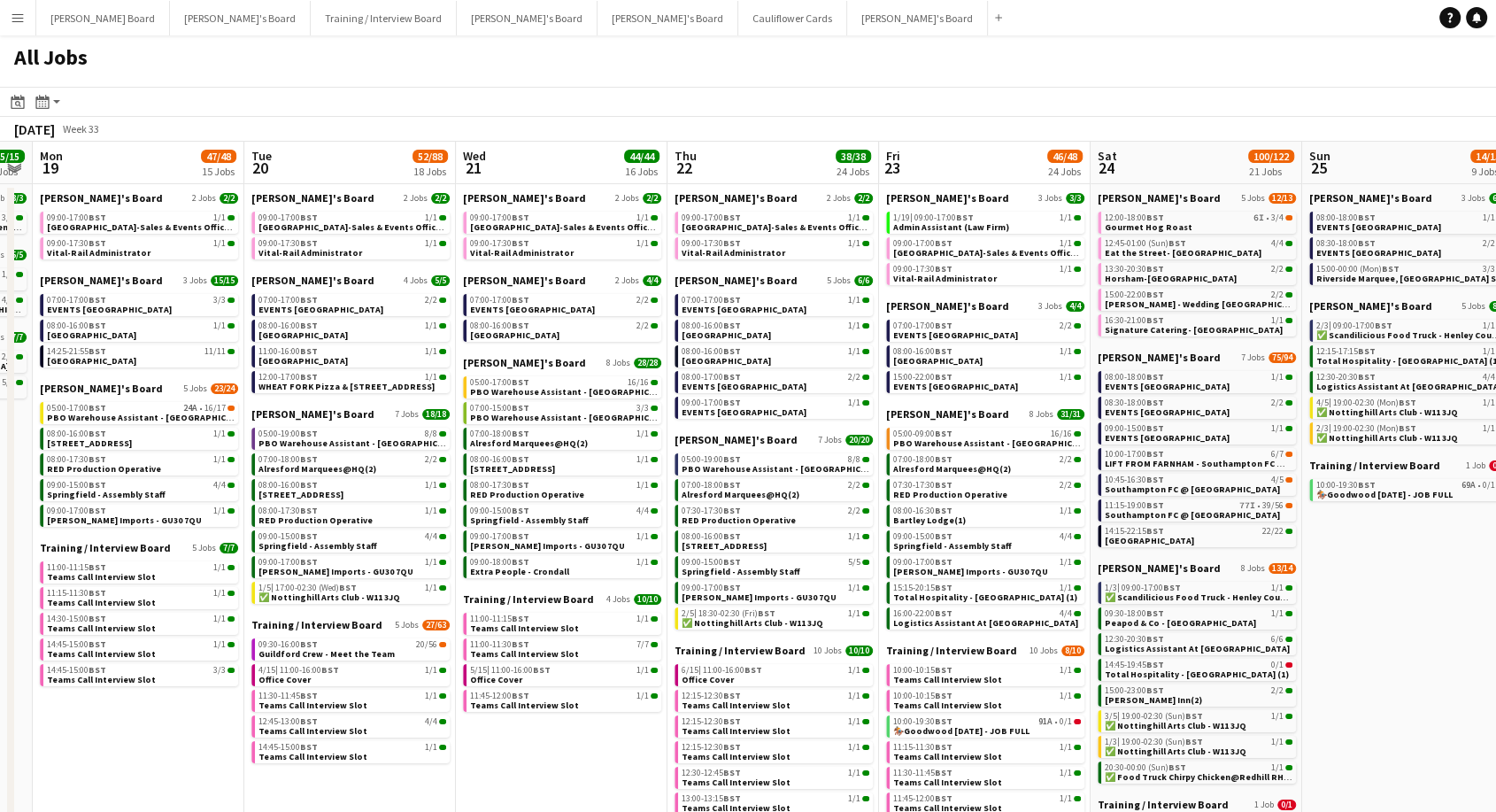
drag, startPoint x: 1235, startPoint y: 725, endPoint x: 630, endPoint y: 681, distance: 606.6
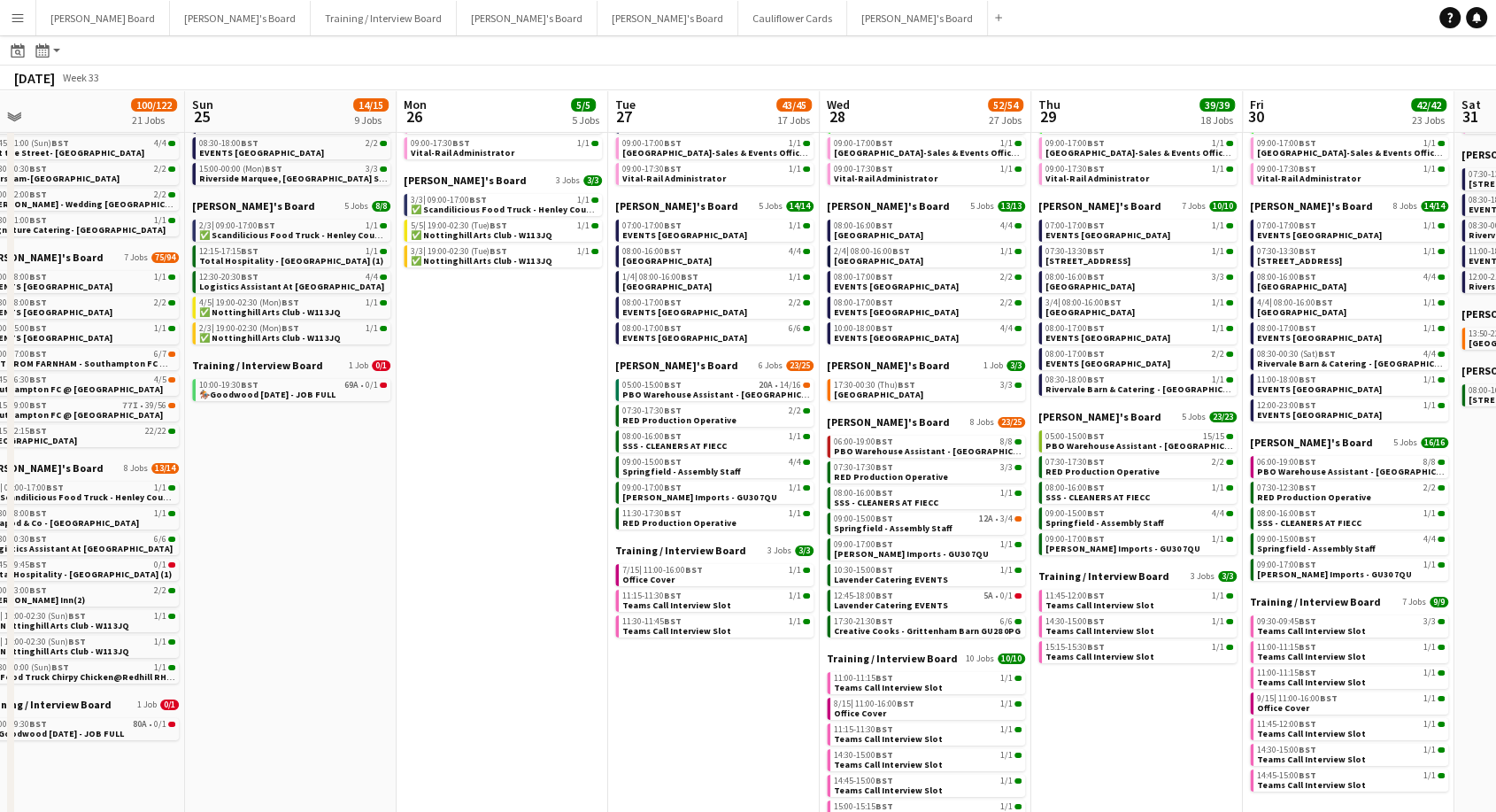
scroll to position [0, 698]
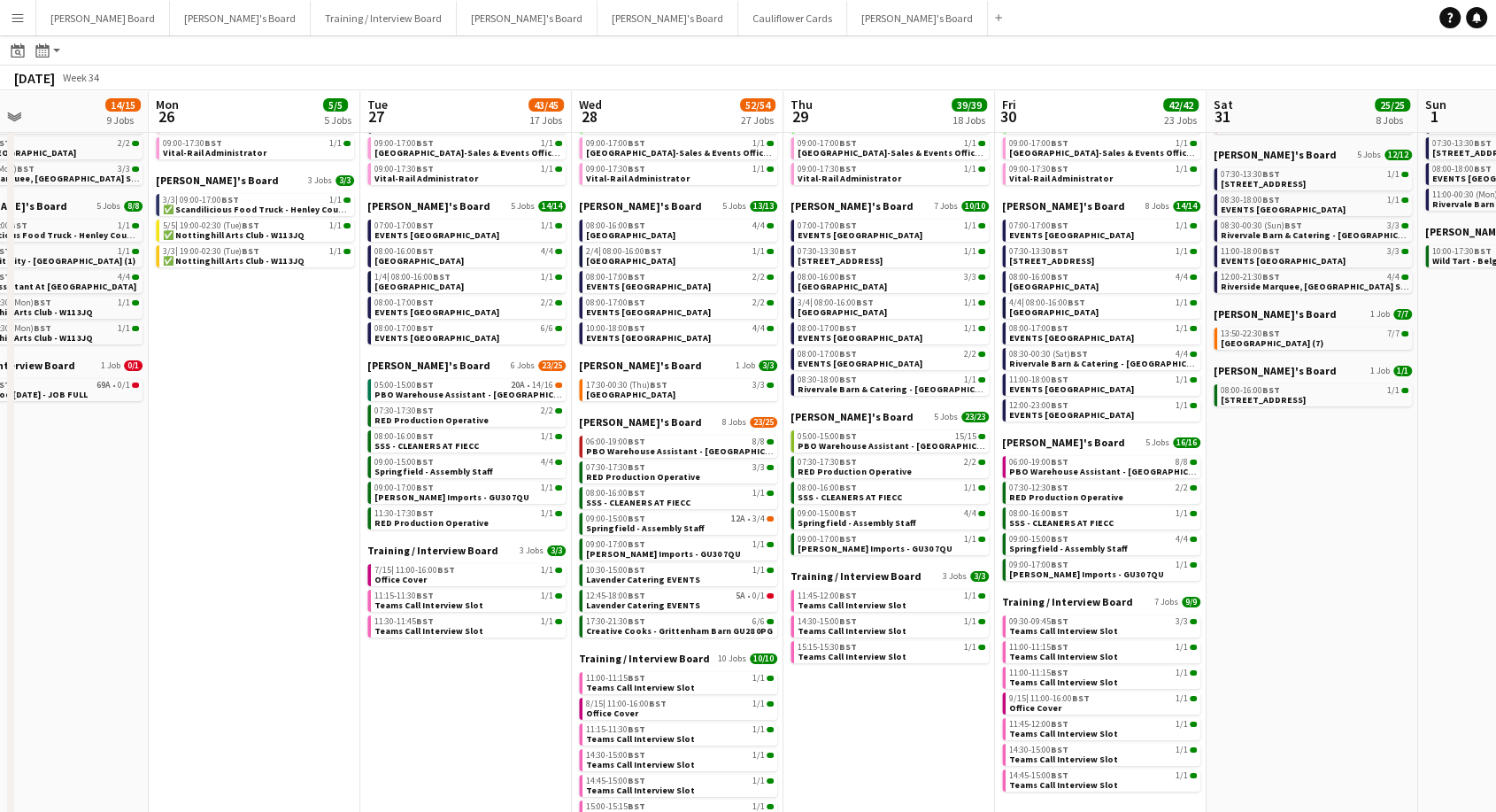
drag, startPoint x: 1412, startPoint y: 508, endPoint x: 47, endPoint y: 524, distance: 1365.1
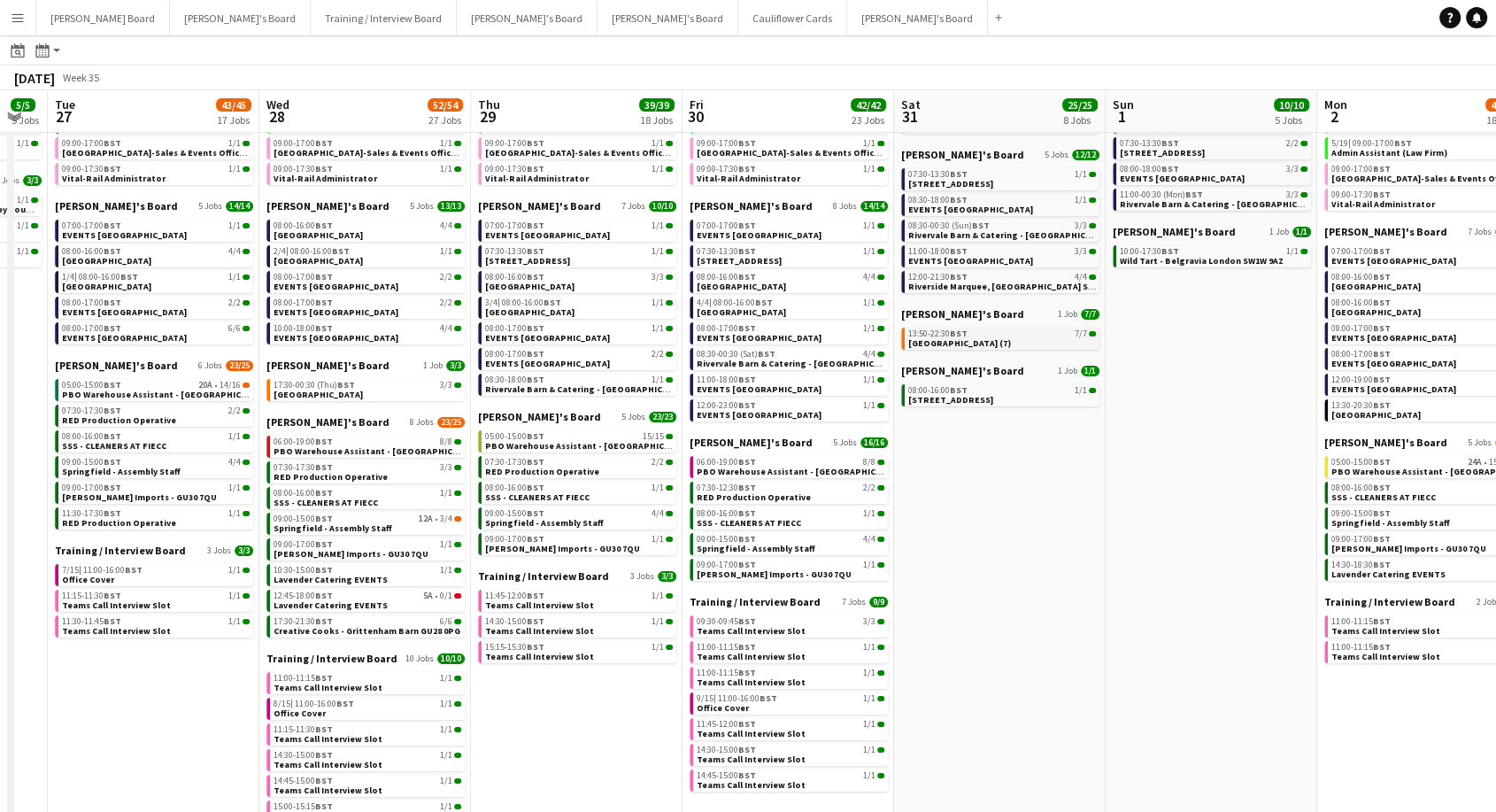
drag, startPoint x: 1285, startPoint y: 525, endPoint x: 939, endPoint y: 342, distance: 391.4
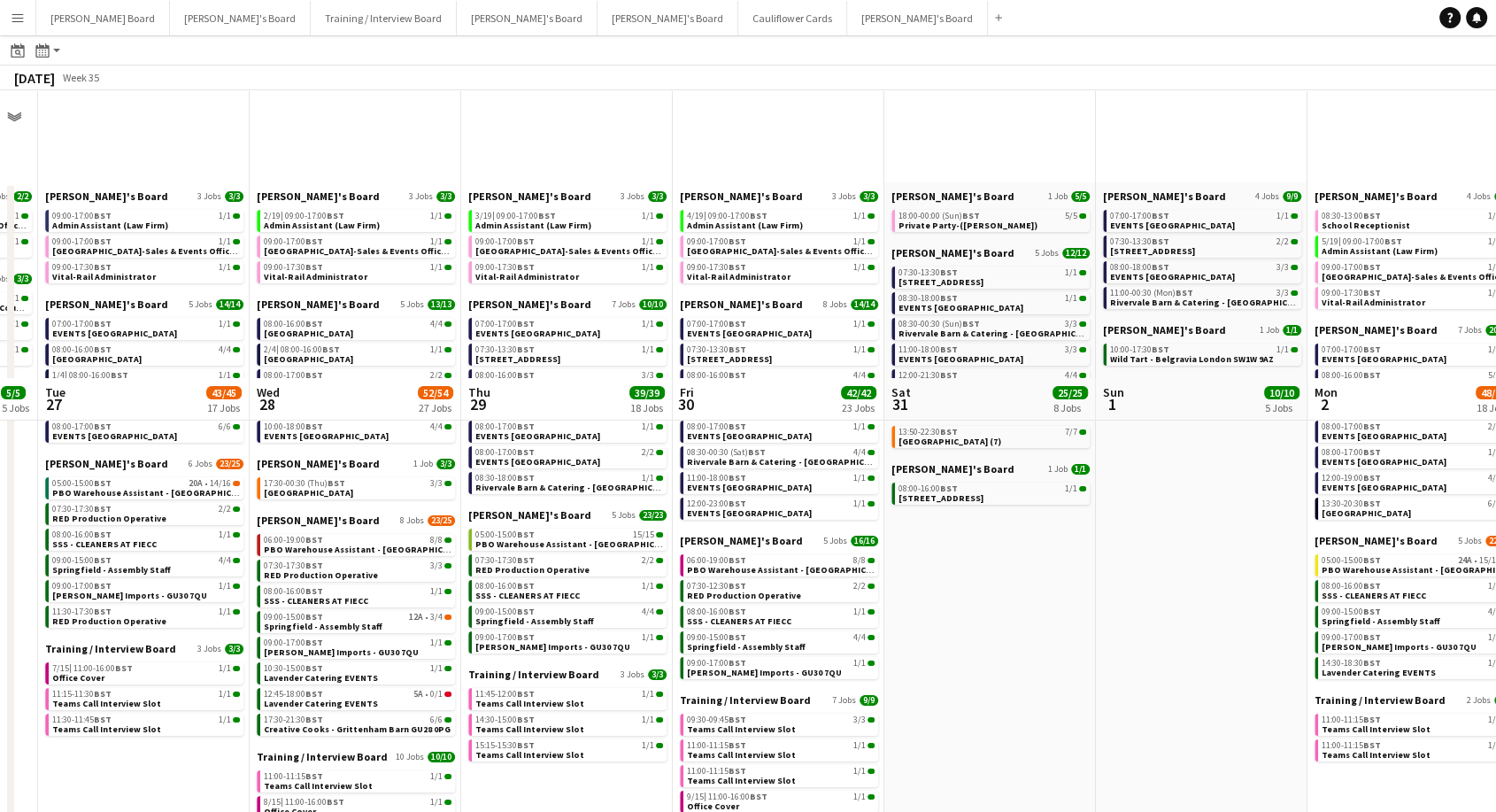
scroll to position [492, 0]
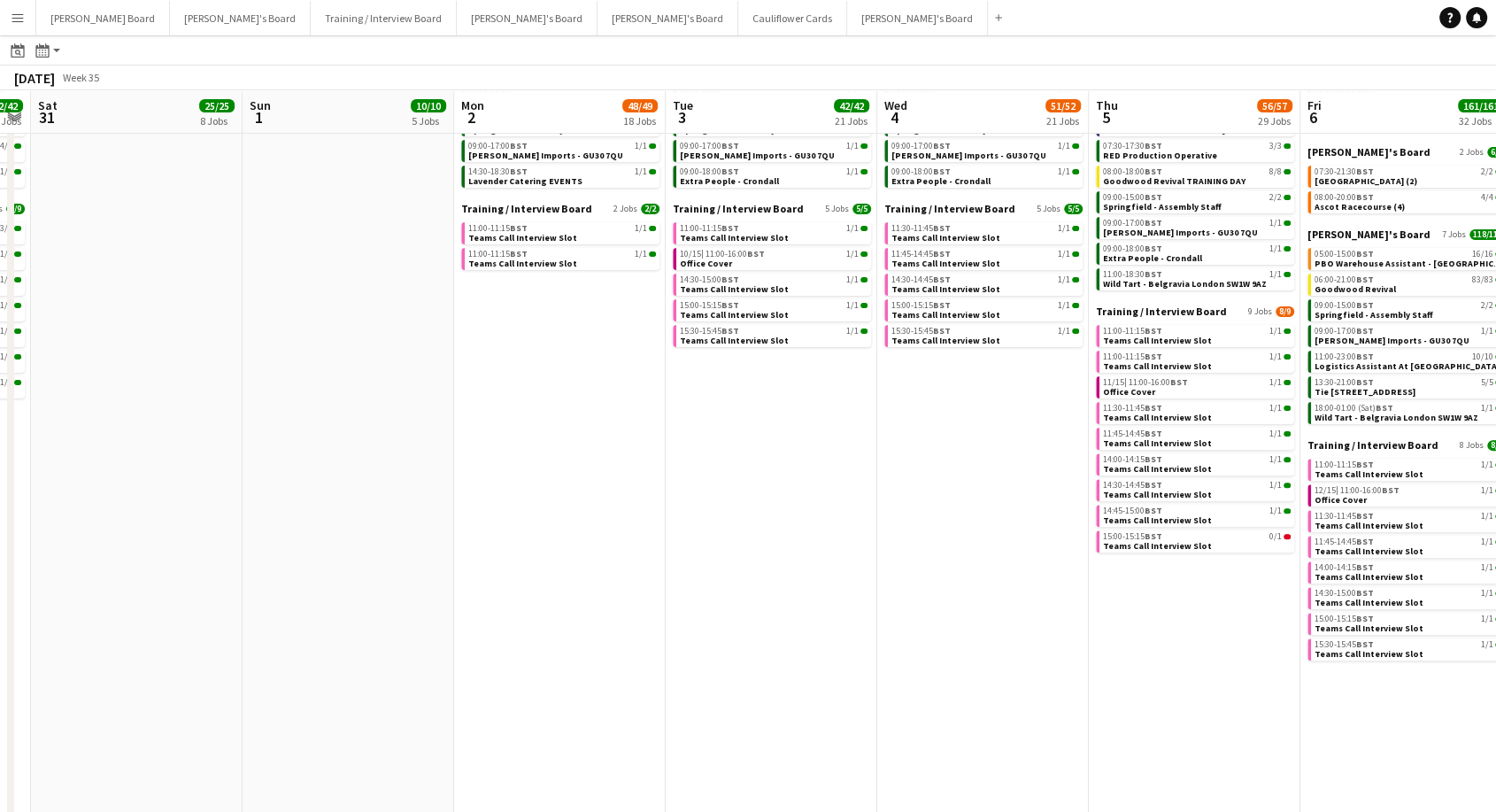
drag, startPoint x: 1074, startPoint y: 455, endPoint x: 221, endPoint y: 439, distance: 853.2
click at [221, 439] on app-calendar-viewport "Wed 28 52/54 27 Jobs Thu 29 39/39 18 Jobs Fri 30 42/42 23 Jobs Sat 31 25/25 8 J…" at bounding box center [748, 478] width 1496 height 1765
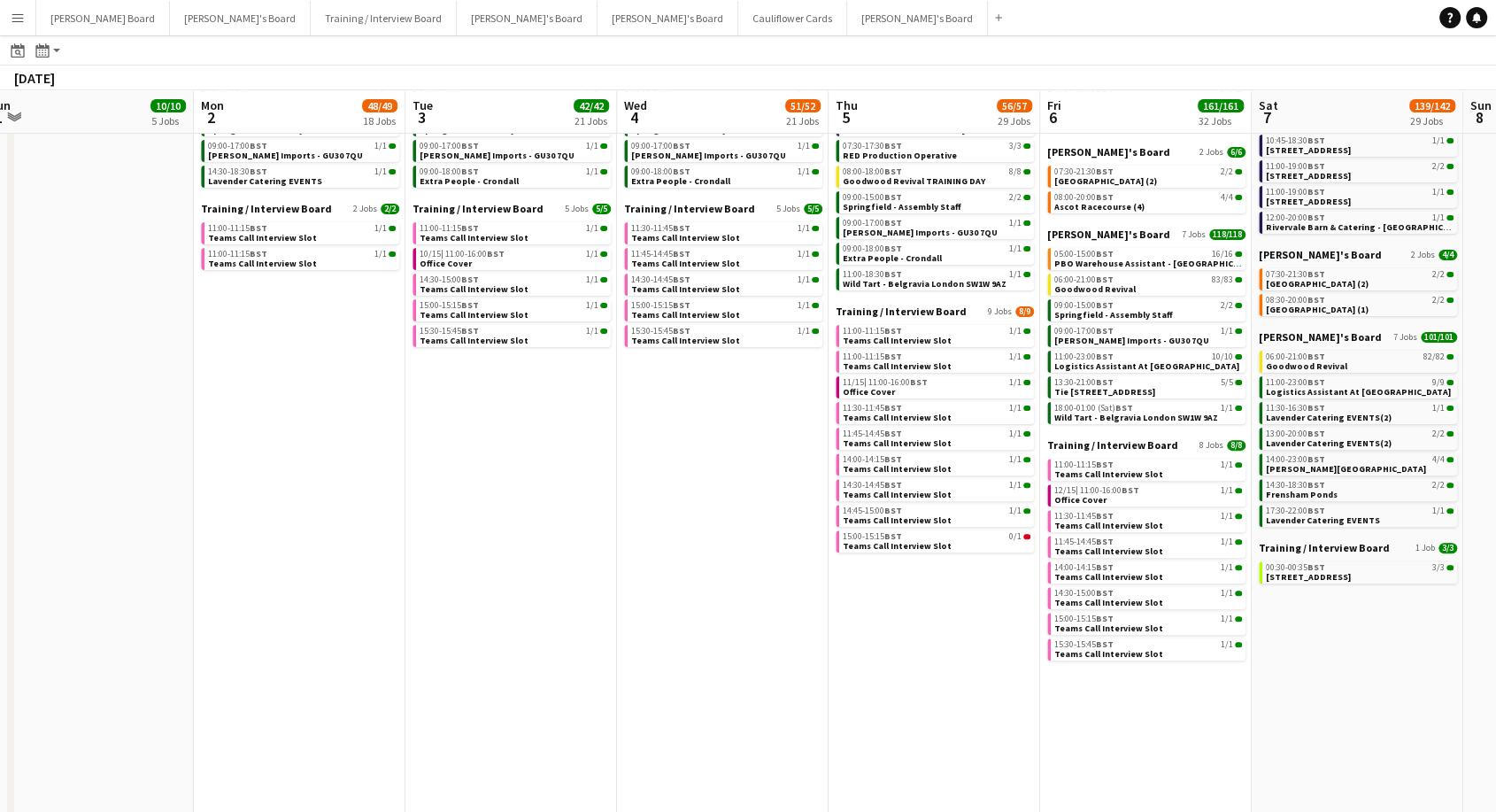
scroll to position [0, 654]
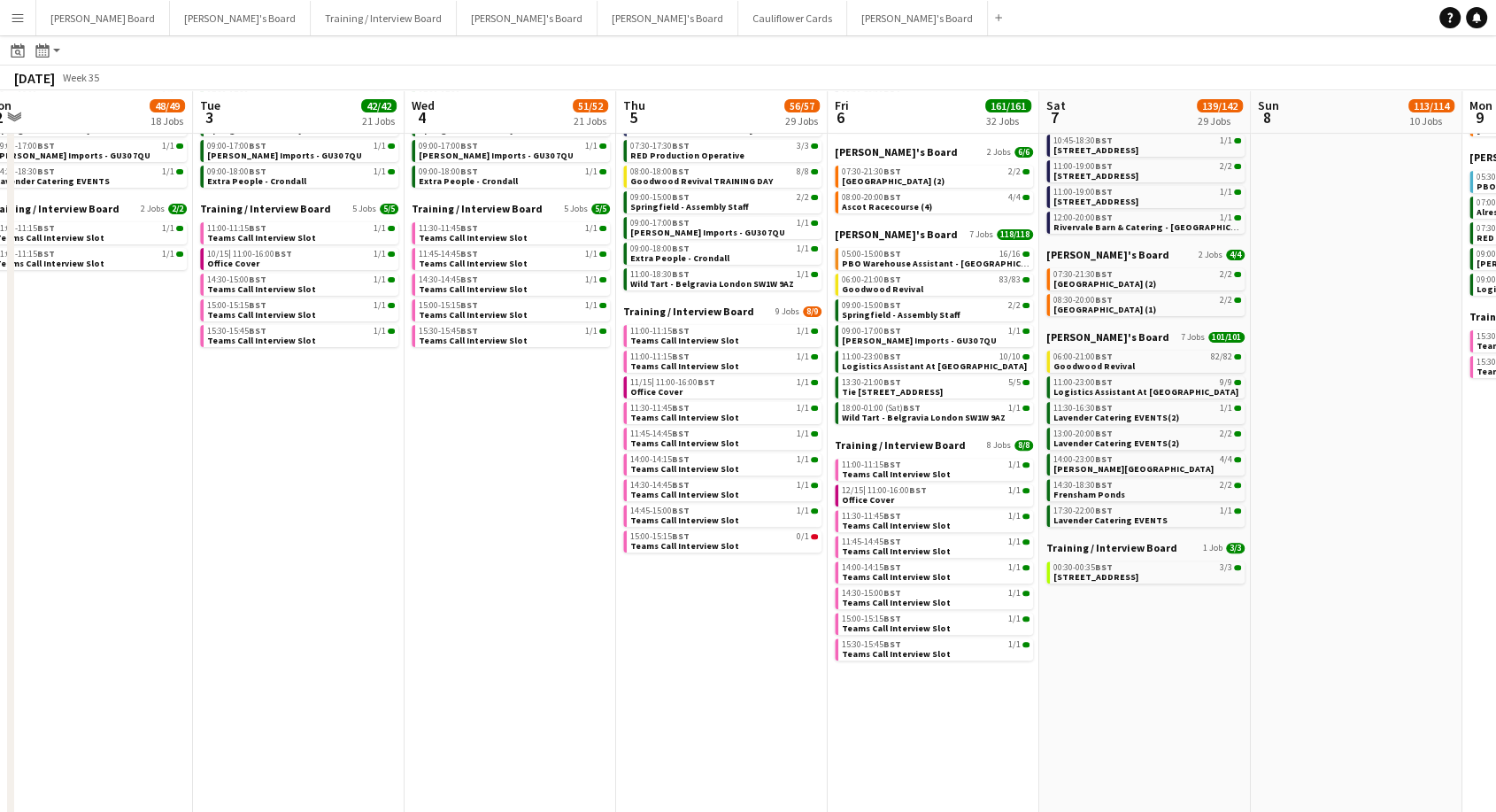
drag, startPoint x: 789, startPoint y: 444, endPoint x: 320, endPoint y: 444, distance: 469.0
click at [320, 444] on app-calendar-viewport "Fri 30 42/42 23 Jobs Sat 31 25/25 8 Jobs Sun 1 10/10 5 Jobs Mon 2 48/49 18 Jobs…" at bounding box center [748, 478] width 1496 height 1765
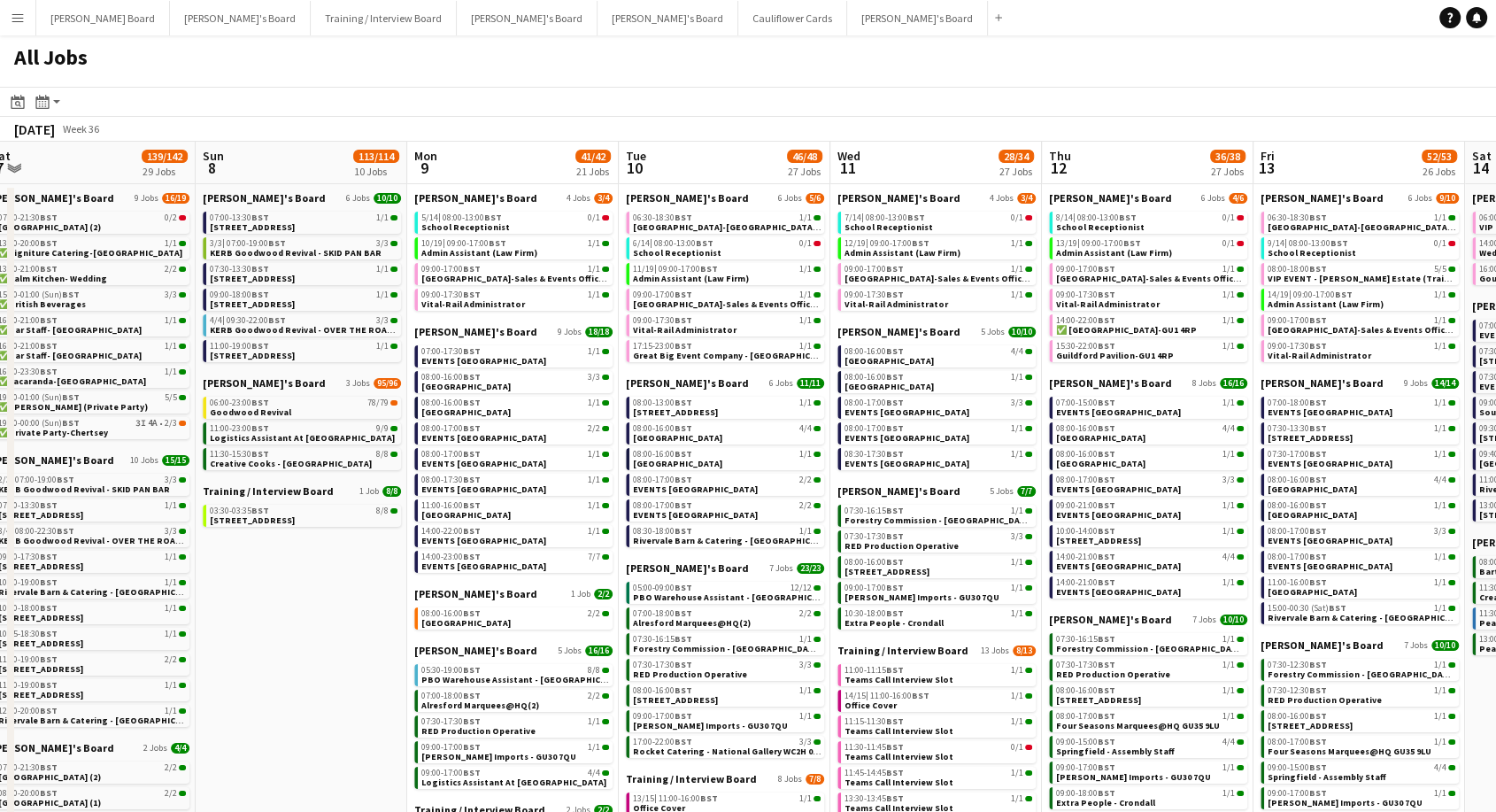
scroll to position [0, 750]
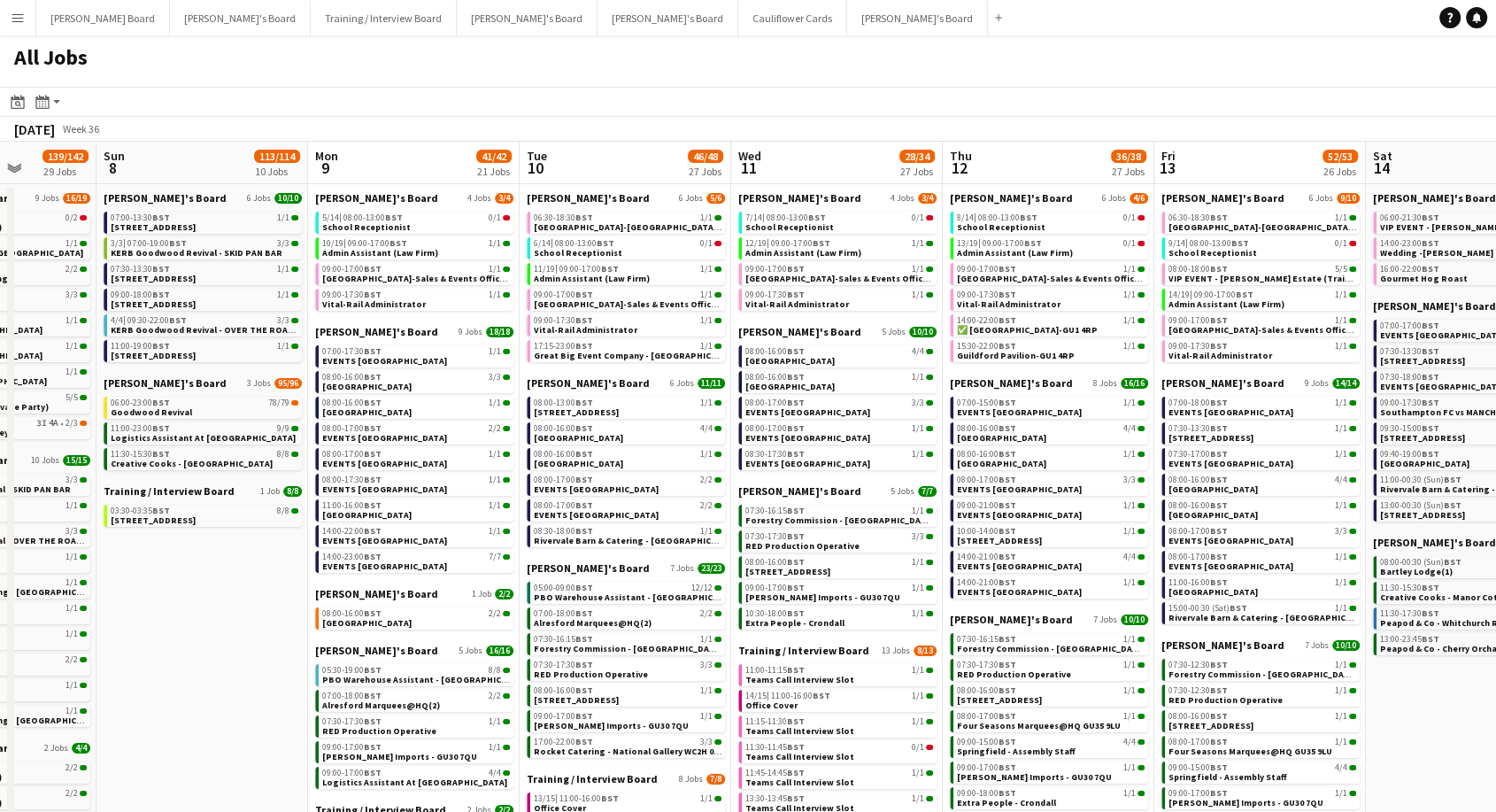
drag, startPoint x: 1330, startPoint y: 625, endPoint x: 177, endPoint y: 629, distance: 1153.0
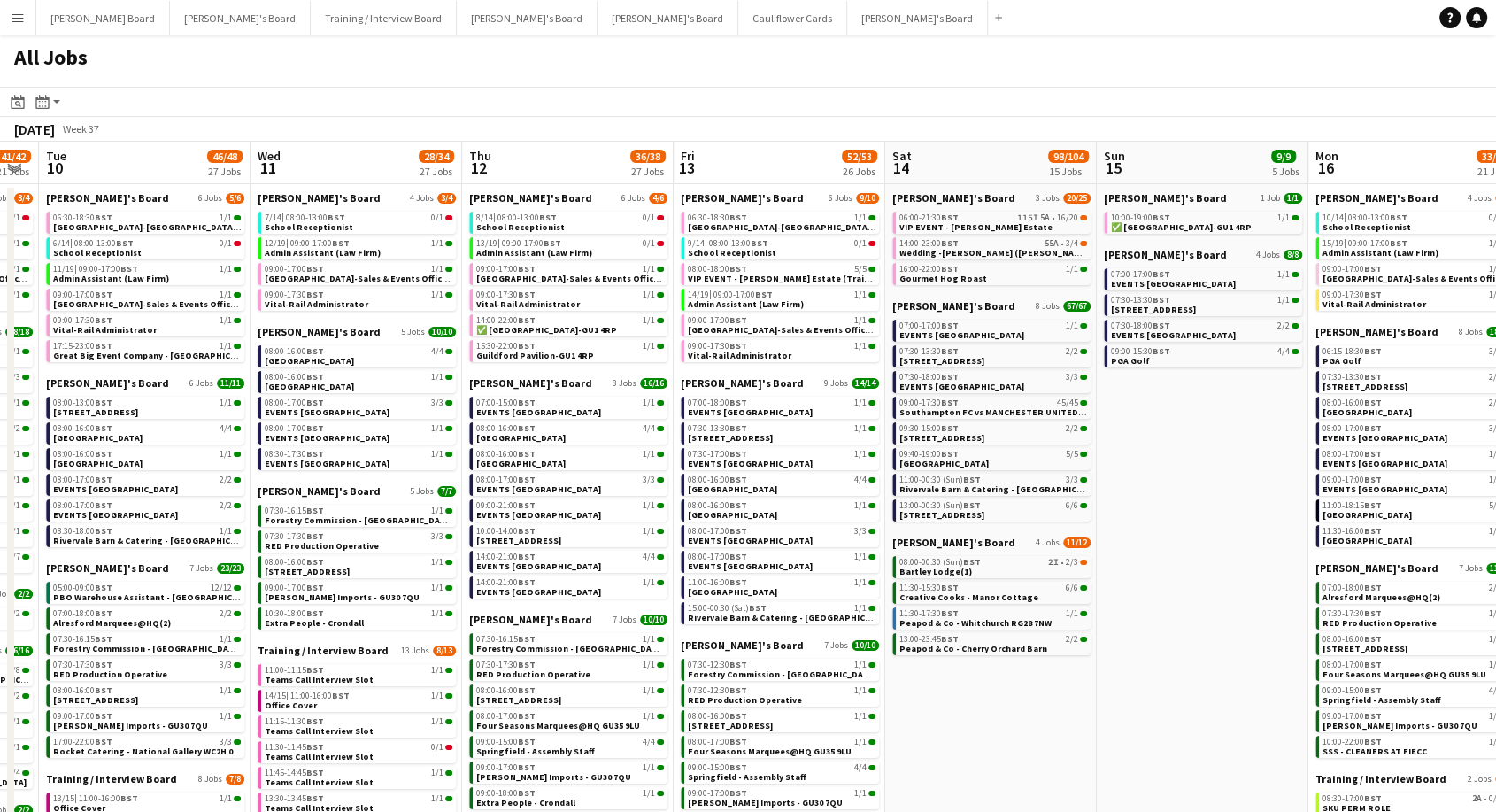
scroll to position [0, 810]
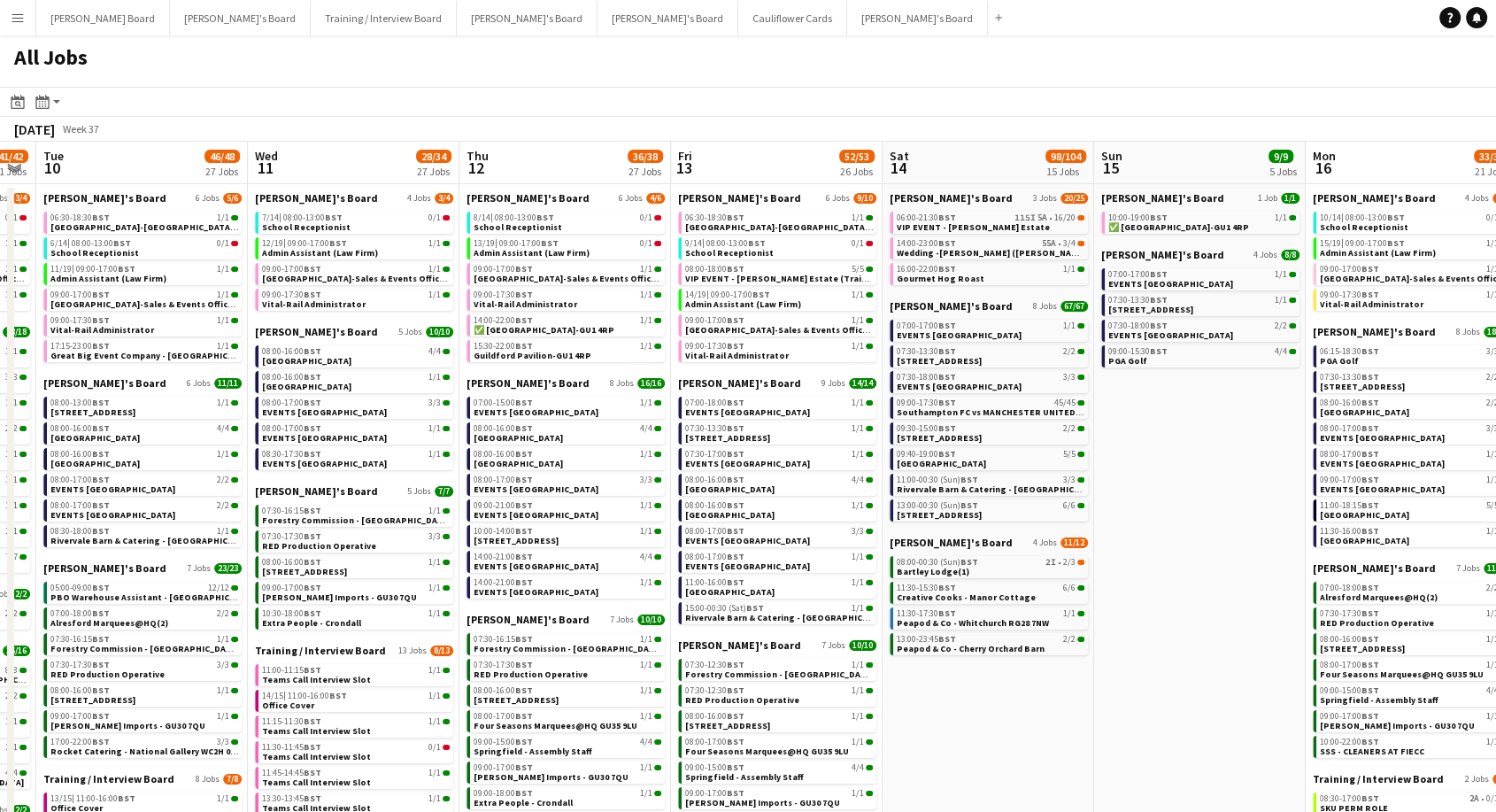
drag, startPoint x: 1402, startPoint y: 707, endPoint x: 919, endPoint y: 672, distance: 484.3
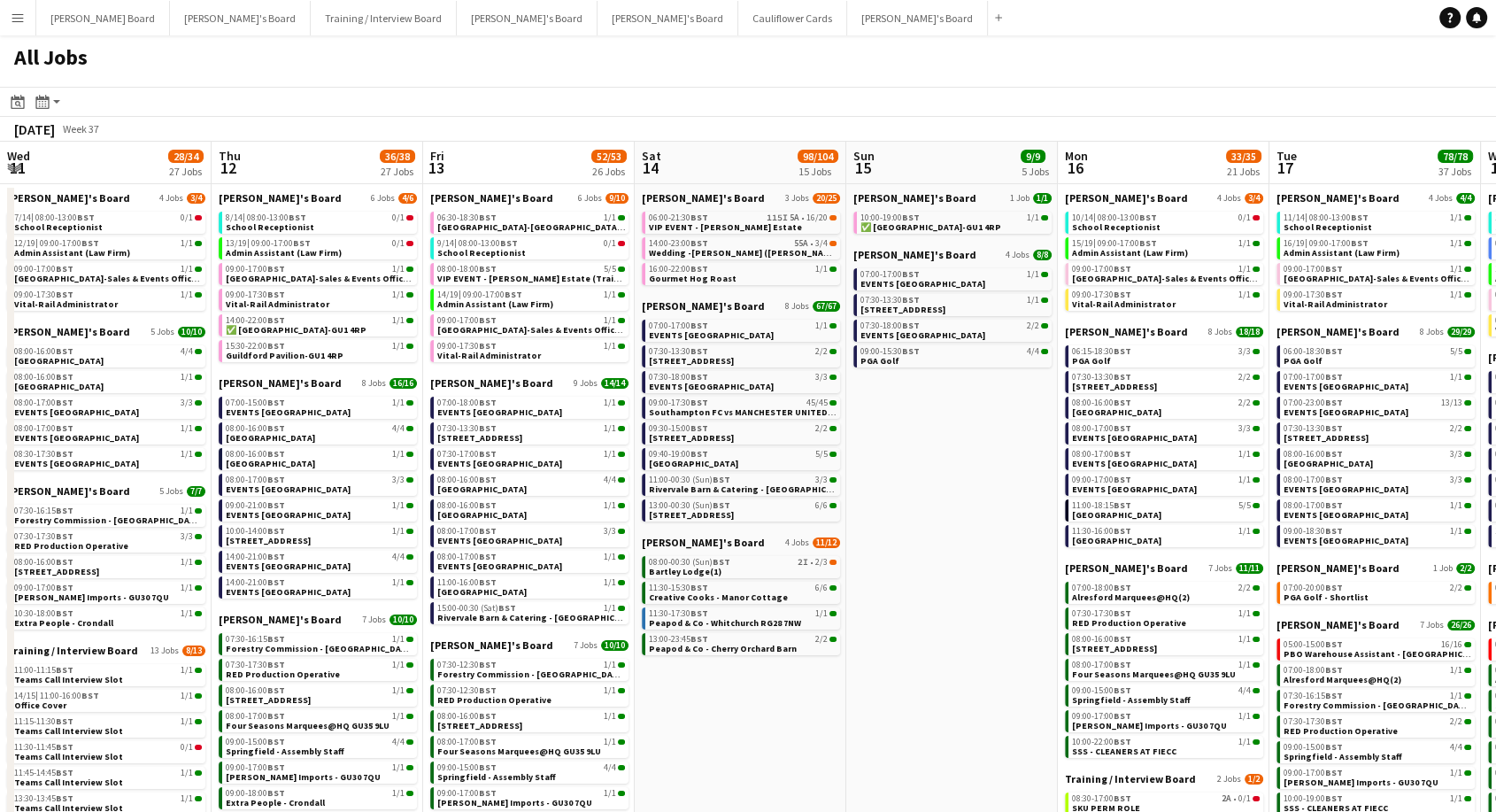
scroll to position [0, 598]
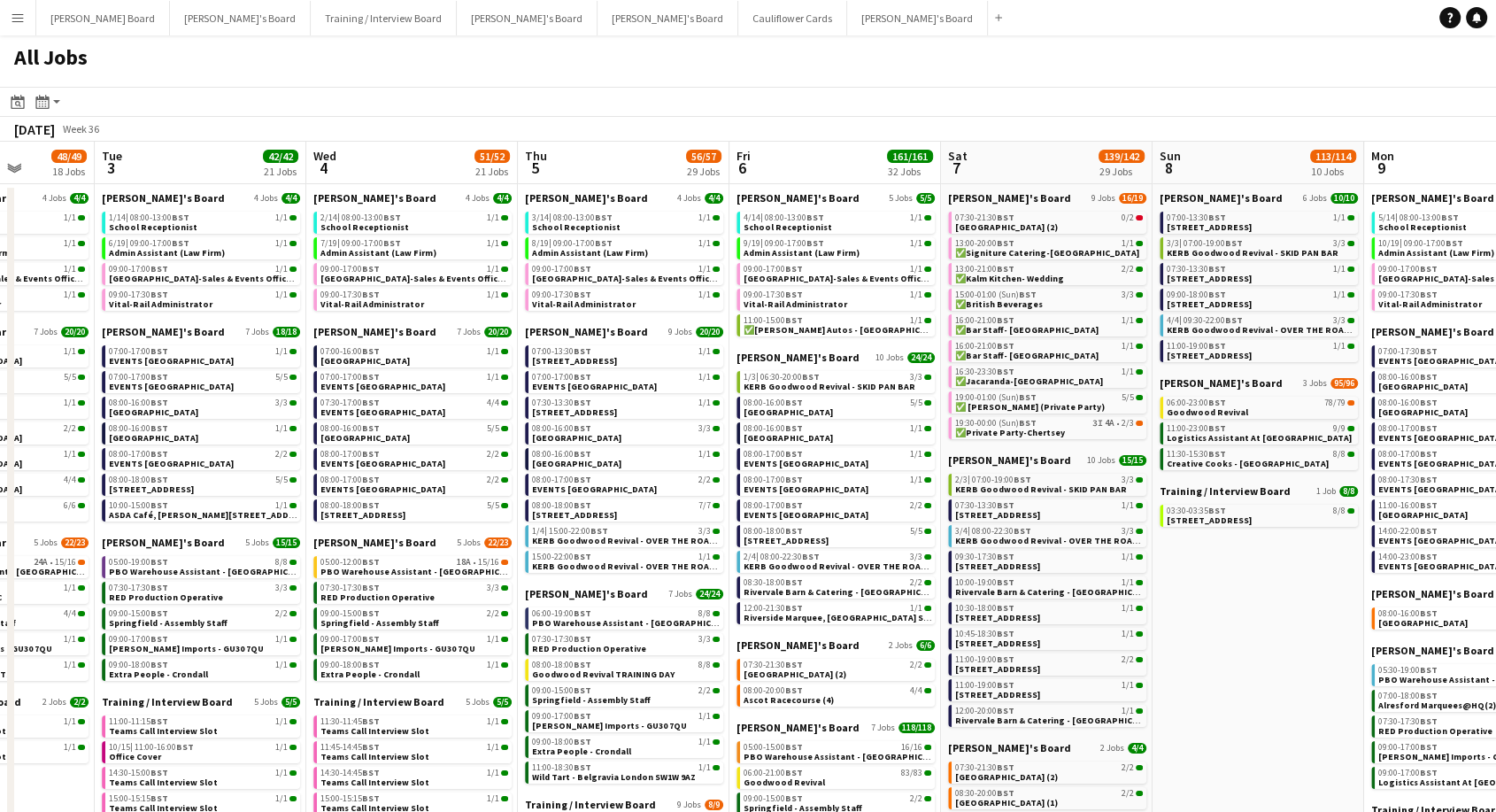
scroll to position [0, 540]
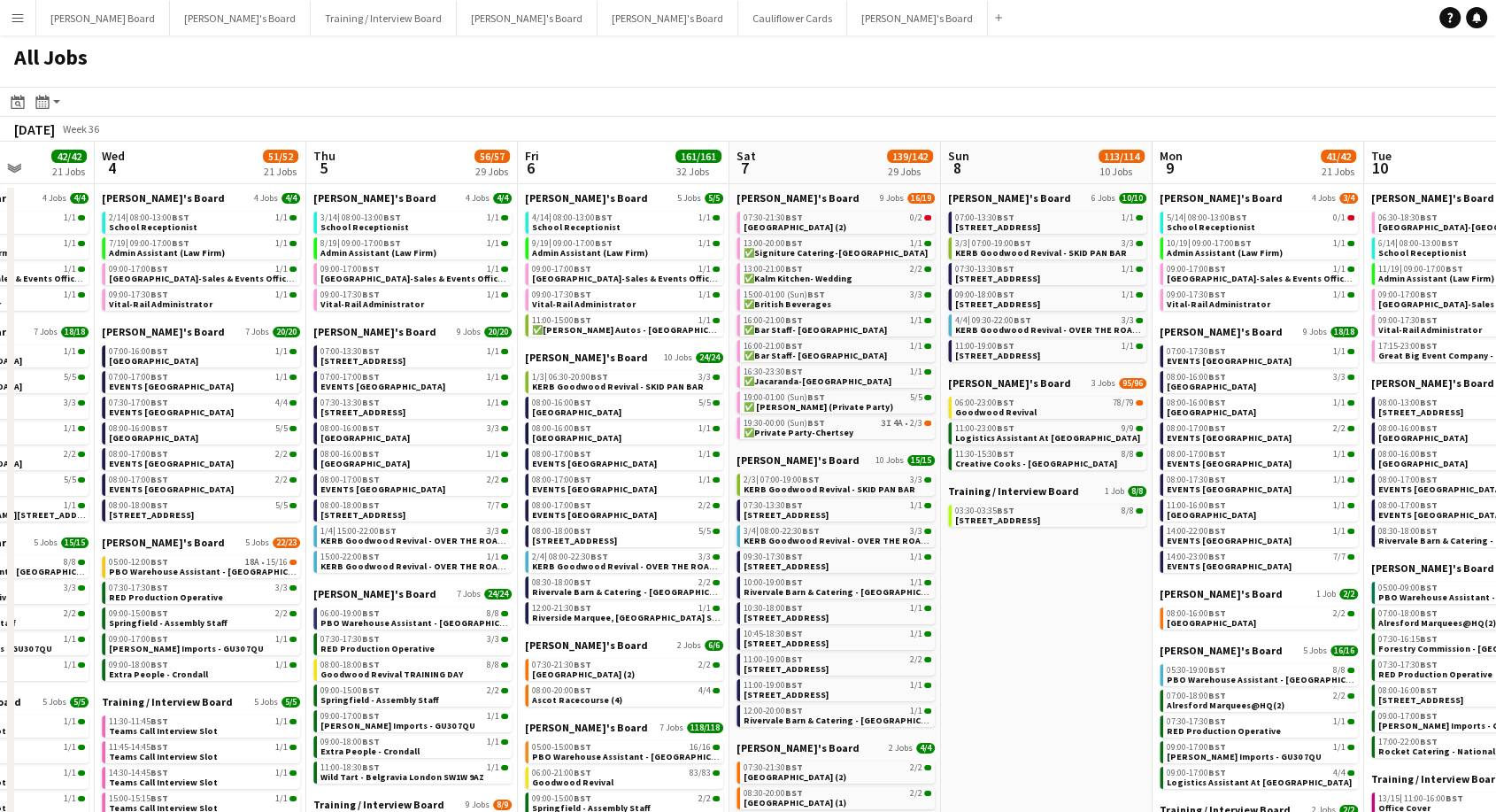
drag, startPoint x: 142, startPoint y: 497, endPoint x: 1510, endPoint y: 542, distance: 1368.7
drag, startPoint x: 12, startPoint y: 499, endPoint x: 859, endPoint y: 512, distance: 847.1
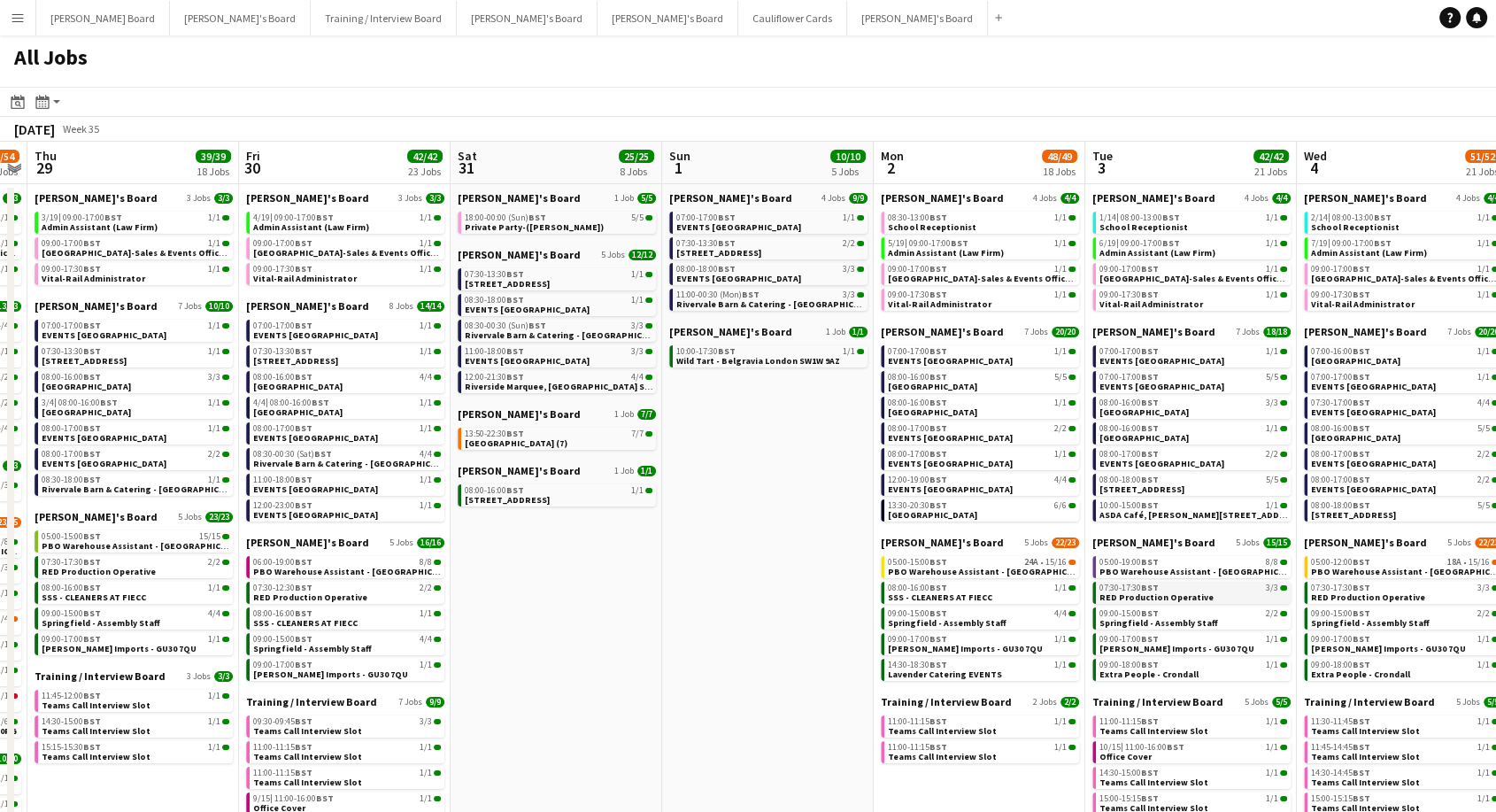
drag, startPoint x: 29, startPoint y: 534, endPoint x: 1114, endPoint y: 587, distance: 1086.3
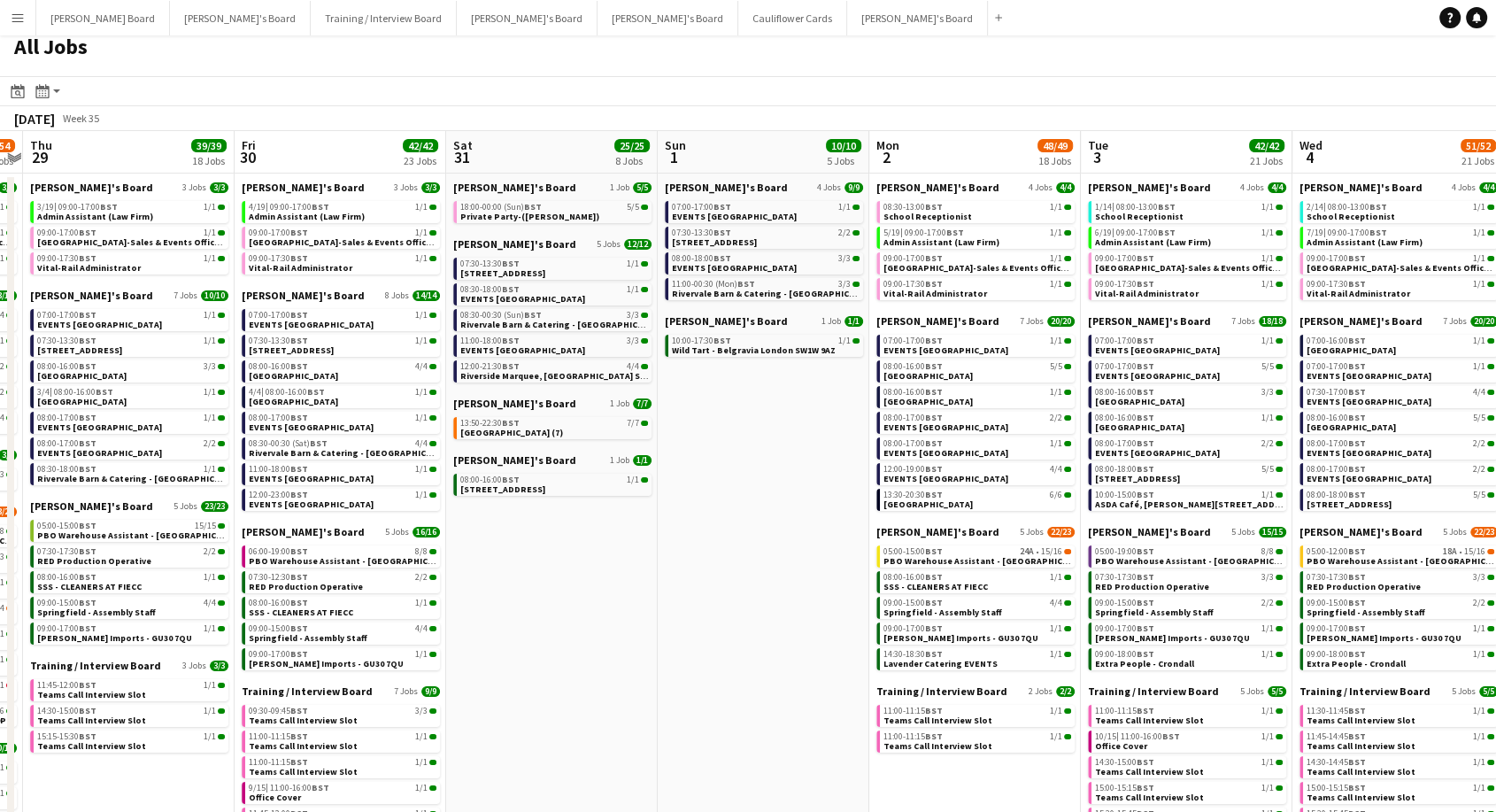
scroll to position [0, 0]
